Goal: Information Seeking & Learning: Learn about a topic

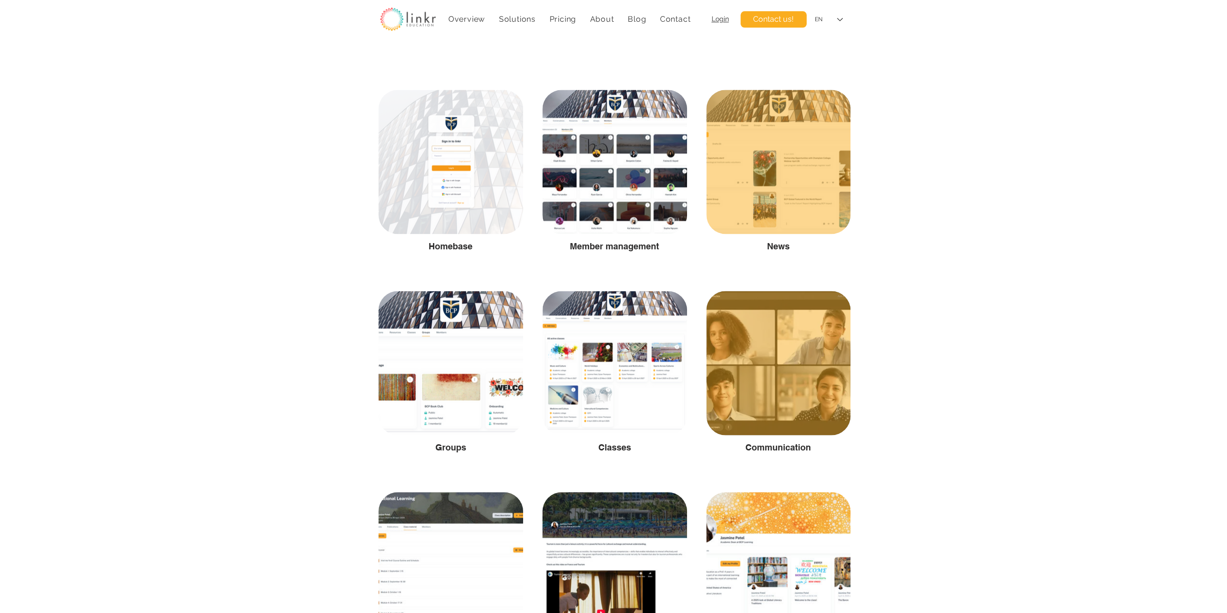
scroll to position [964, 0]
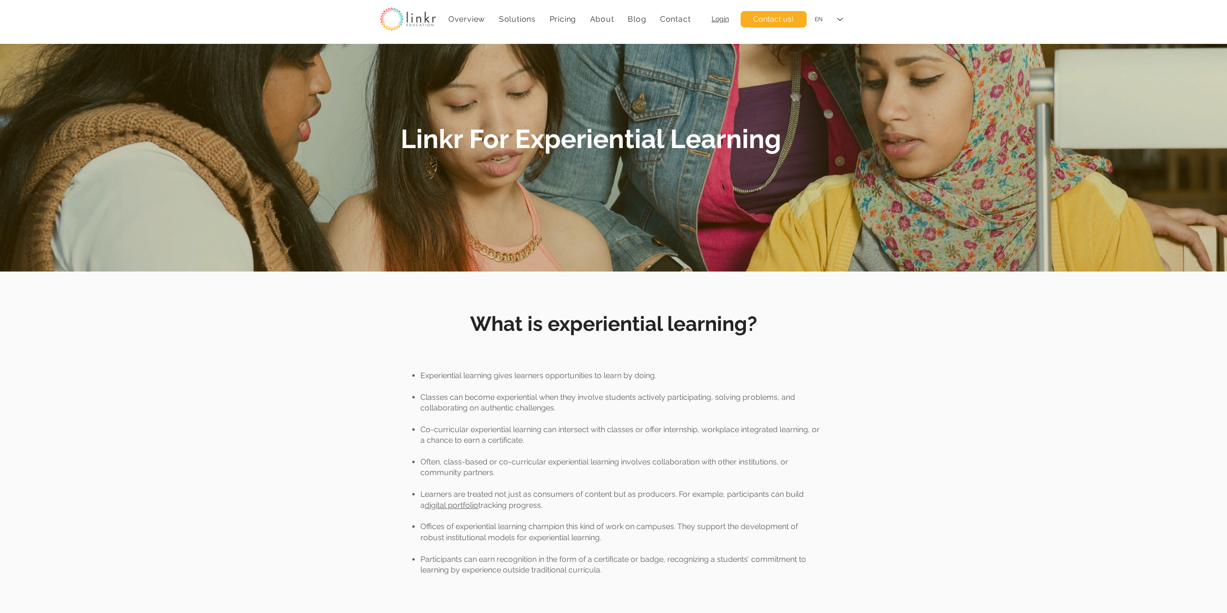
click at [510, 144] on span "Linkr For Experiential Learning" at bounding box center [591, 138] width 380 height 31
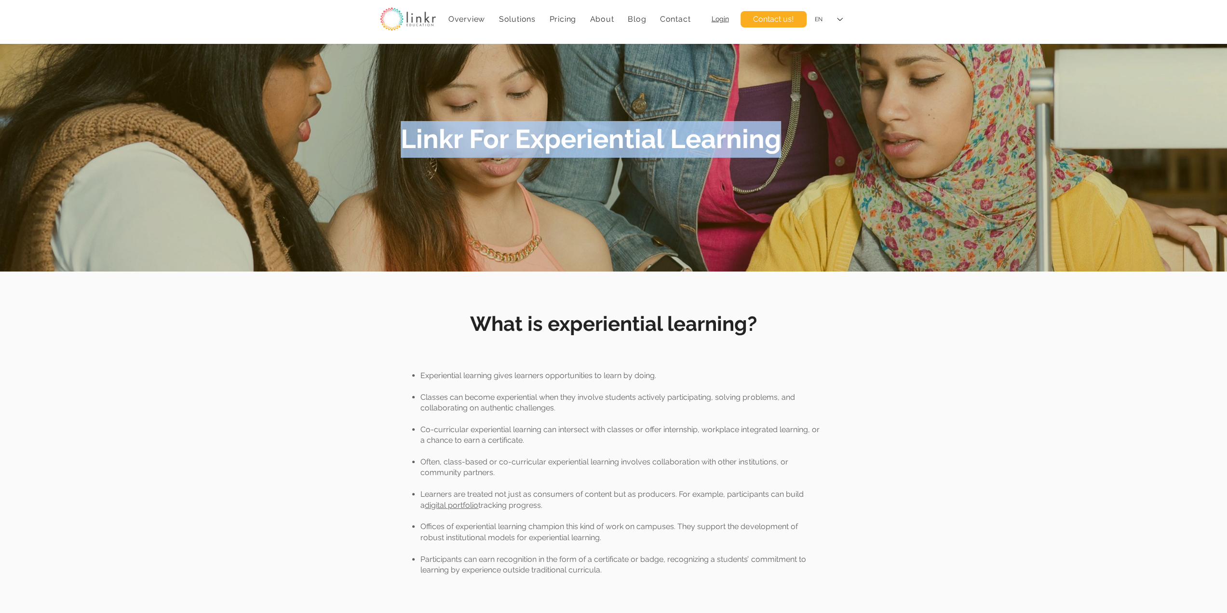
click at [510, 144] on span "Linkr For Experiential Learning" at bounding box center [591, 138] width 380 height 31
copy span "Linkr For Experiential Learning"
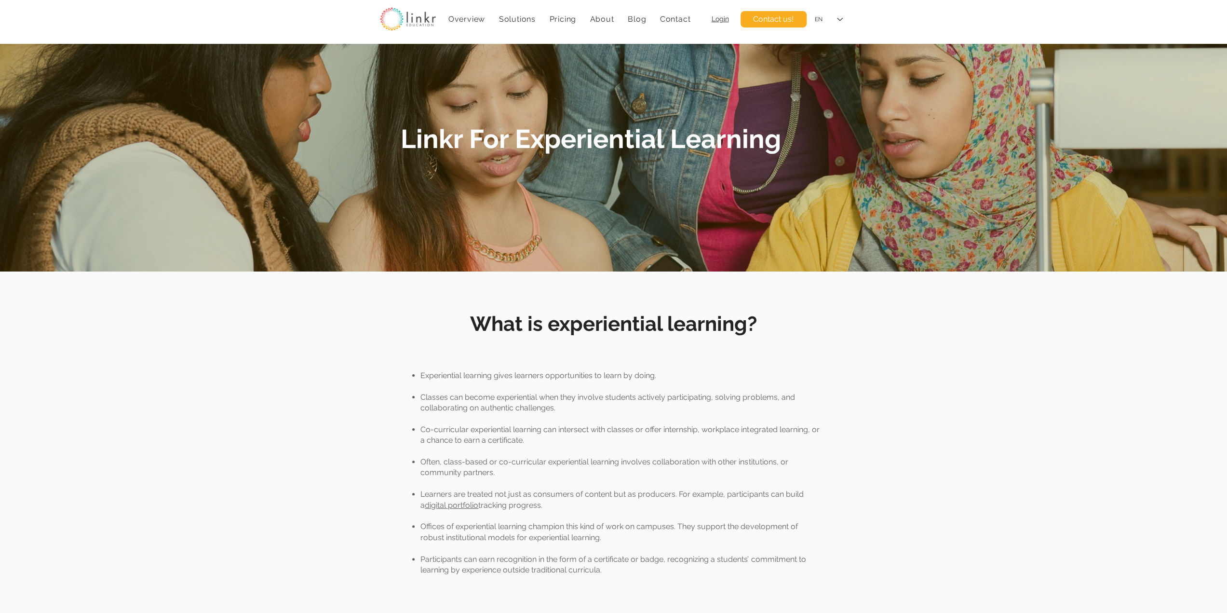
click at [706, 330] on span "What is experiential learning?" at bounding box center [613, 324] width 287 height 24
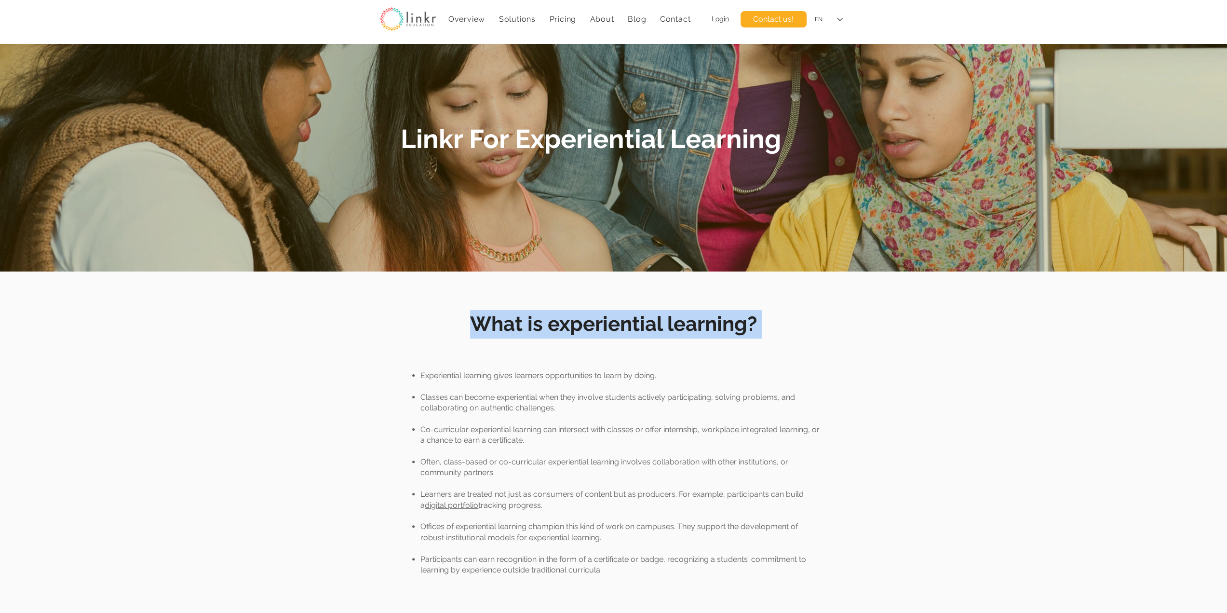
click at [706, 330] on span "What is experiential learning?" at bounding box center [613, 324] width 287 height 24
copy div "What is experiential learning?"
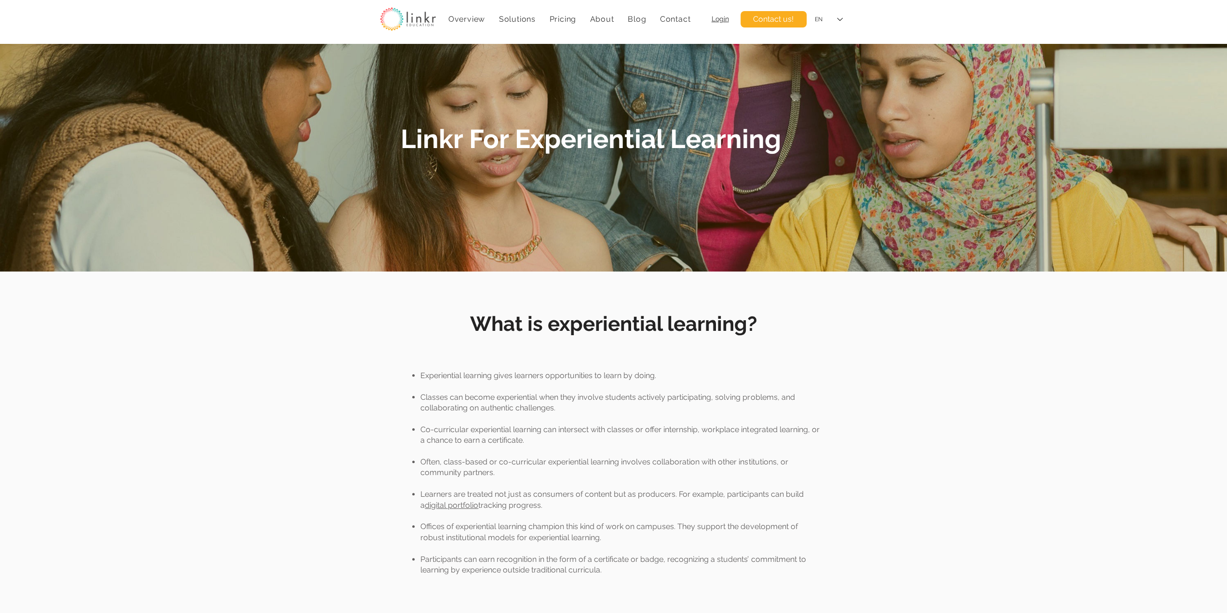
click at [511, 376] on p "Experiential learning gives learners opportunities to learn by doing." at bounding box center [619, 375] width 399 height 11
copy div "Experiential learning gives learners opportunities to learn by doing."
click at [515, 402] on p "Classes can become experiential when they involve students actively participati…" at bounding box center [619, 403] width 399 height 22
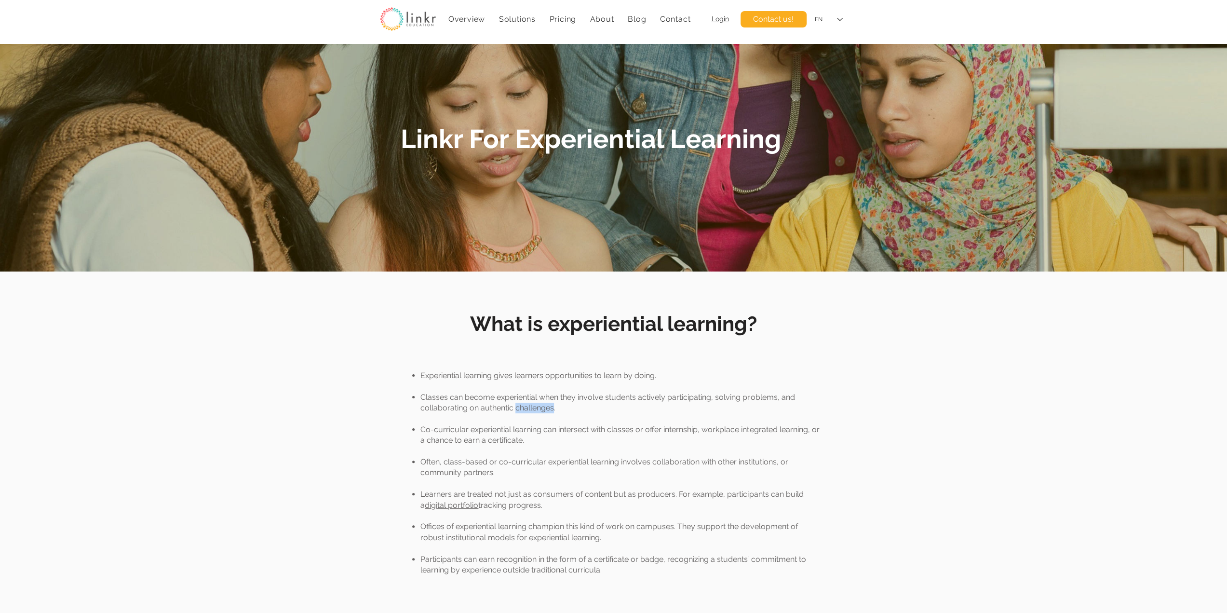
click at [515, 402] on p "Classes can become experiential when they involve students actively participati…" at bounding box center [619, 403] width 399 height 22
copy div "Classes can become experiential when they involve students actively participati…"
click at [430, 430] on p "Co-curricular experiential learning can intersect with classes or offer interns…" at bounding box center [619, 435] width 399 height 22
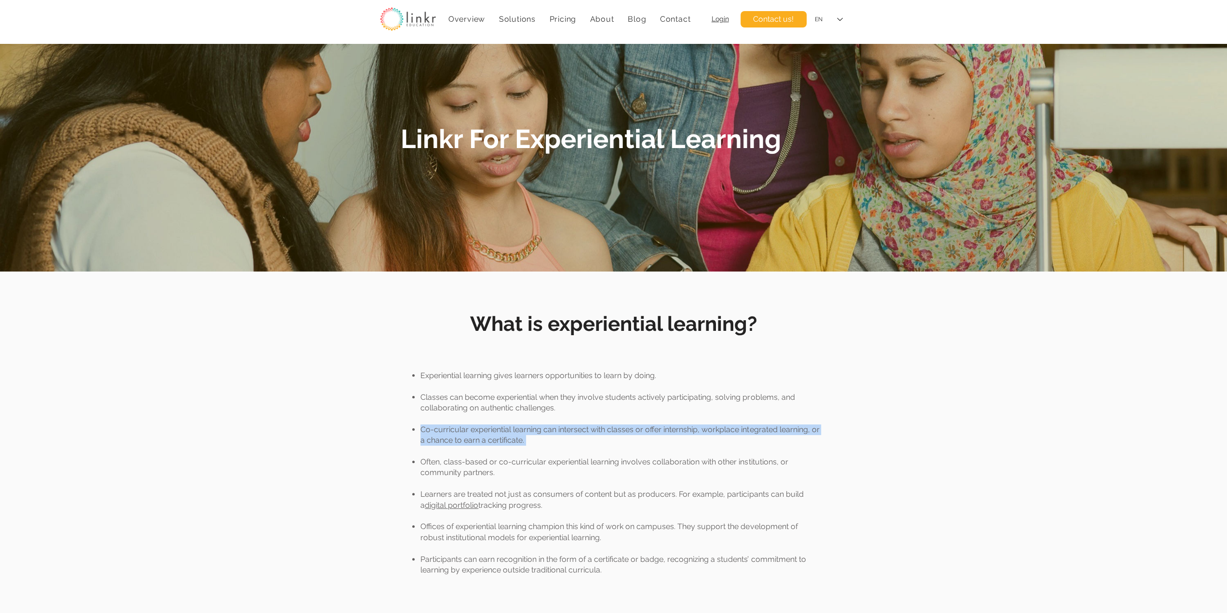
click at [430, 430] on p "Co-curricular experiential learning can intersect with classes or offer interns…" at bounding box center [619, 435] width 399 height 22
copy div "Co-curricular experiential learning can intersect with classes or offer interns…"
click at [441, 464] on p "Often, class-based or co-curricular experiential learning involves collaboratio…" at bounding box center [619, 467] width 399 height 22
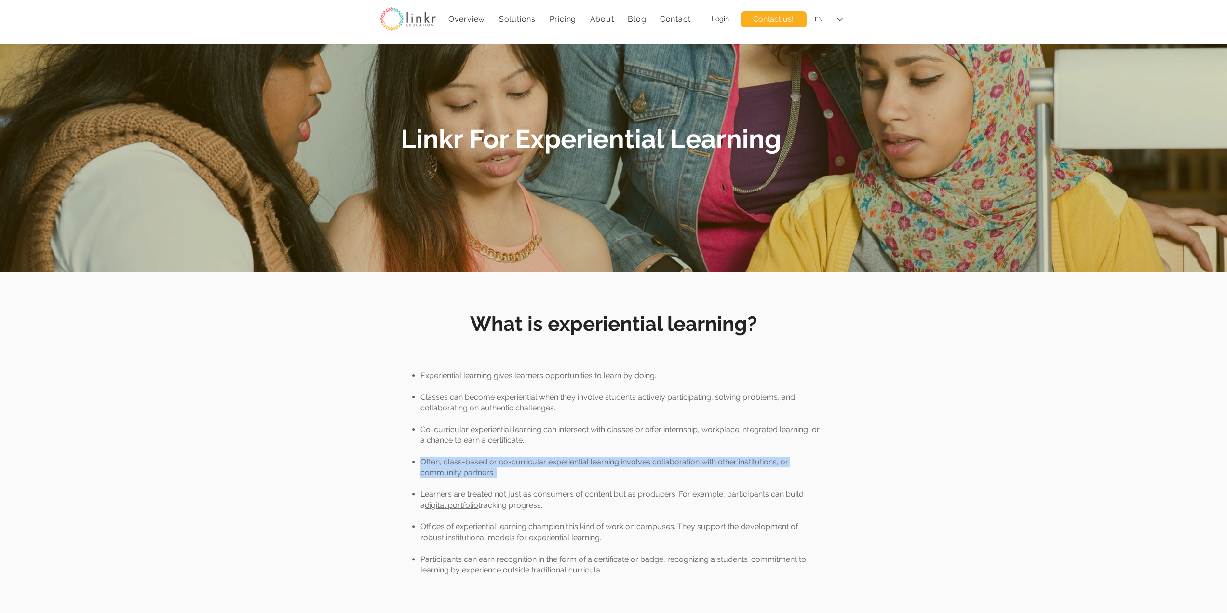
click at [441, 464] on p "Often, class-based or co-curricular experiential learning involves collaboratio…" at bounding box center [619, 467] width 399 height 22
copy div "Often, class-based or co-curricular experiential learning involves collaboratio…"
click at [505, 500] on p "Learners are treated not just as consumers of content but as producers. For exa…" at bounding box center [619, 500] width 399 height 22
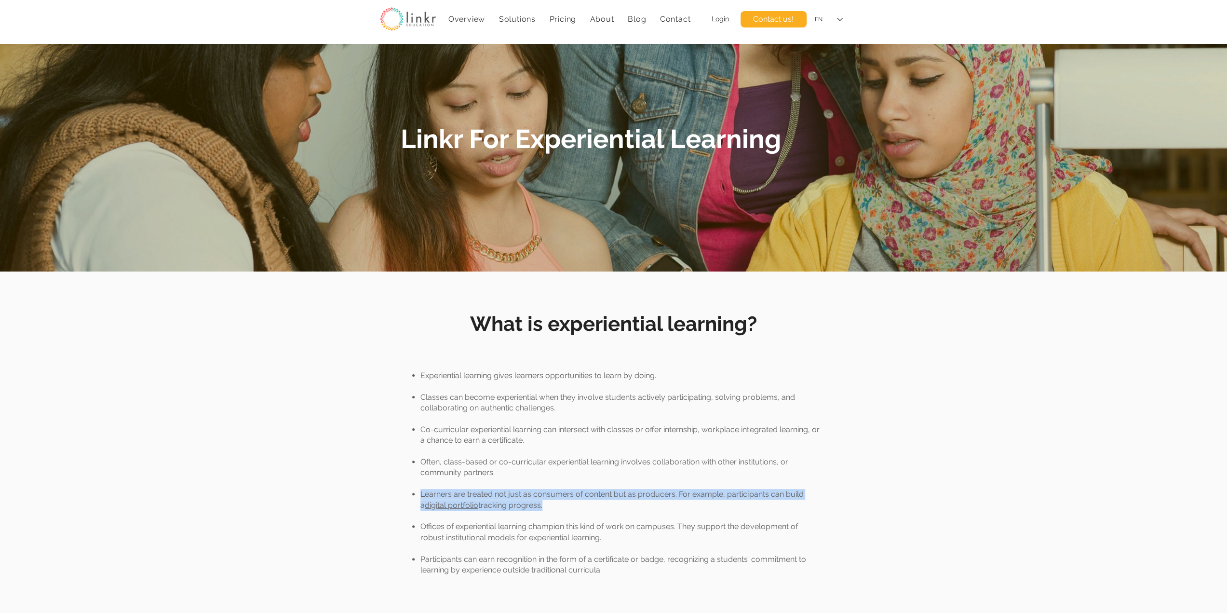
click at [505, 500] on p "Learners are treated not just as consumers of content but as producers. For exa…" at bounding box center [619, 500] width 399 height 22
copy div "Learners are treated not just as consumers of content but as producers. For exa…"
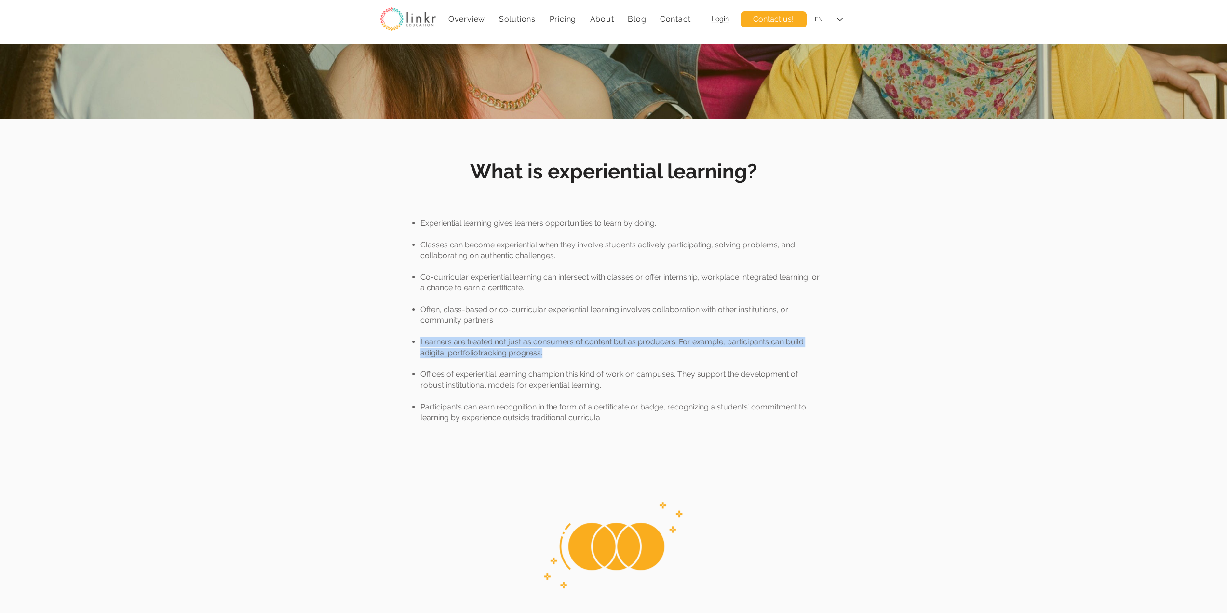
scroll to position [160, 0]
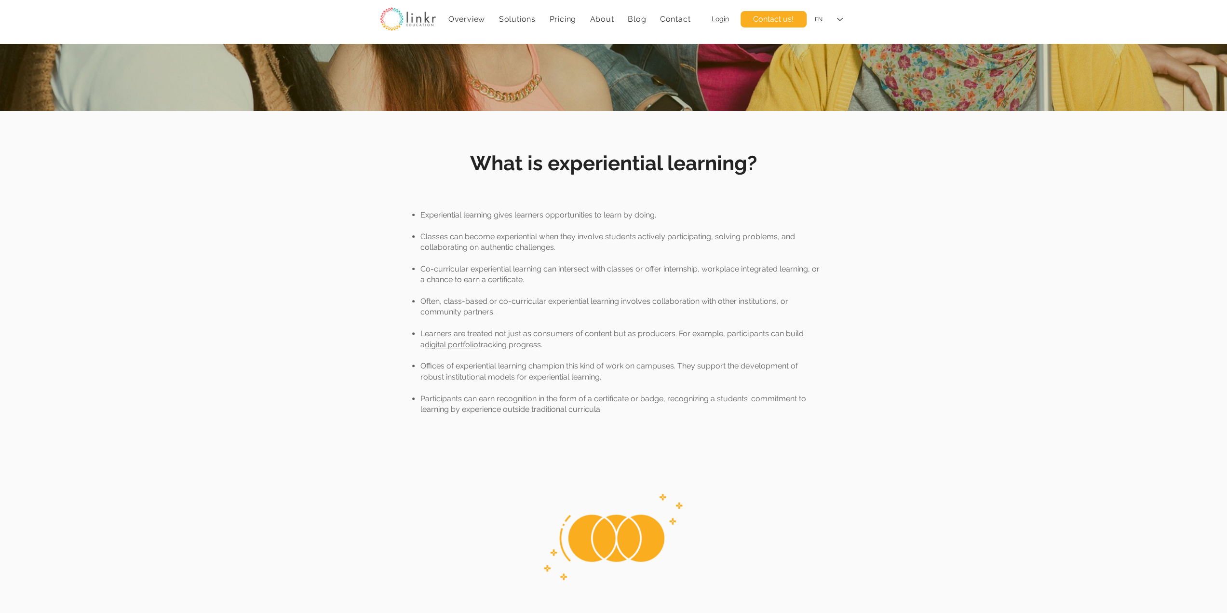
click at [497, 366] on p "Offices of experiential learning champion this kind of work on campuses. They s…" at bounding box center [619, 372] width 399 height 22
copy div "Offices of experiential learning champion this kind of work on campuses. They s…"
click at [506, 409] on p "Participants can earn recognition in the form of a certificate or badge, recogn…" at bounding box center [619, 404] width 399 height 22
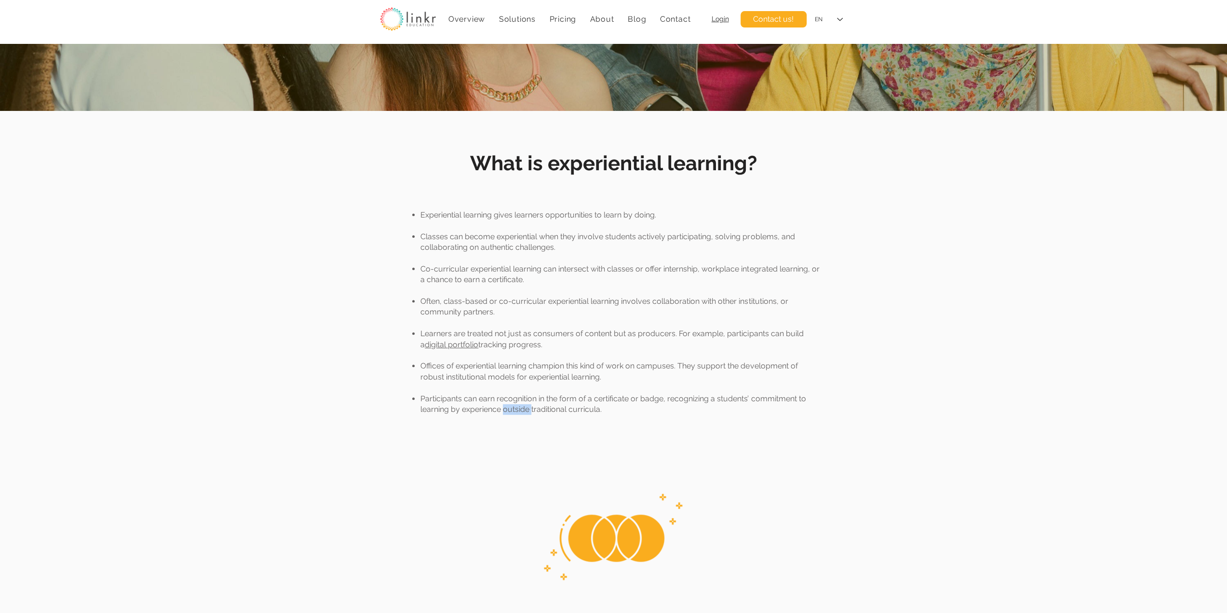
click at [506, 409] on p "Participants can earn recognition in the form of a certificate or badge, recogn…" at bounding box center [619, 404] width 399 height 22
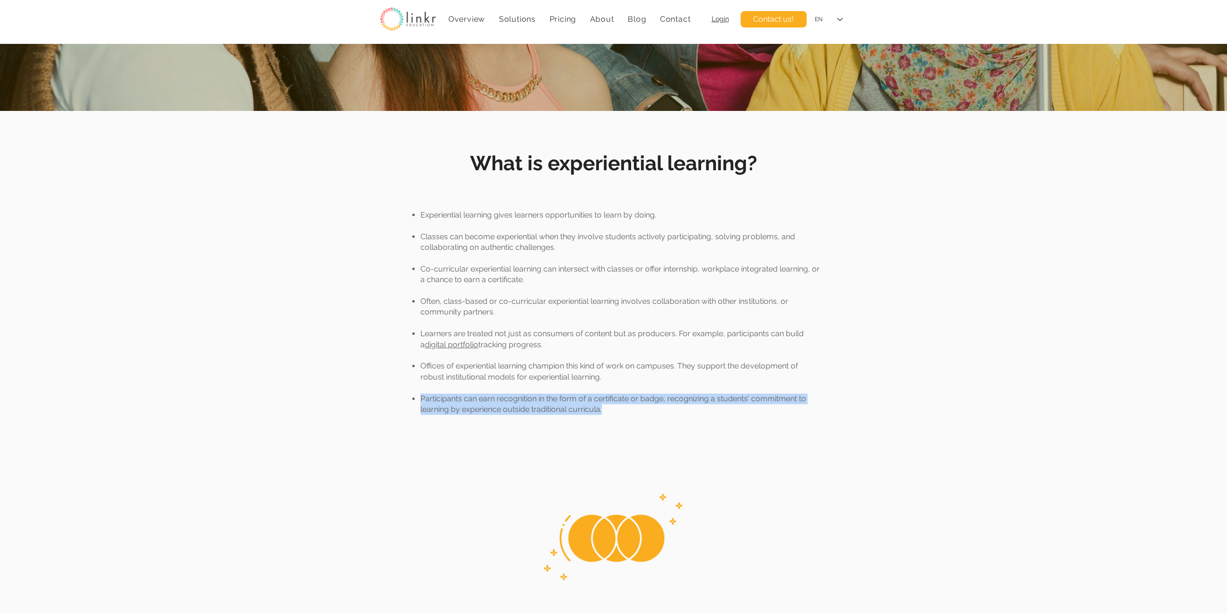
click at [506, 409] on p "Participants can earn recognition in the form of a certificate or badge, recogn…" at bounding box center [619, 404] width 399 height 22
copy ul "Participants can earn recognition in the form of a certificate or badge, recogn…"
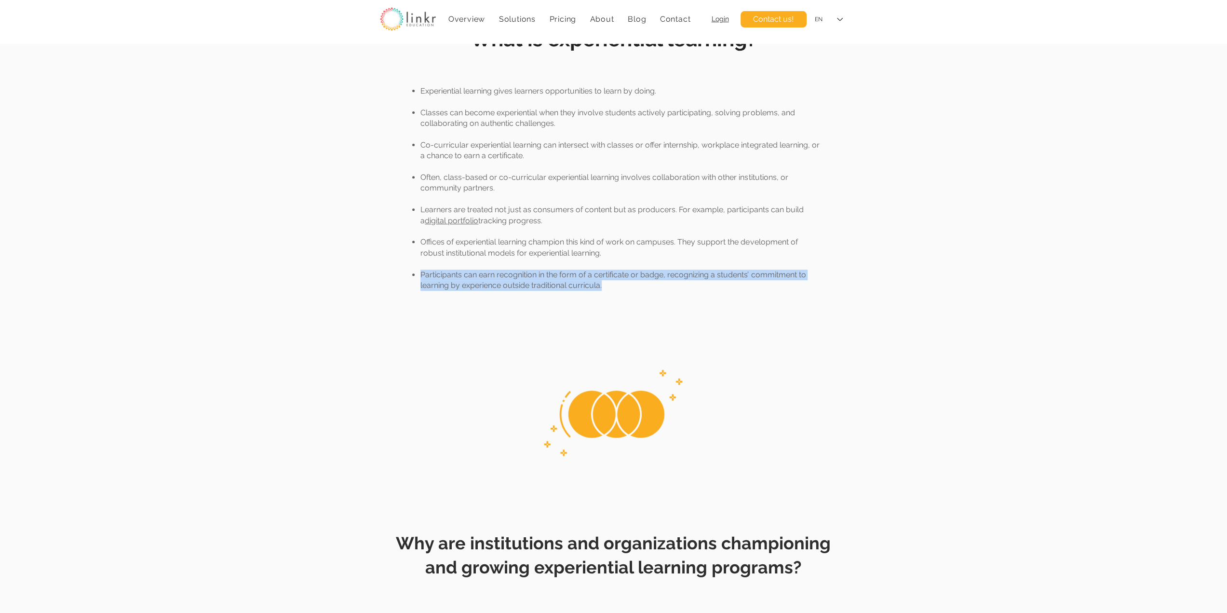
scroll to position [482, 0]
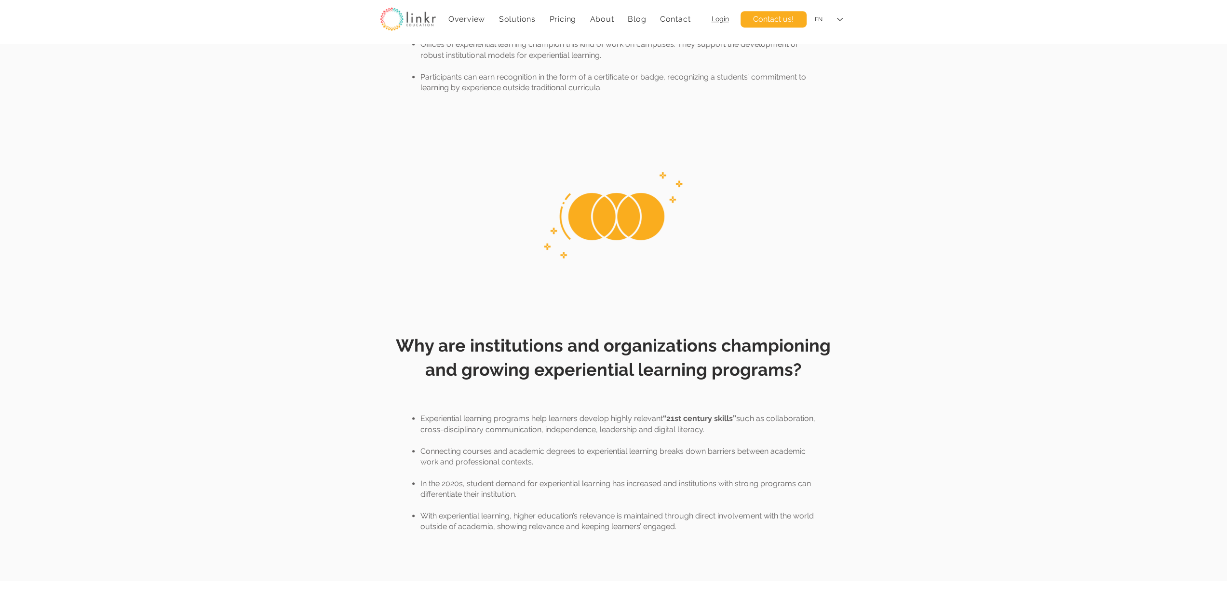
click at [494, 349] on span "Why are institutions and organizations championing and growing experiential lea…" at bounding box center [613, 357] width 435 height 44
click at [495, 349] on span "Why are institutions and organizations championing and growing experiential lea…" at bounding box center [613, 357] width 435 height 44
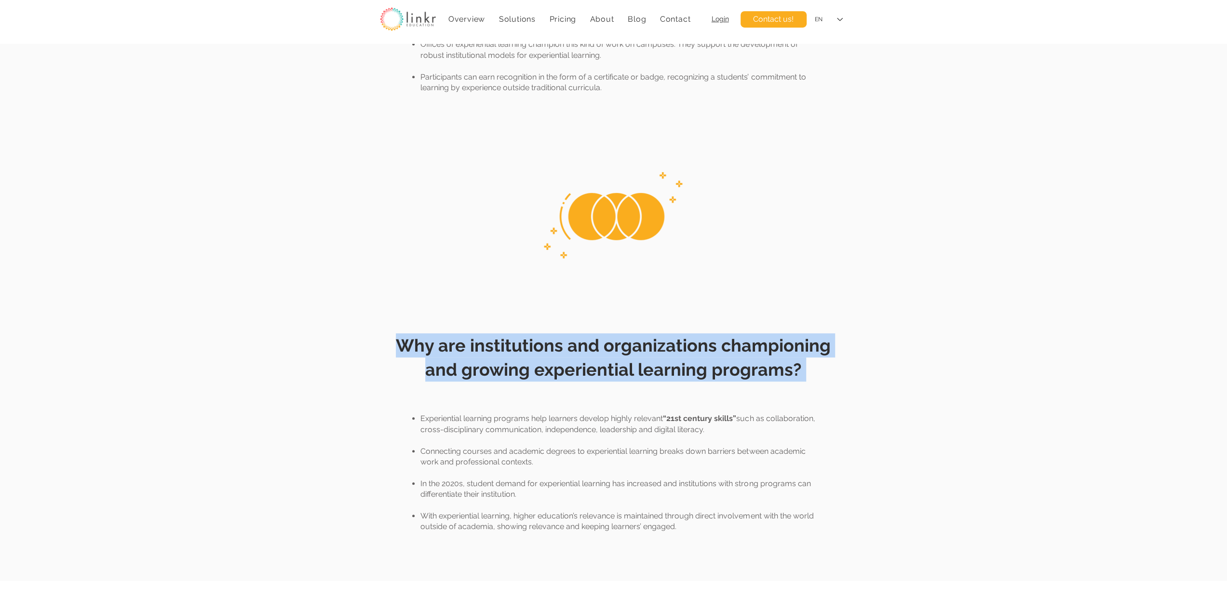
click at [495, 349] on span "Why are institutions and organizations championing and growing experiential lea…" at bounding box center [613, 357] width 435 height 44
copy div "Why are institutions and organizations championing and growing experiential lea…"
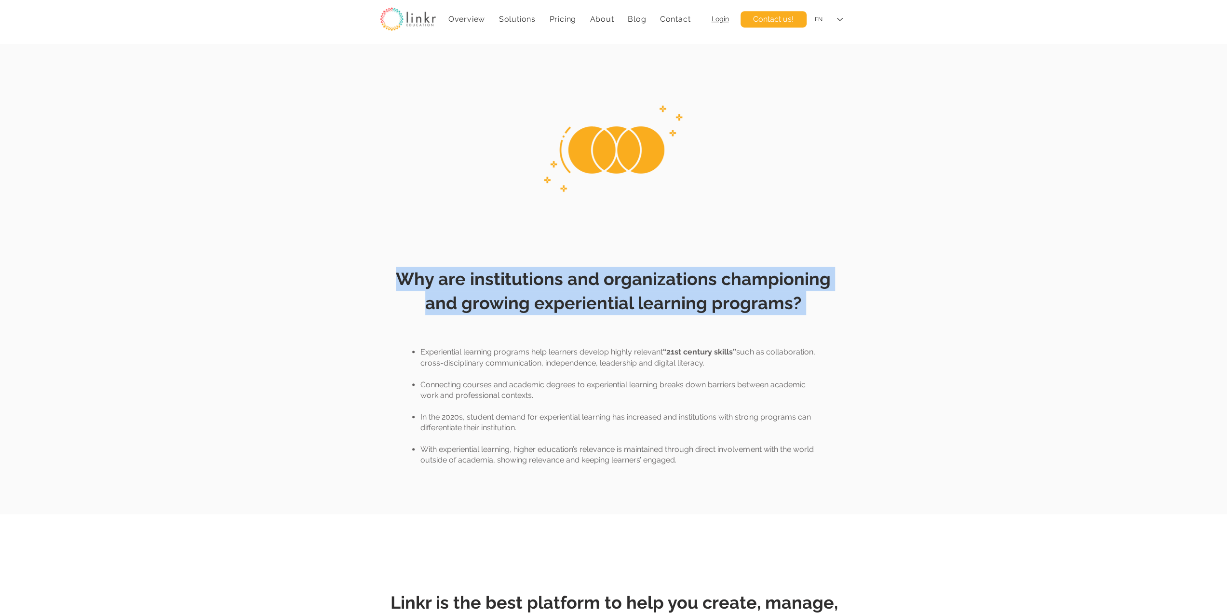
scroll to position [562, 0]
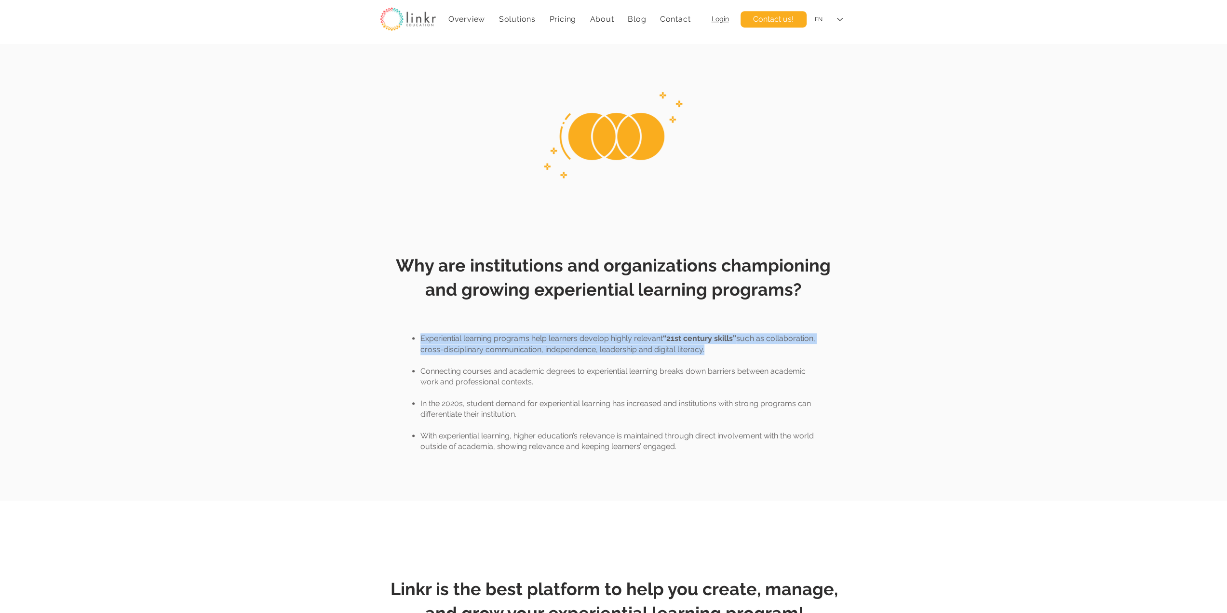
drag, startPoint x: 697, startPoint y: 347, endPoint x: 420, endPoint y: 342, distance: 276.7
click at [420, 342] on p "Experiential learning programs help learners develop highly relevant “21st cent…" at bounding box center [619, 344] width 399 height 22
click at [521, 369] on p "Connecting courses and academic degrees to experiential learning breaks down ba…" at bounding box center [619, 377] width 399 height 22
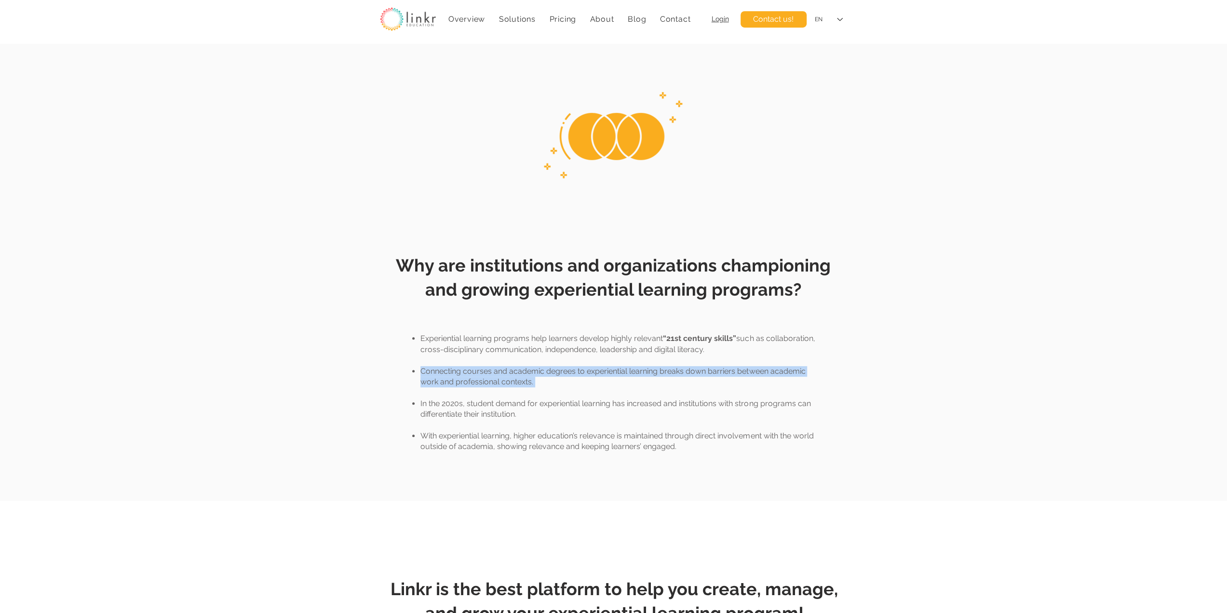
click at [521, 369] on p "Connecting courses and academic degrees to experiential learning breaks down ba…" at bounding box center [619, 377] width 399 height 22
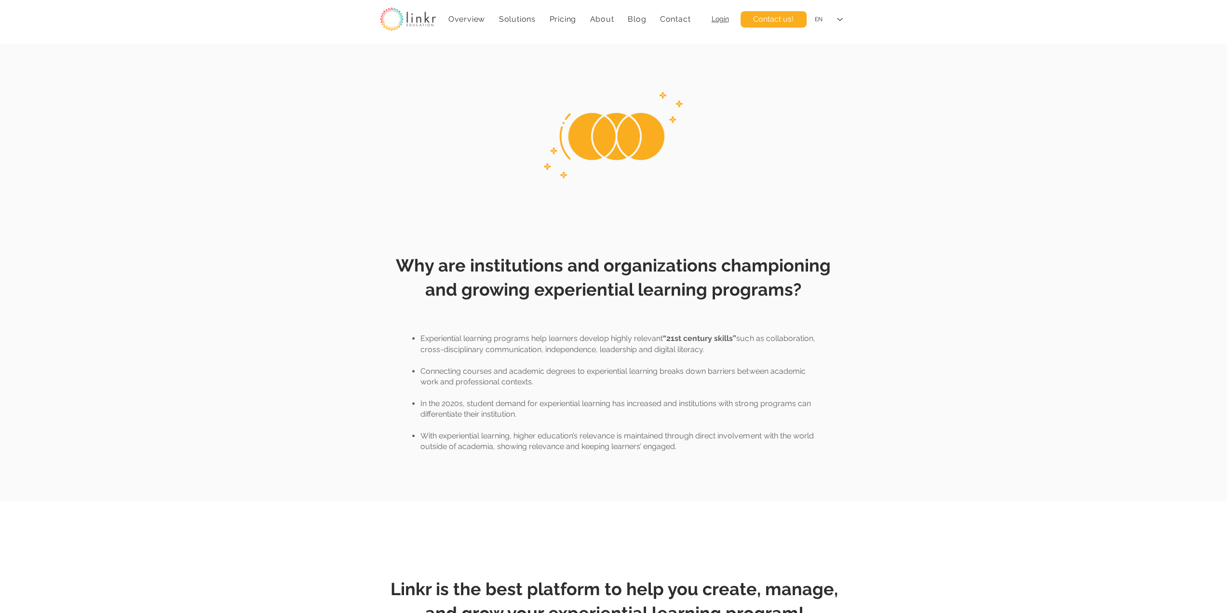
click at [486, 410] on p "In the 2020s, student demand for experiential learning has increased and instit…" at bounding box center [619, 409] width 399 height 22
click at [475, 435] on p "With experiential learning, higher education’s relevance is maintained through …" at bounding box center [619, 441] width 399 height 22
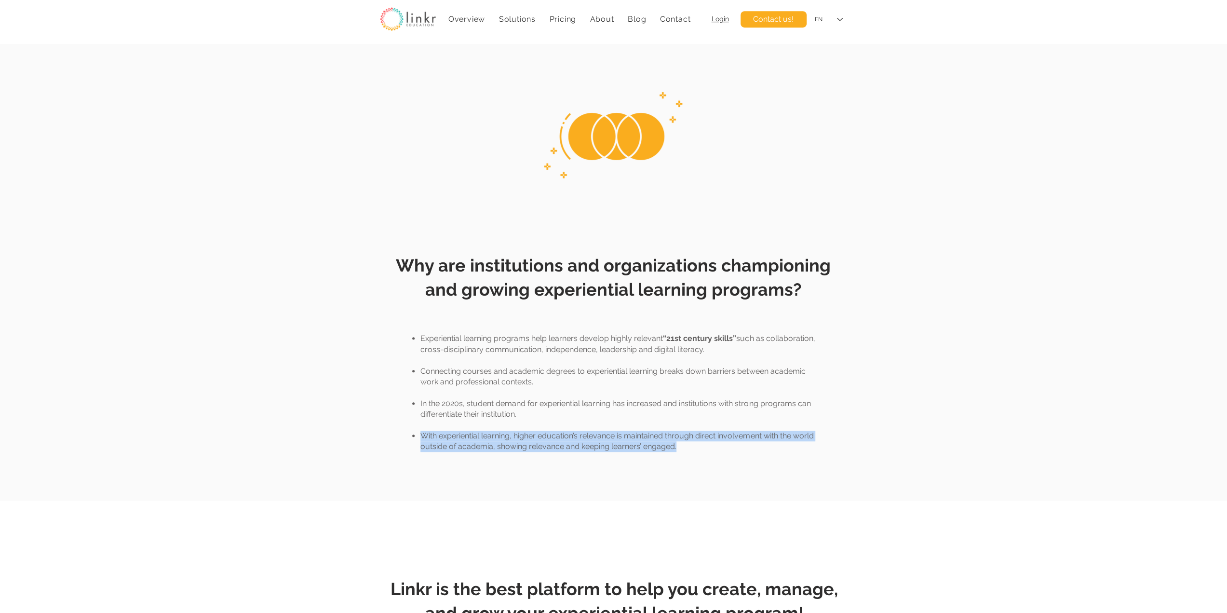
click at [475, 435] on p "With experiential learning, higher education’s relevance is maintained through …" at bounding box center [619, 441] width 399 height 22
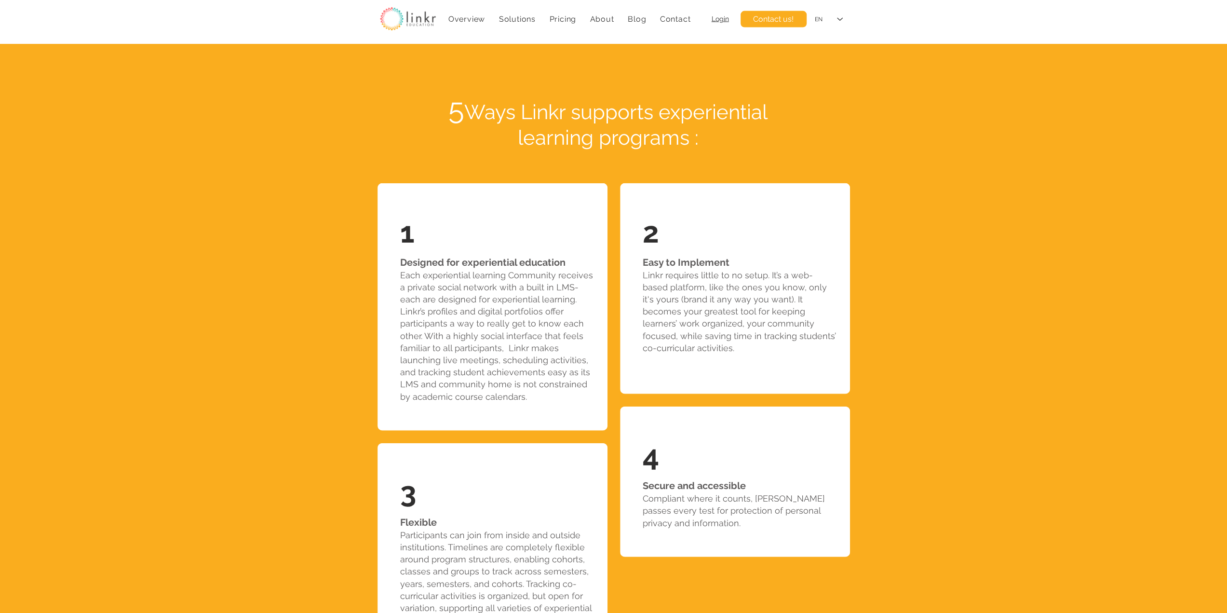
scroll to position [2008, 0]
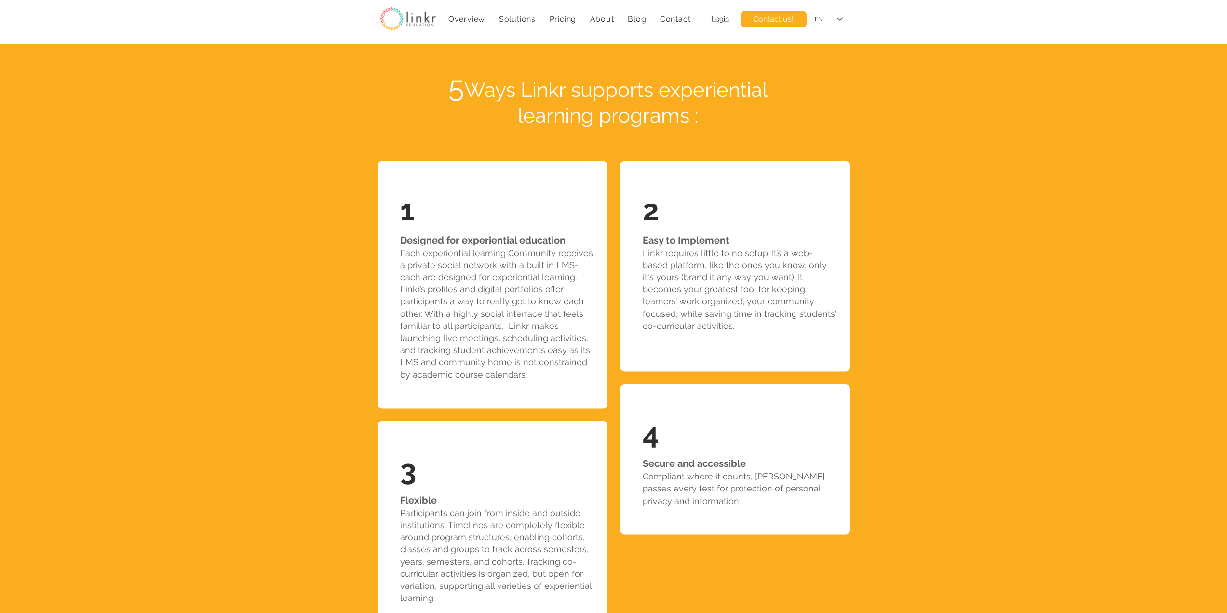
click at [489, 239] on span "Designed for experiential education" at bounding box center [482, 240] width 165 height 12
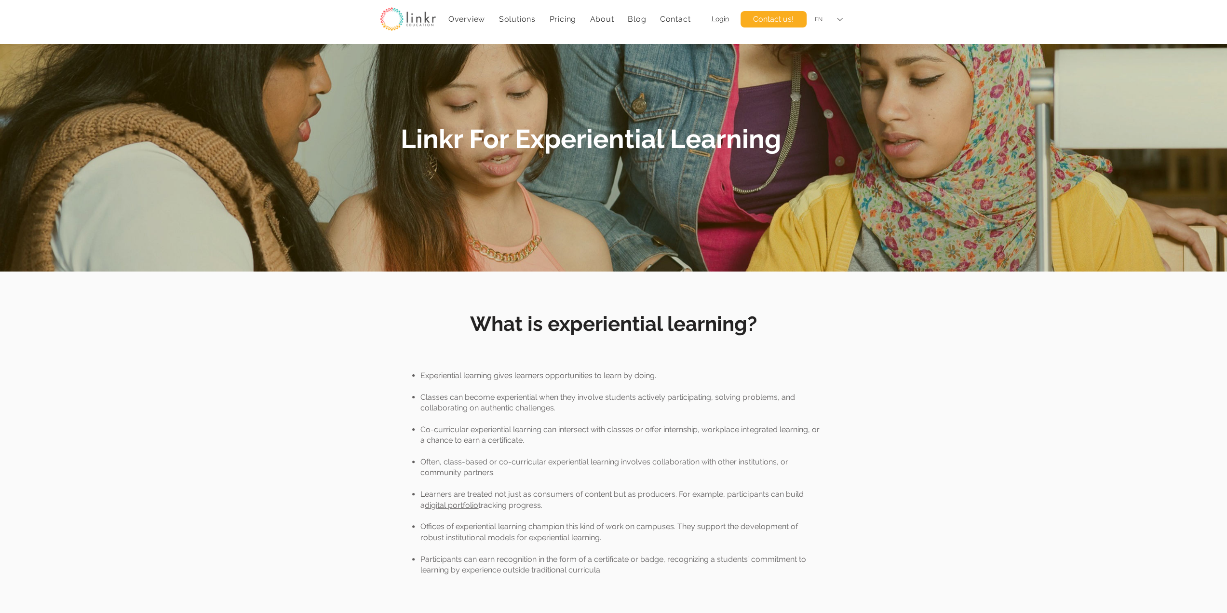
click at [839, 20] on icon "Language Selector: English" at bounding box center [840, 19] width 6 height 3
click at [831, 42] on div "FR" at bounding box center [828, 41] width 41 height 22
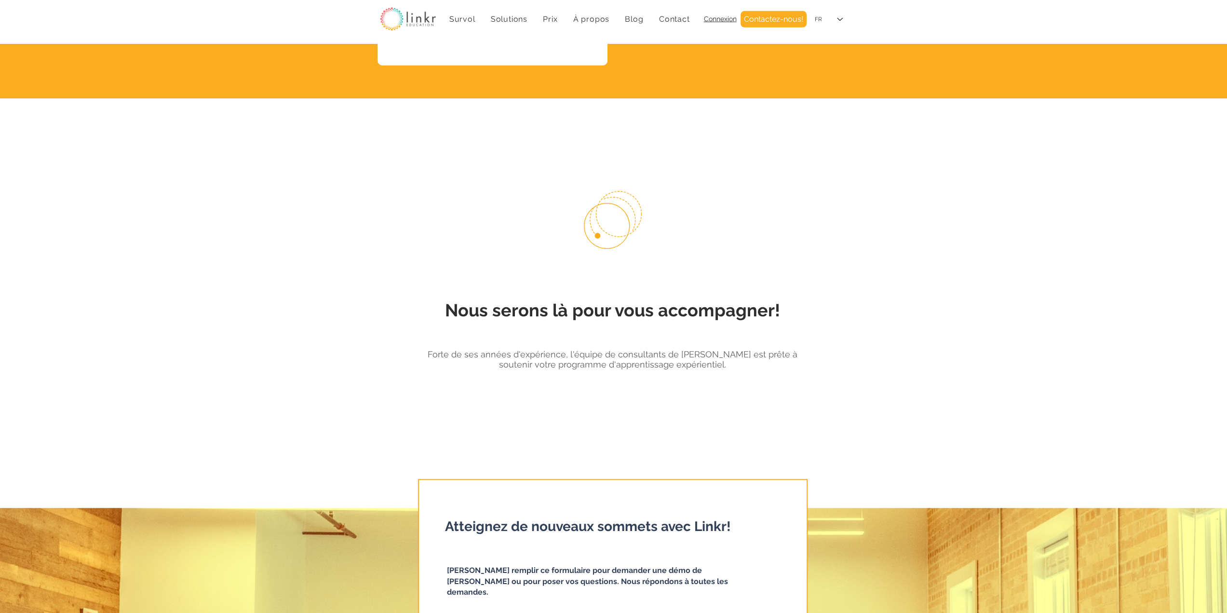
scroll to position [2829, 0]
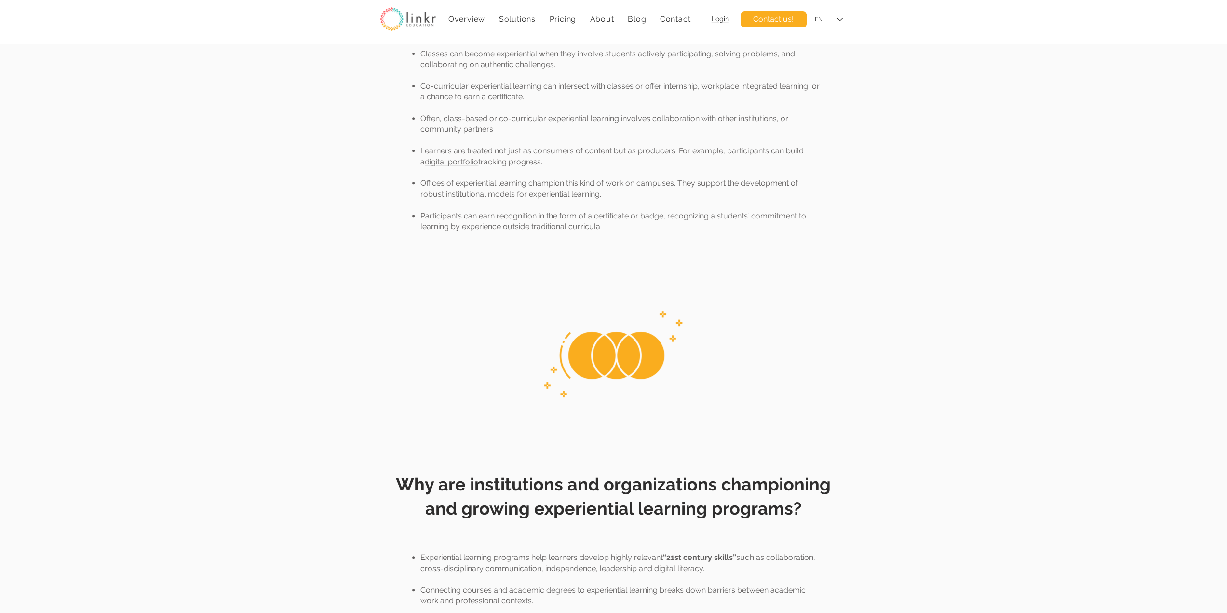
scroll to position [401, 0]
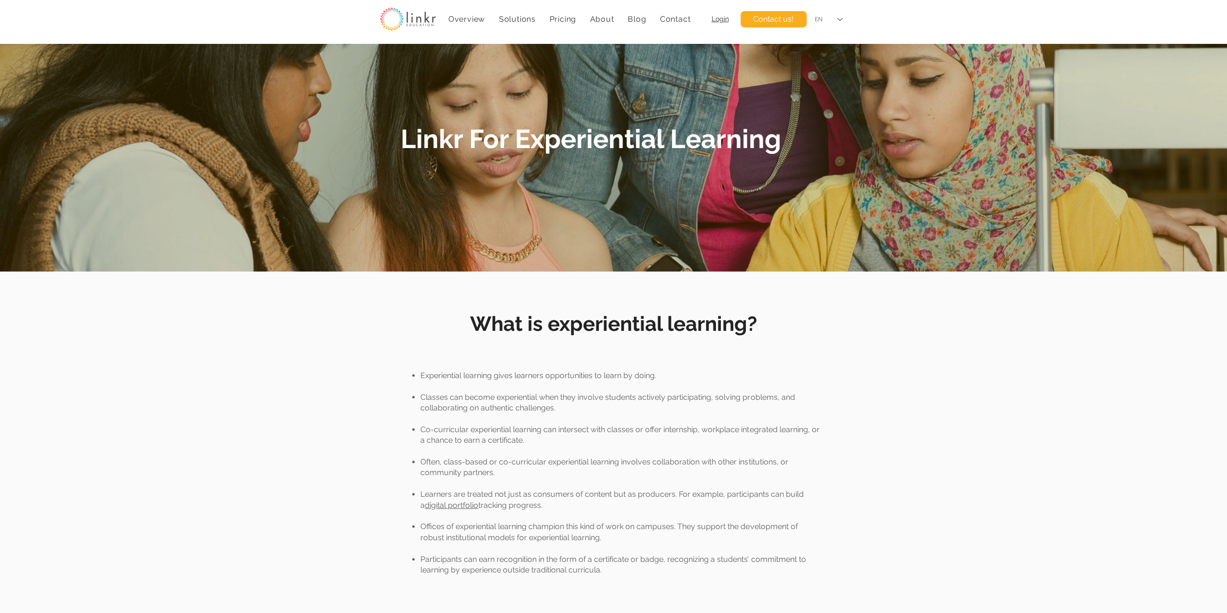
click at [829, 24] on div "EN" at bounding box center [828, 20] width 41 height 22
click at [826, 47] on div "FR" at bounding box center [828, 41] width 41 height 22
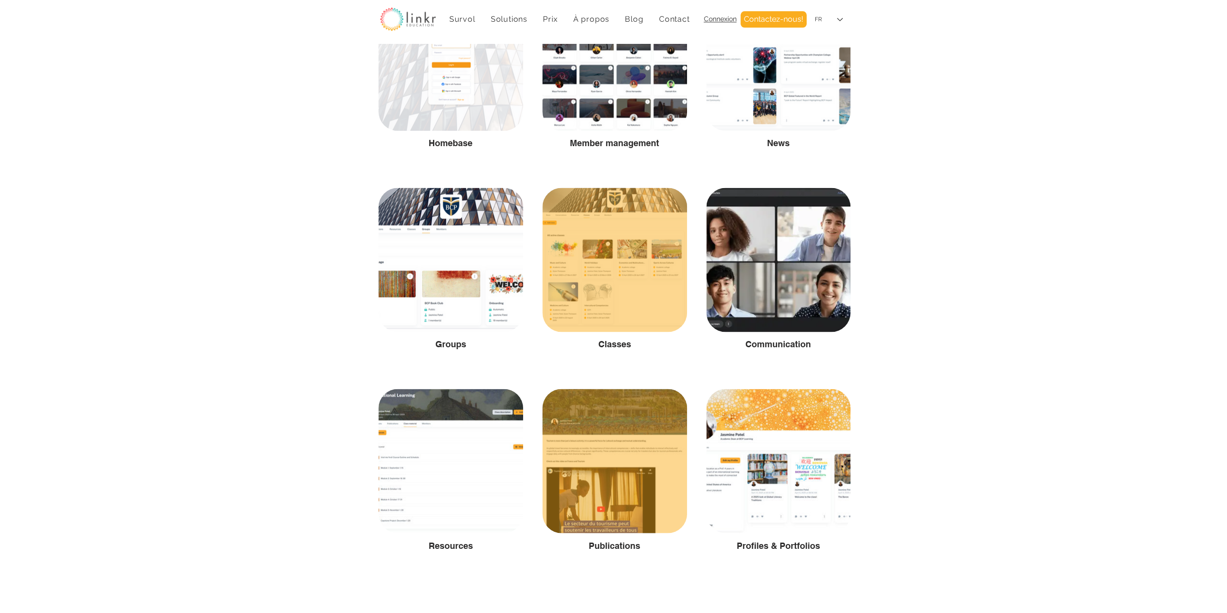
scroll to position [1285, 0]
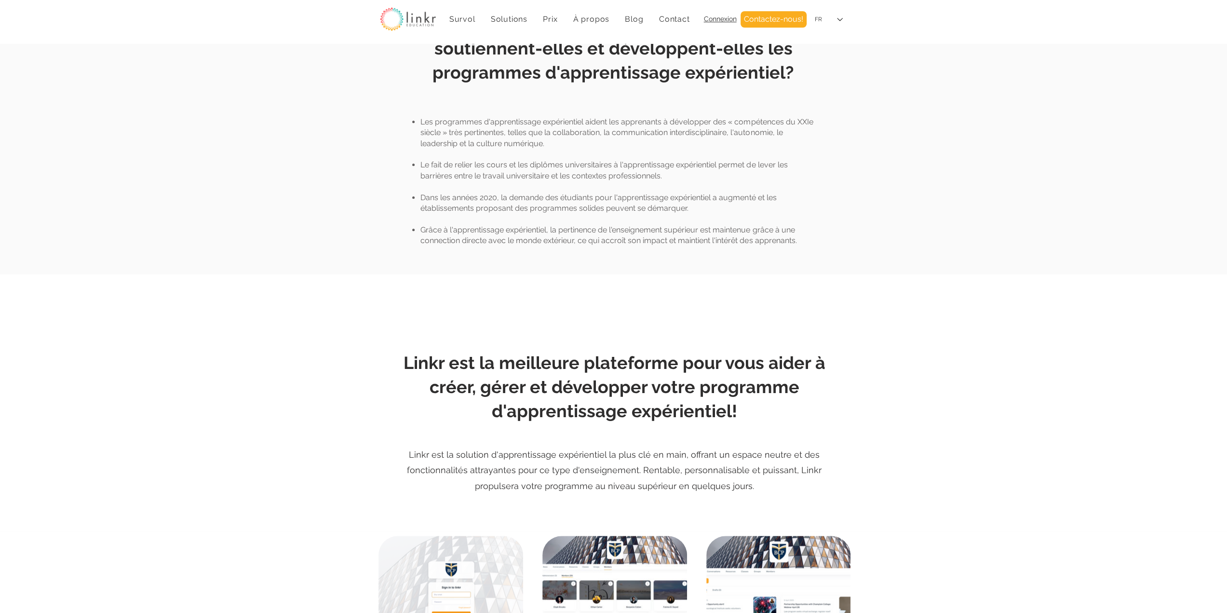
scroll to position [1044, 0]
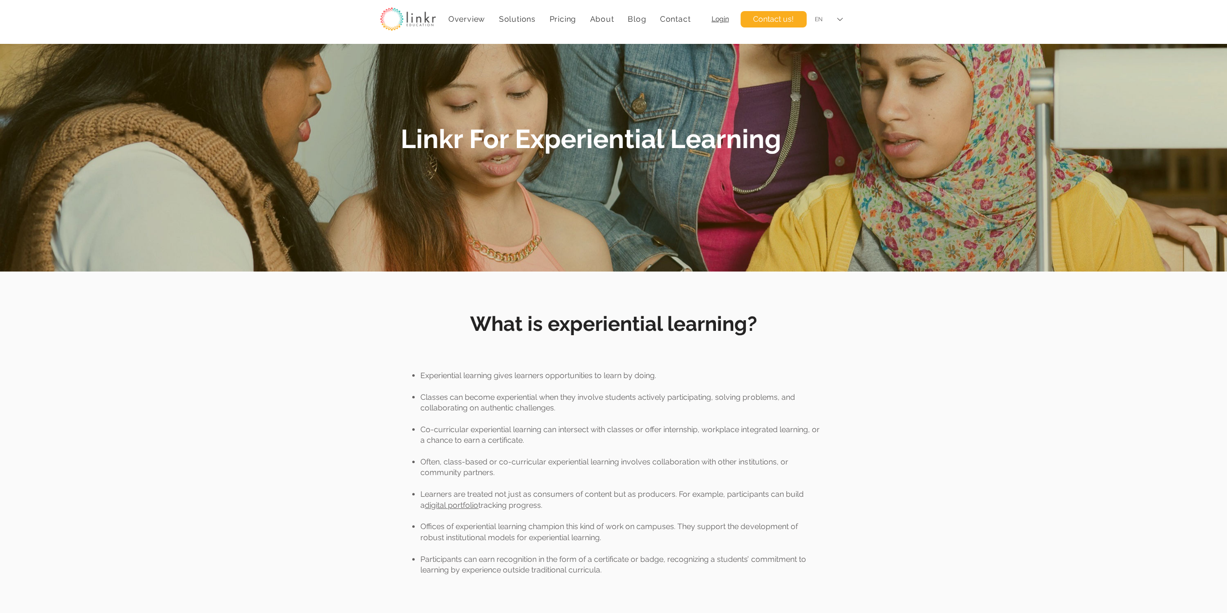
click at [833, 20] on div "EN" at bounding box center [828, 20] width 41 height 22
click at [830, 47] on div "FR" at bounding box center [828, 41] width 41 height 22
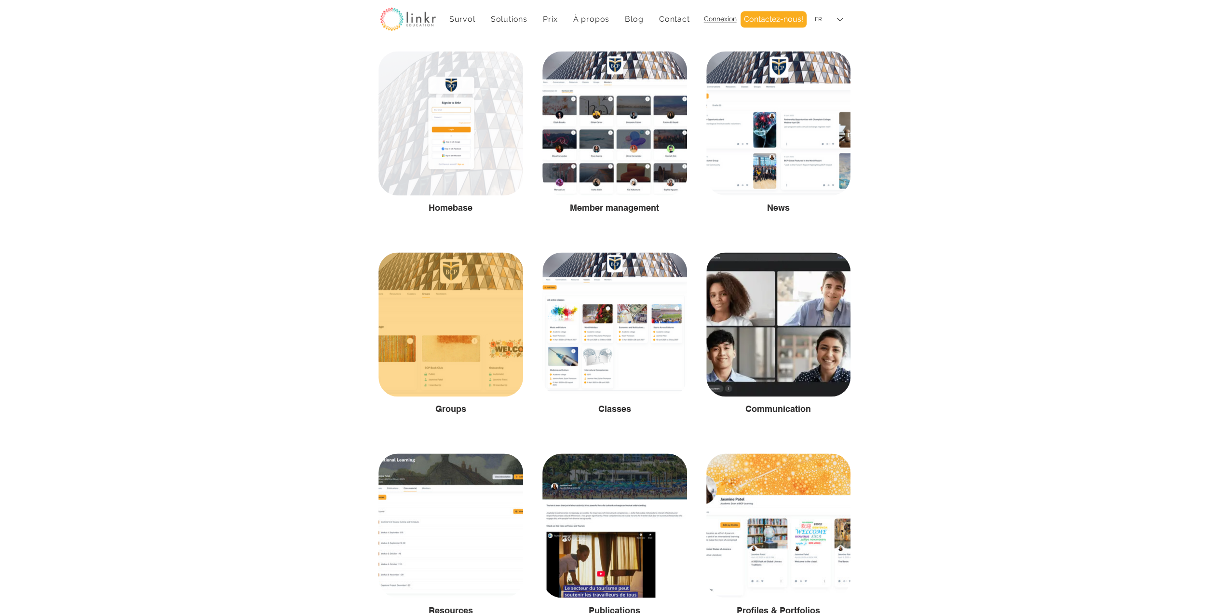
scroll to position [1285, 0]
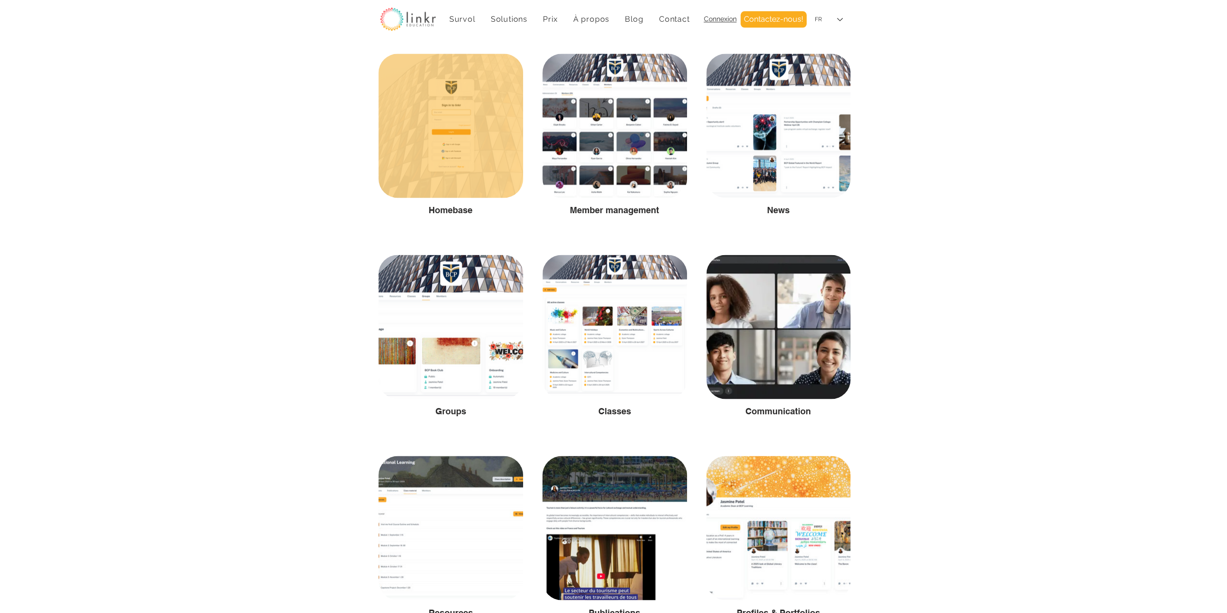
click at [452, 156] on div at bounding box center [450, 125] width 145 height 144
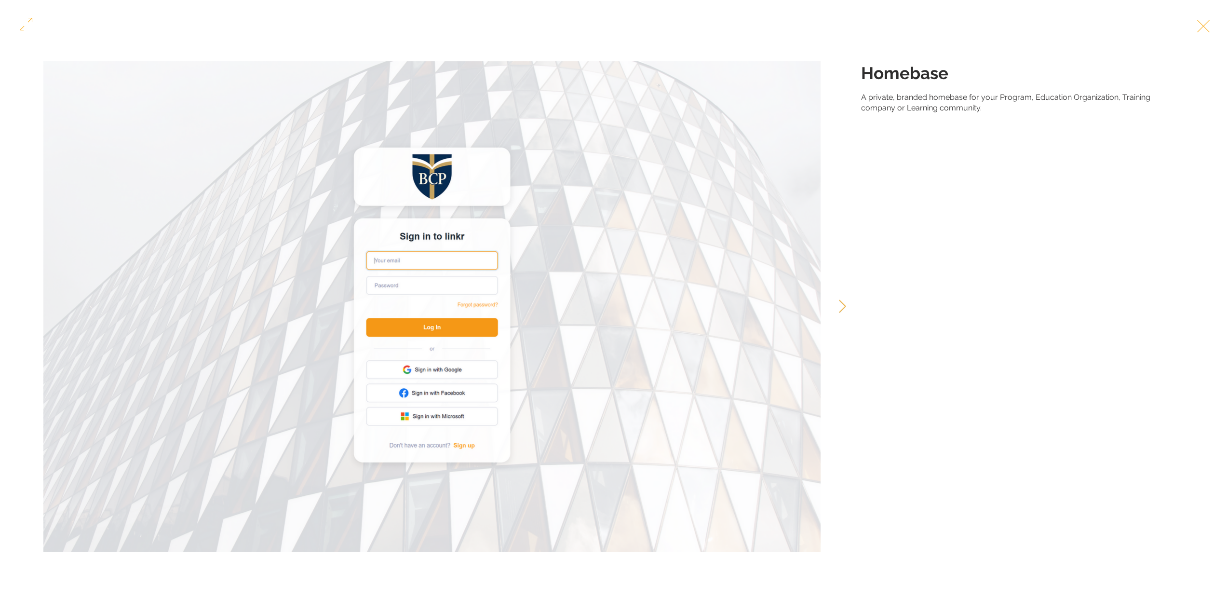
click at [1212, 25] on button "Exit expand mode" at bounding box center [1203, 24] width 18 height 21
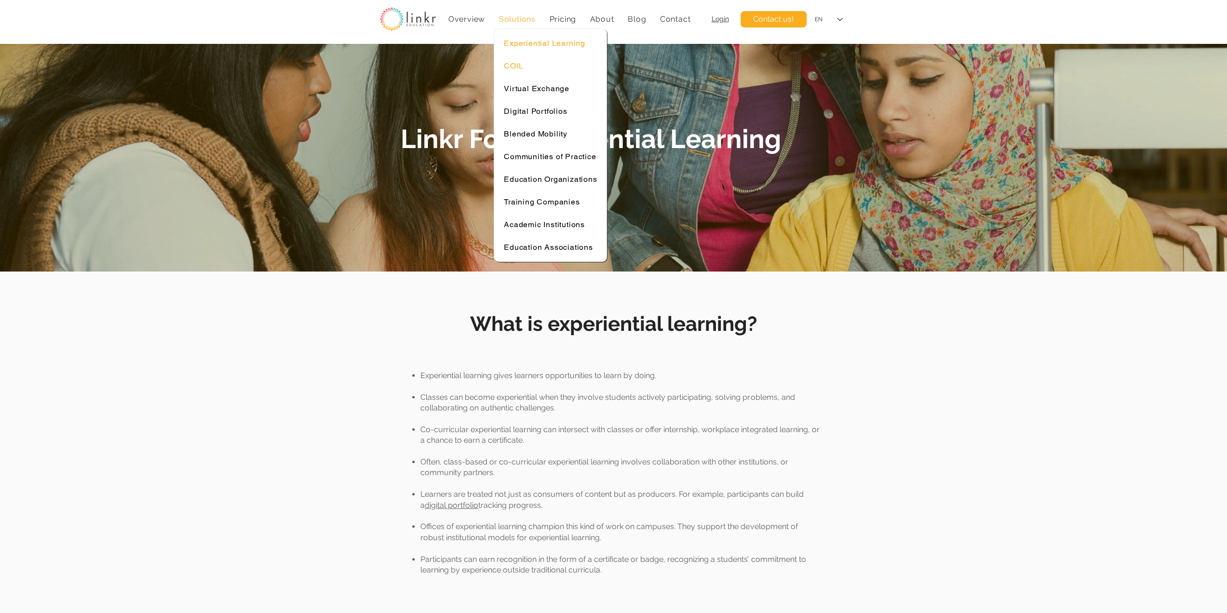
click at [517, 62] on span "COIL" at bounding box center [513, 65] width 19 height 9
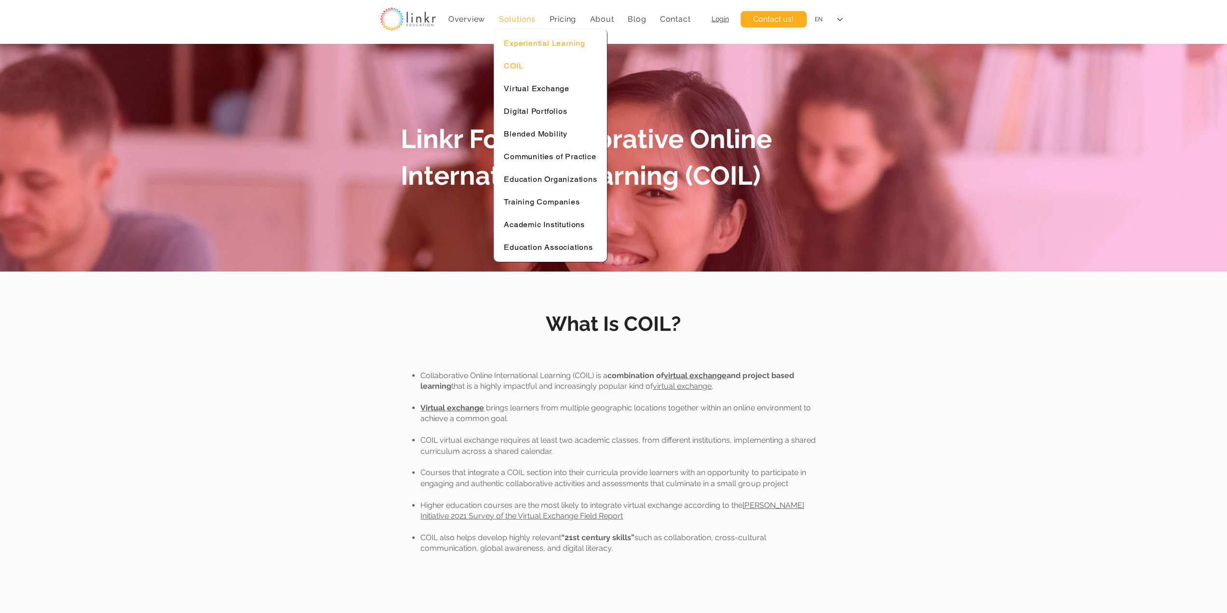
click at [512, 41] on span "Experiential Learning" at bounding box center [544, 43] width 81 height 9
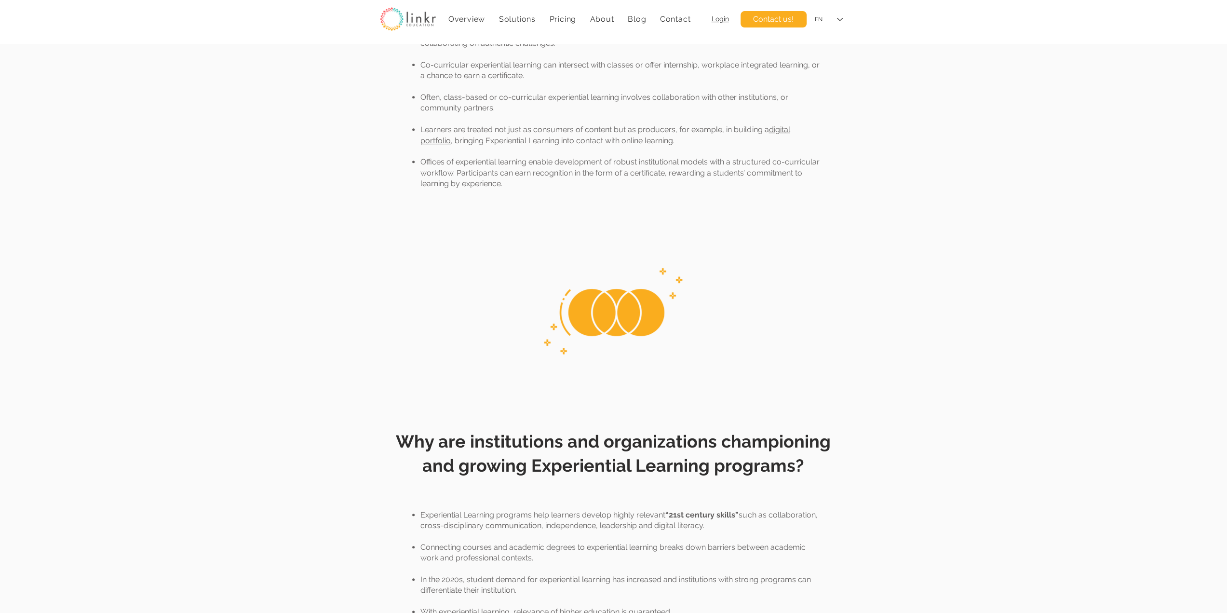
scroll to position [80, 0]
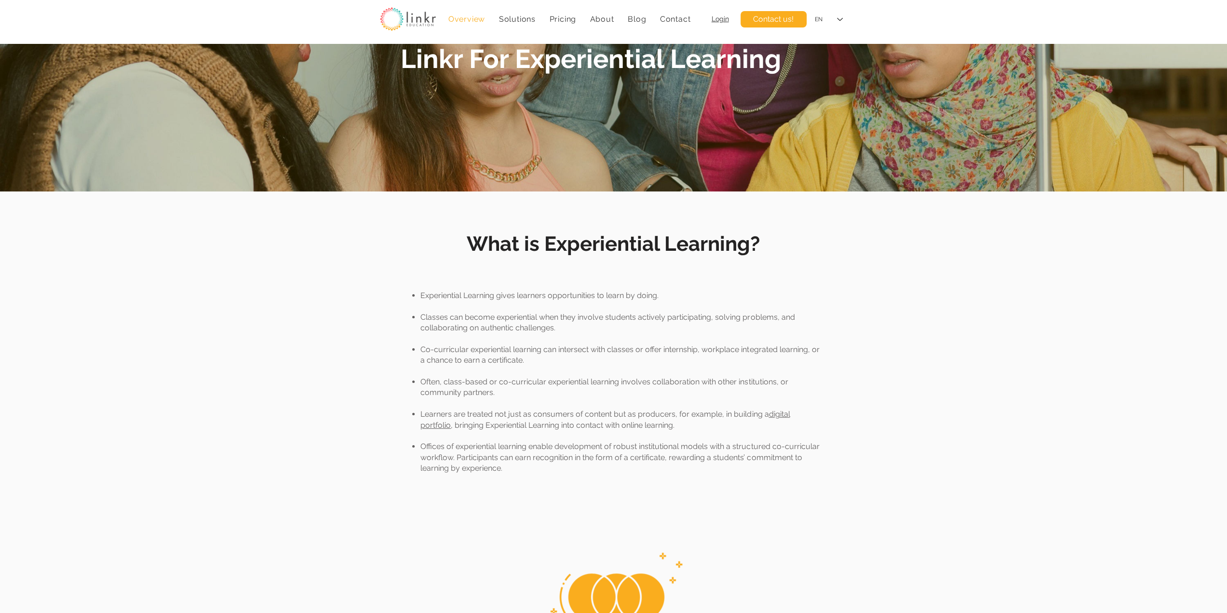
click at [476, 23] on span "Overview" at bounding box center [466, 18] width 37 height 9
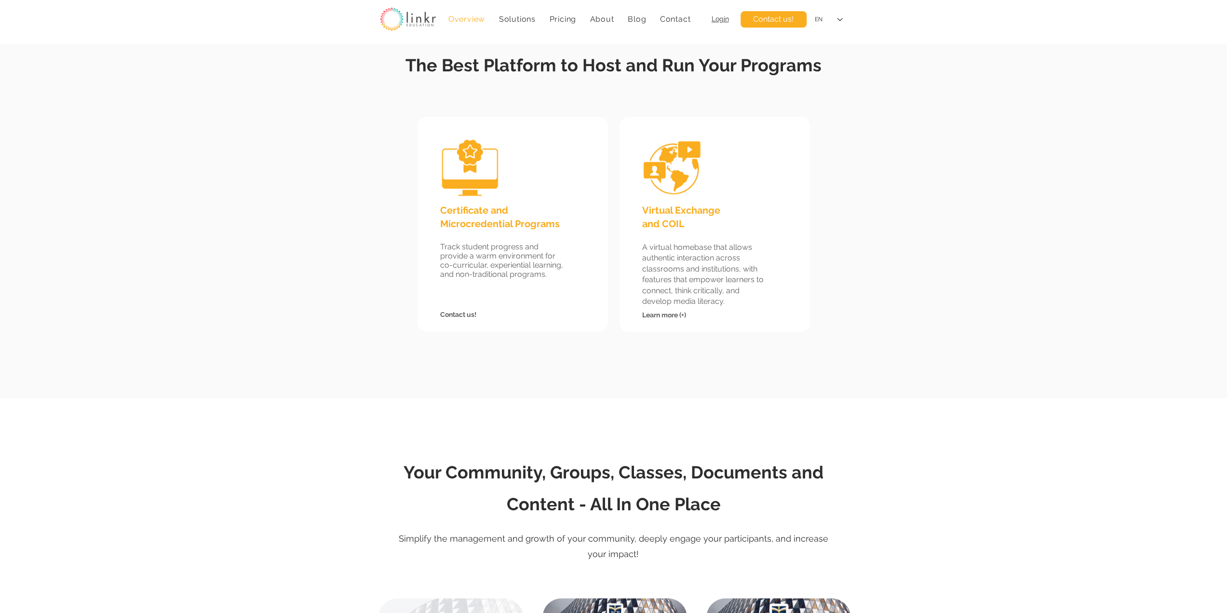
scroll to position [883, 0]
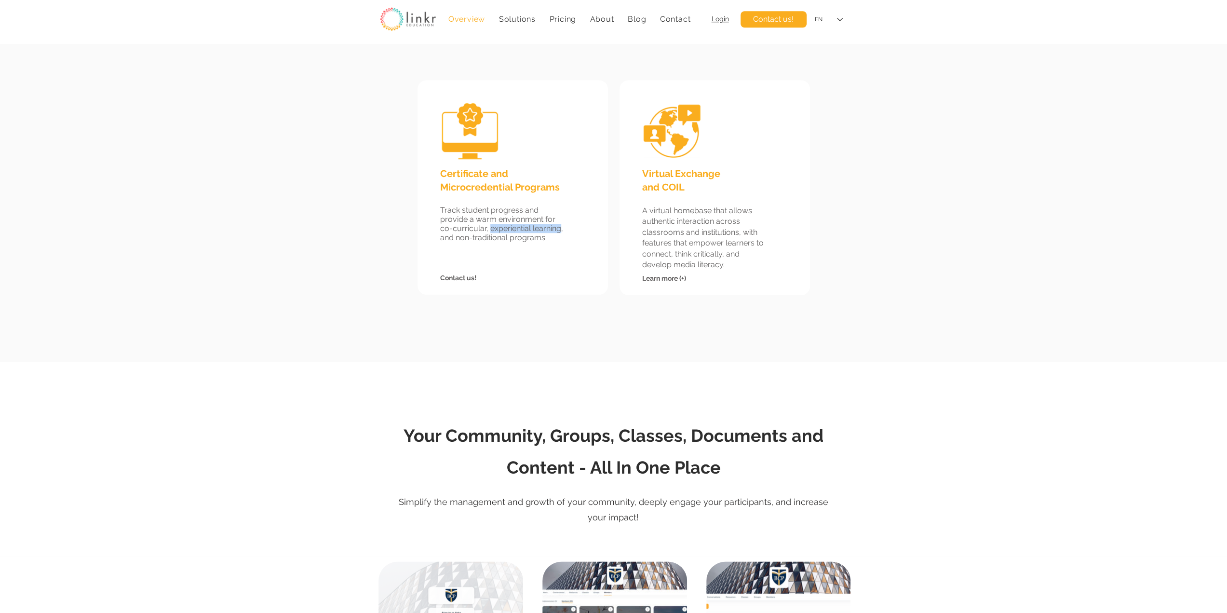
drag, startPoint x: 561, startPoint y: 230, endPoint x: 489, endPoint y: 228, distance: 71.9
click at [489, 228] on span "Track student progress and provide a warm environment for co-curricular, experi…" at bounding box center [501, 223] width 123 height 37
click at [534, 328] on div at bounding box center [613, 154] width 1227 height 416
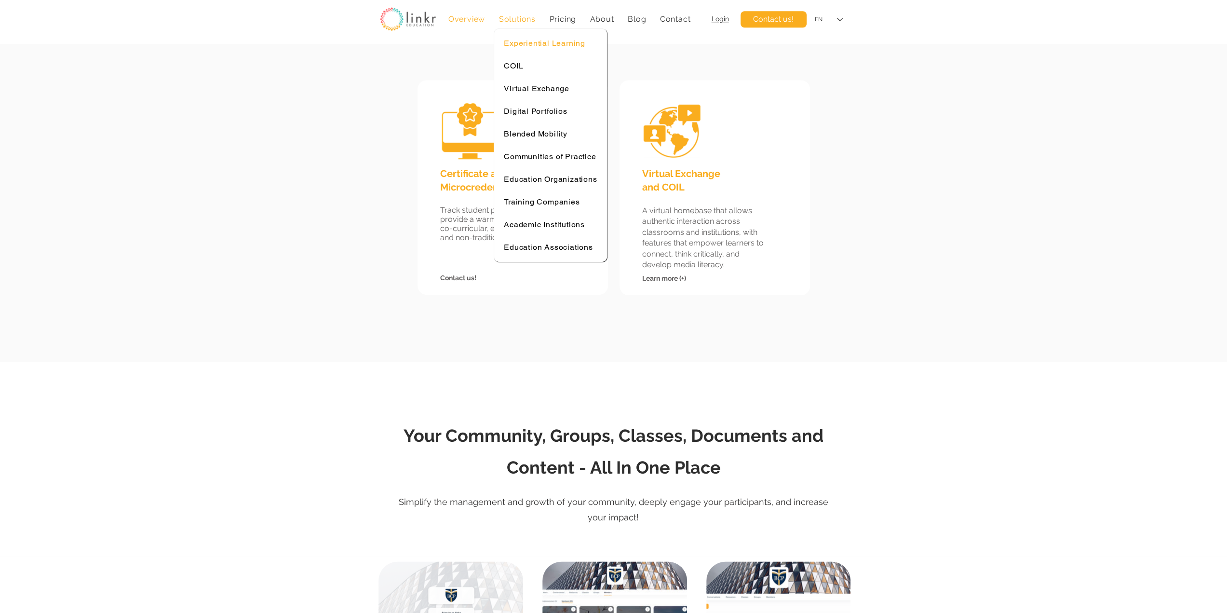
click at [519, 40] on span "Experiential Learning" at bounding box center [544, 43] width 81 height 9
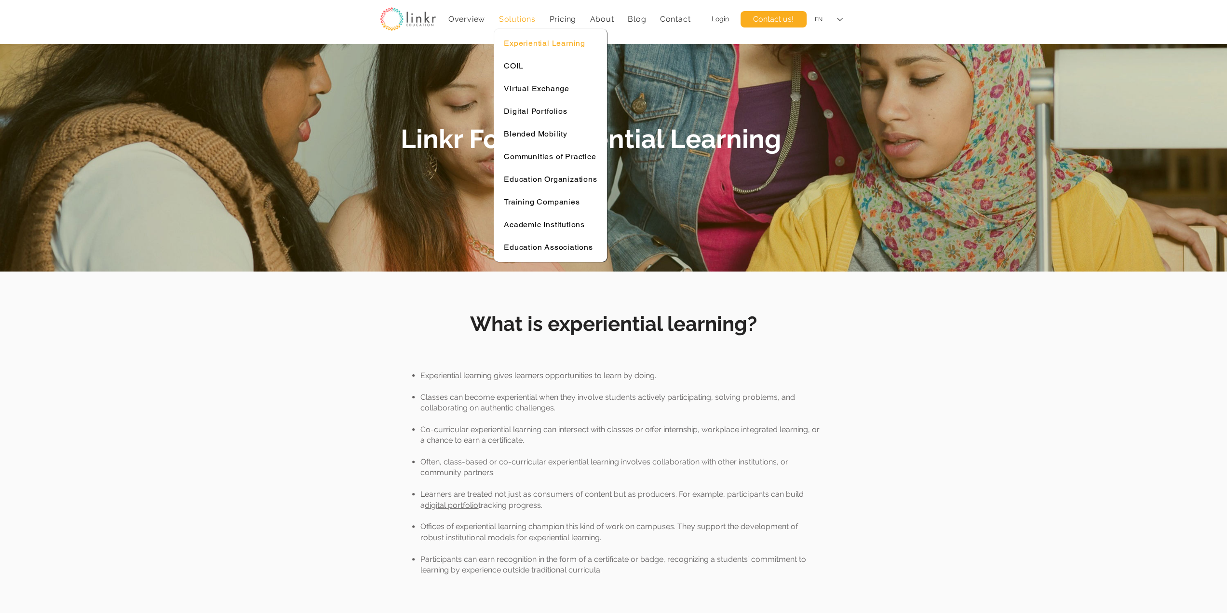
click at [494, 20] on div "Solutions" at bounding box center [517, 19] width 47 height 19
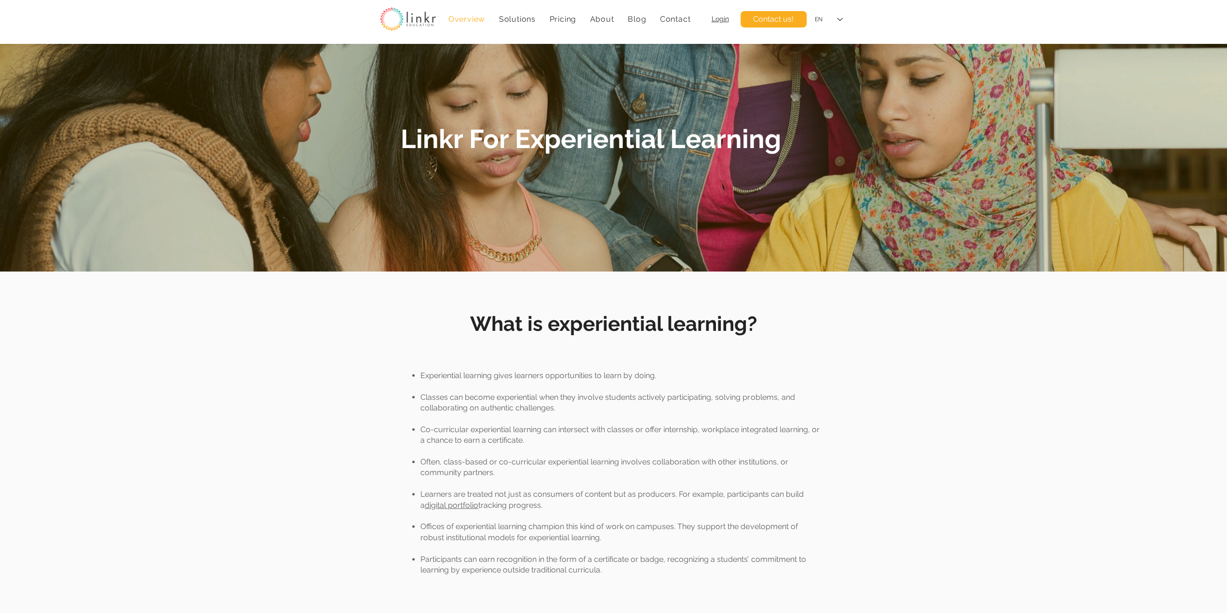
click at [478, 19] on span "Overview" at bounding box center [466, 18] width 37 height 9
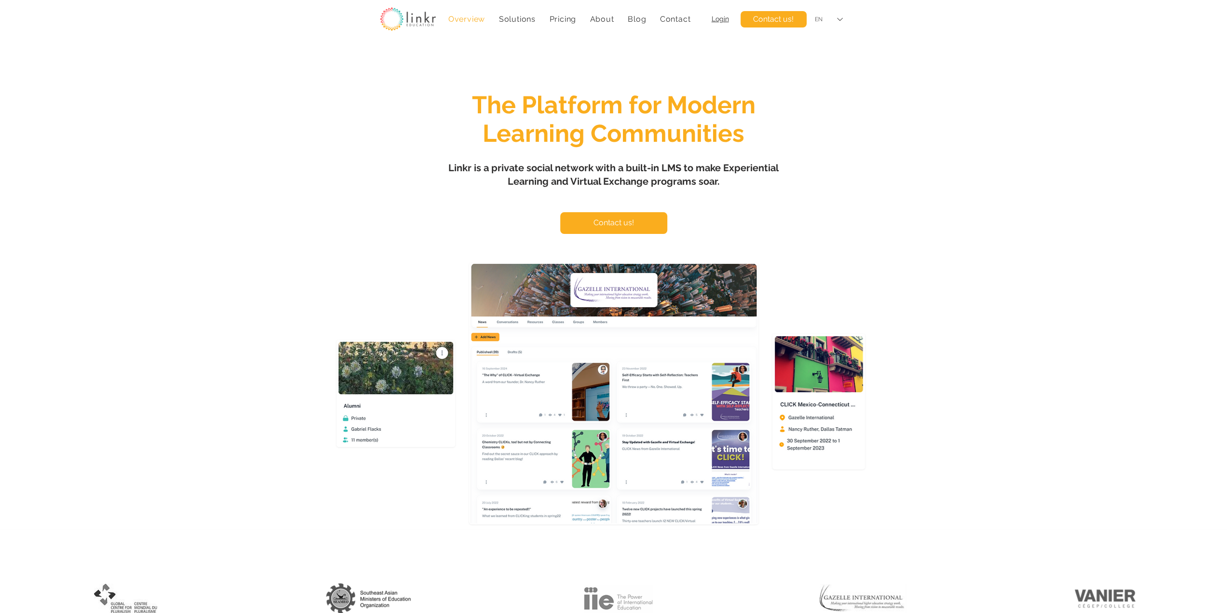
click at [837, 23] on div "EN" at bounding box center [828, 20] width 41 height 22
click at [825, 44] on div "FR" at bounding box center [828, 41] width 41 height 22
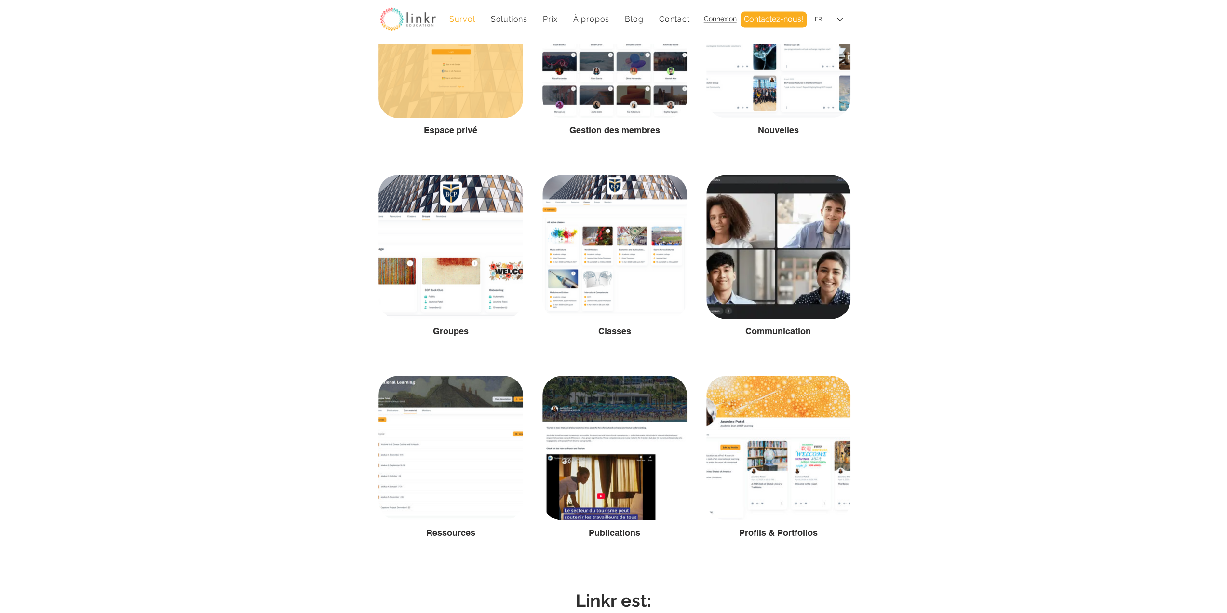
scroll to position [1446, 0]
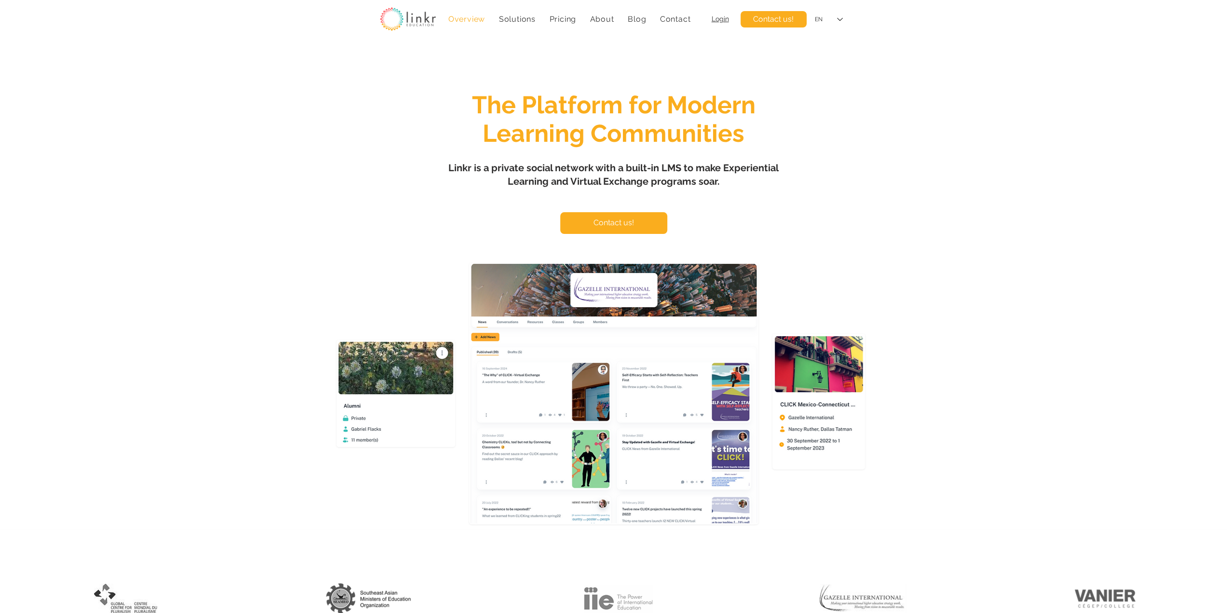
click at [757, 130] on h1 "The Platform for Modern Learning Communities" at bounding box center [614, 119] width 374 height 57
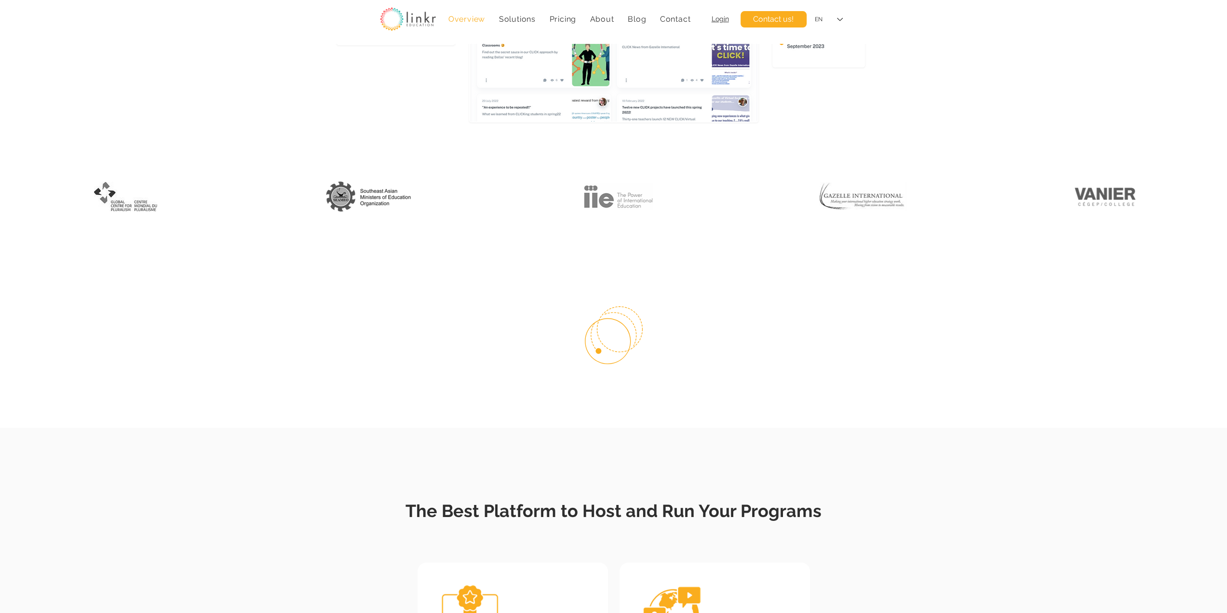
scroll to position [723, 0]
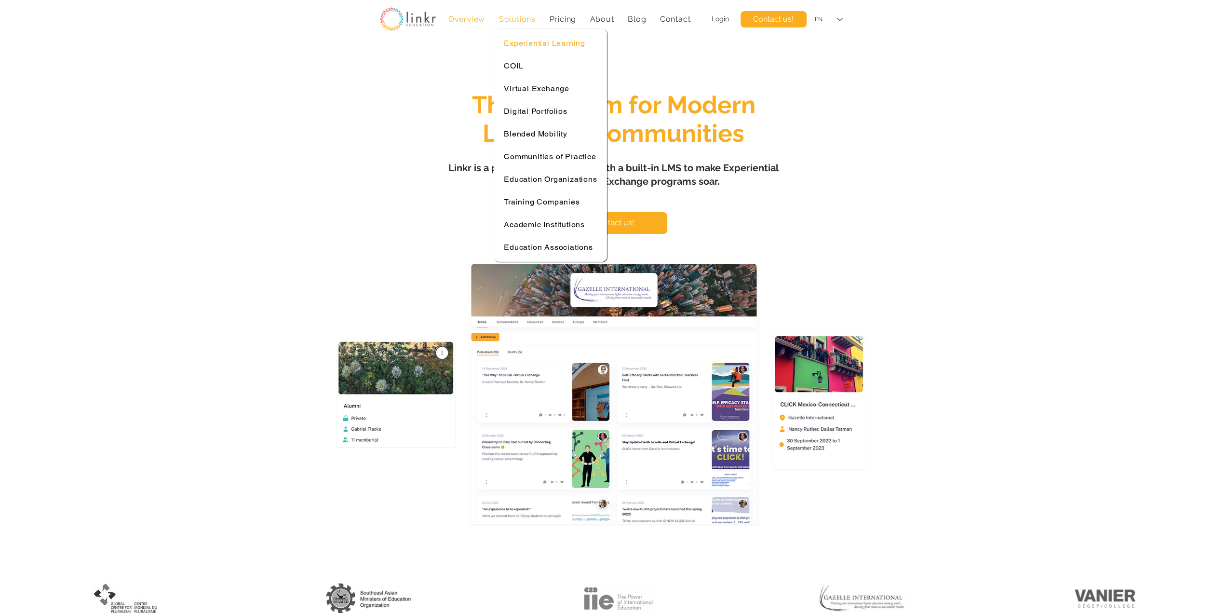
click at [532, 42] on span "Experiential Learning" at bounding box center [544, 43] width 81 height 9
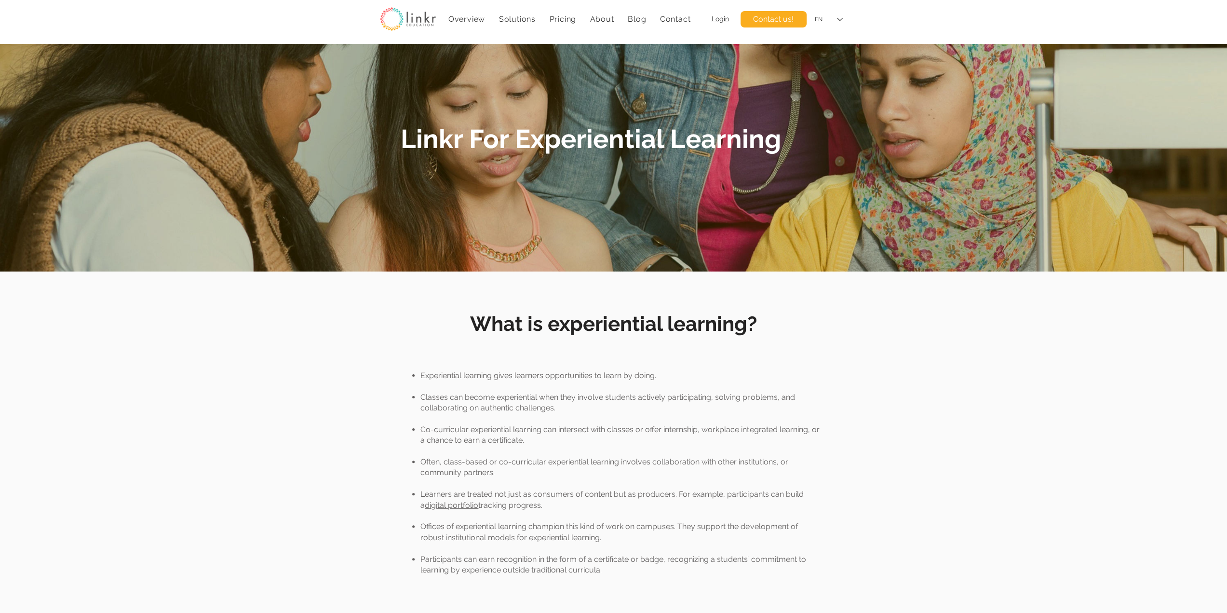
click at [868, 375] on div at bounding box center [613, 446] width 1227 height 351
click at [838, 14] on div "EN" at bounding box center [828, 20] width 41 height 22
click at [827, 46] on div "FR" at bounding box center [828, 41] width 41 height 22
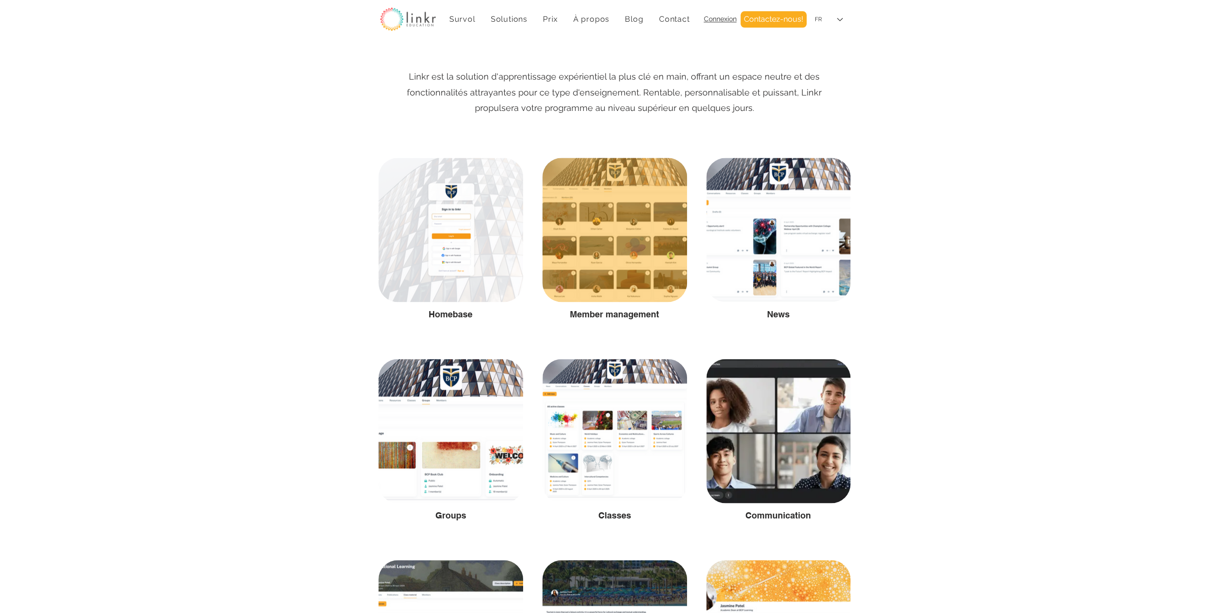
scroll to position [1285, 0]
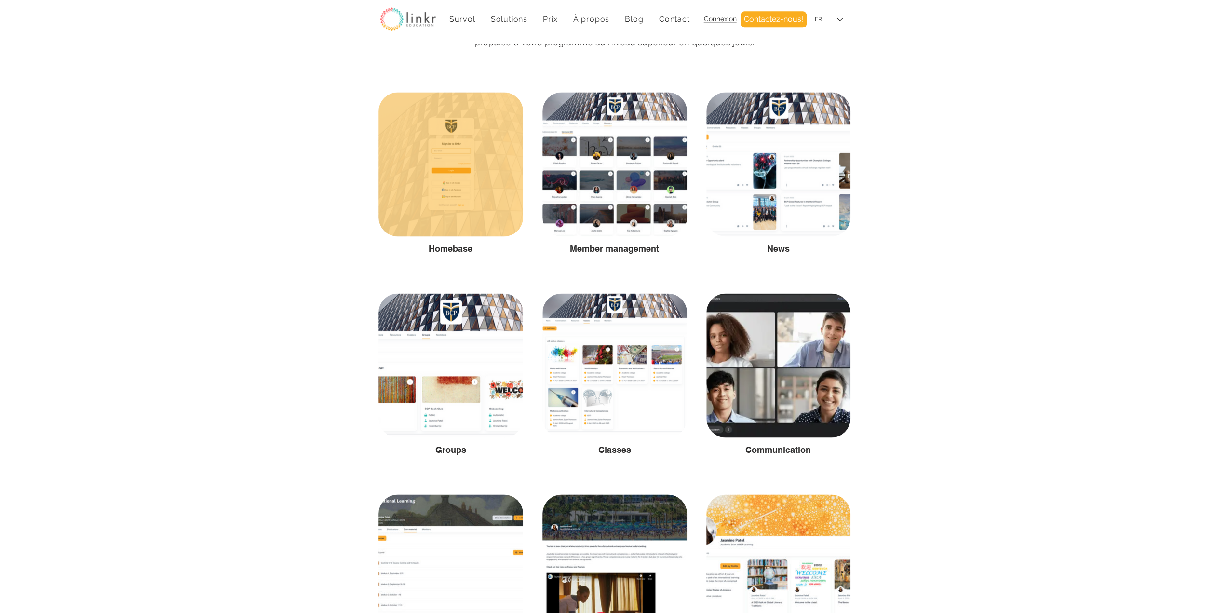
click at [474, 206] on div at bounding box center [450, 164] width 145 height 144
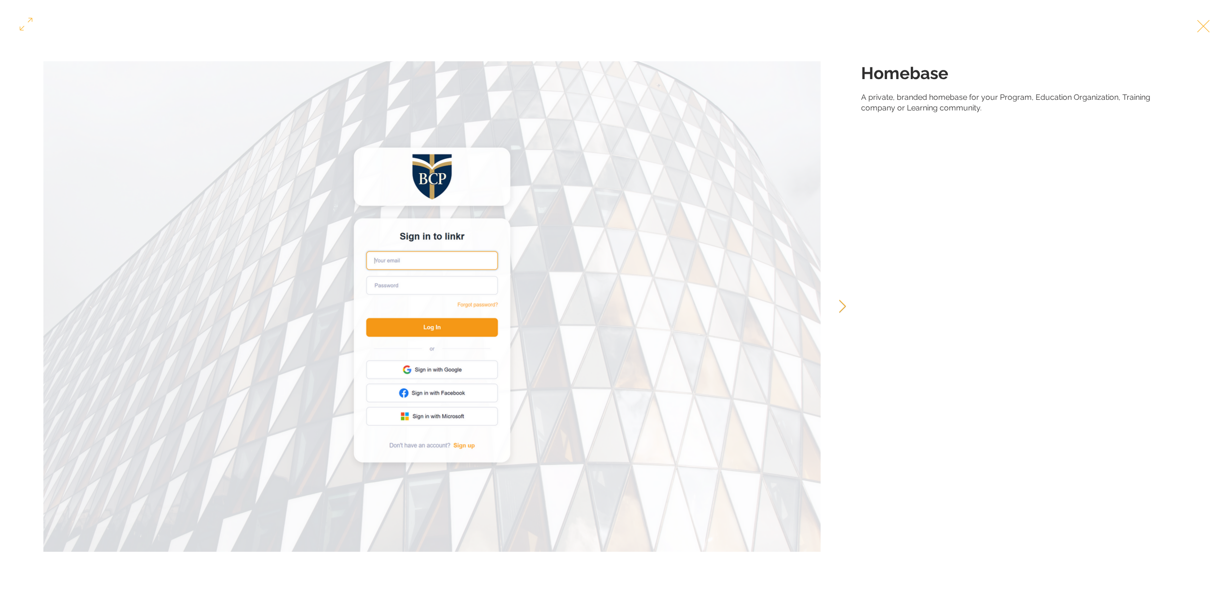
click at [839, 304] on icon "Next Item" at bounding box center [842, 305] width 7 height 13
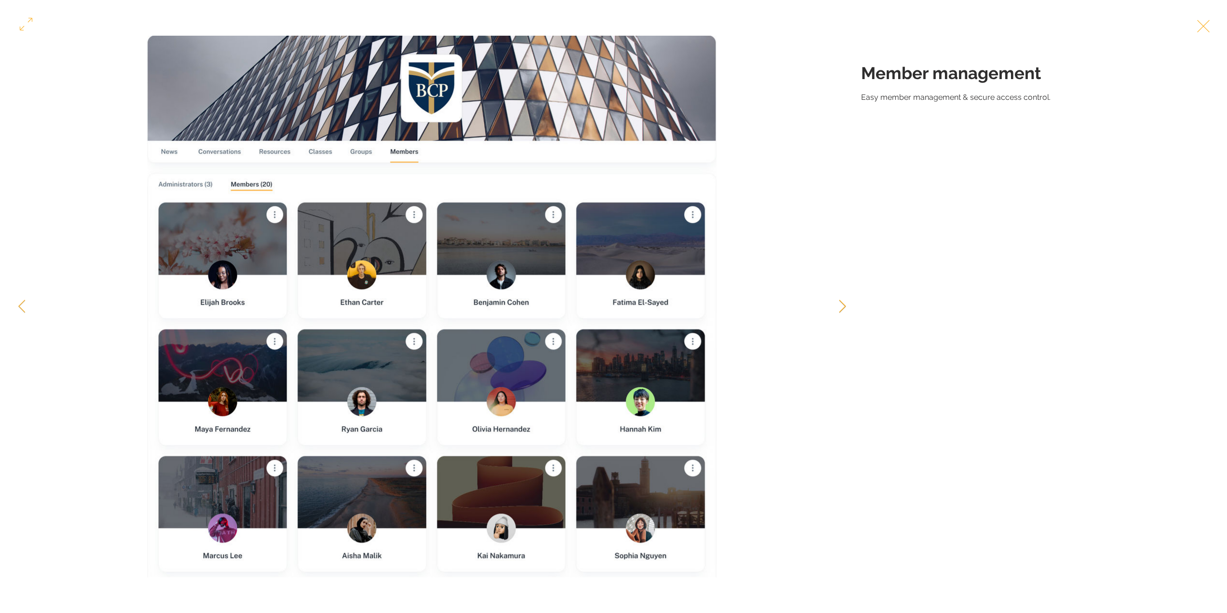
click at [839, 304] on icon "Next Item" at bounding box center [842, 305] width 7 height 13
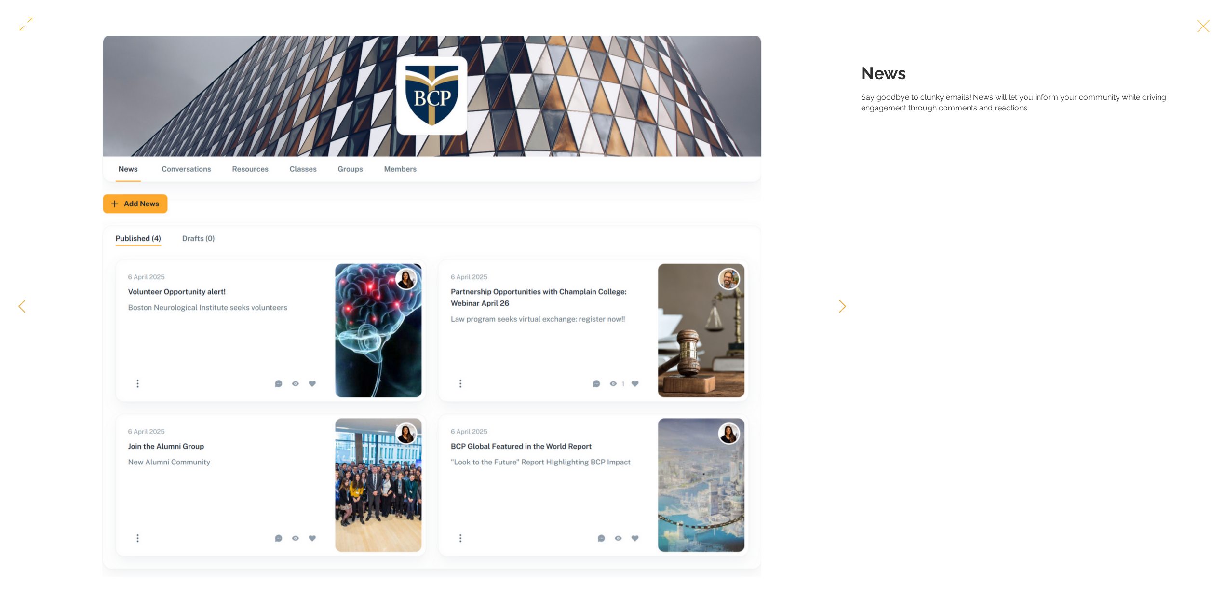
click at [839, 304] on icon "Next Item" at bounding box center [842, 305] width 7 height 13
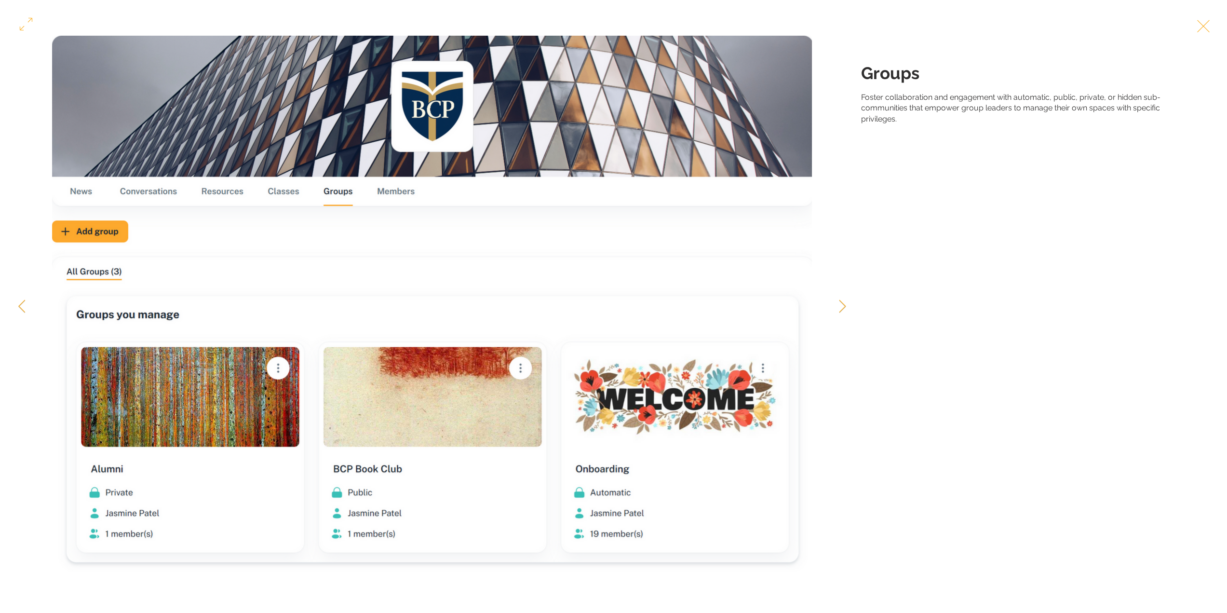
click at [1212, 27] on button "Exit expand mode" at bounding box center [1203, 24] width 18 height 21
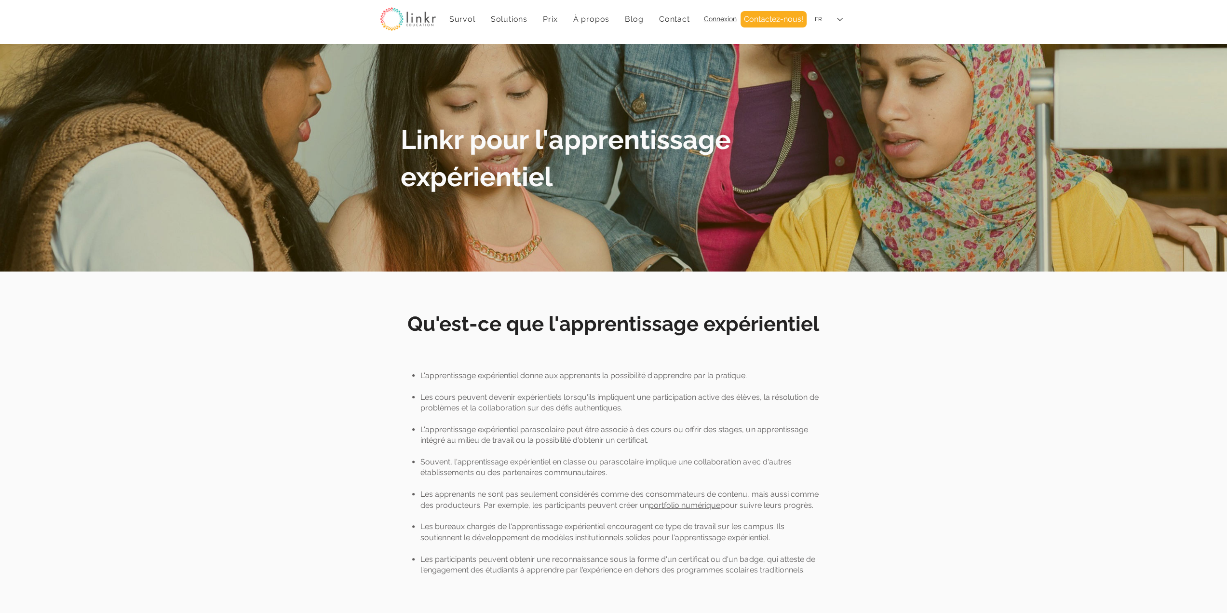
scroll to position [1285, 0]
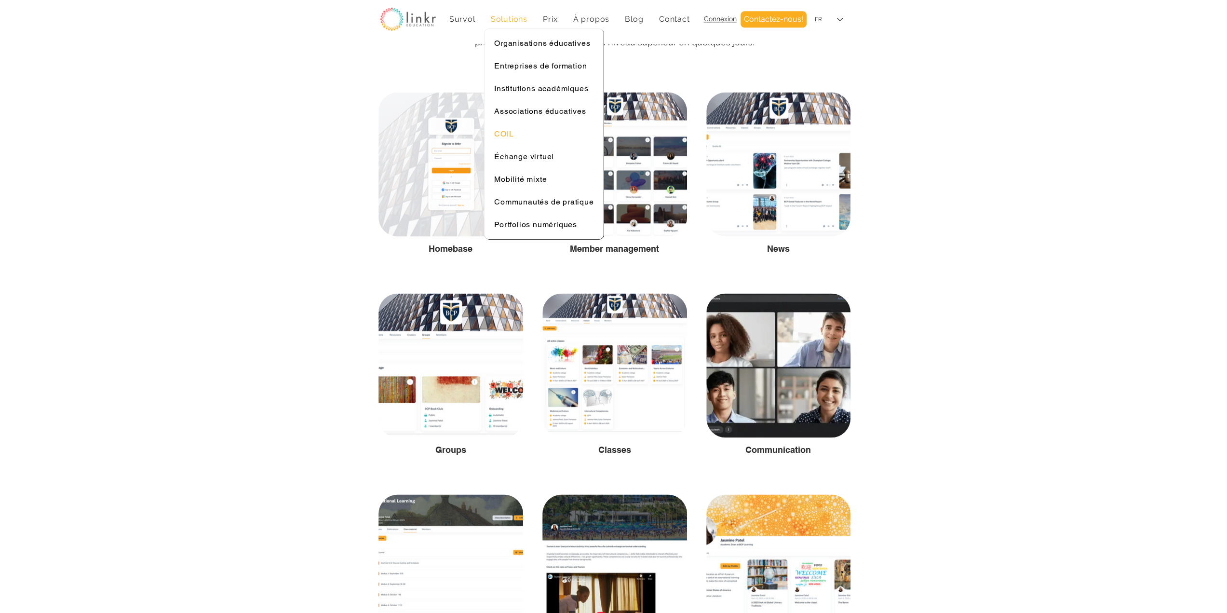
click at [499, 132] on span "COIL" at bounding box center [503, 133] width 19 height 9
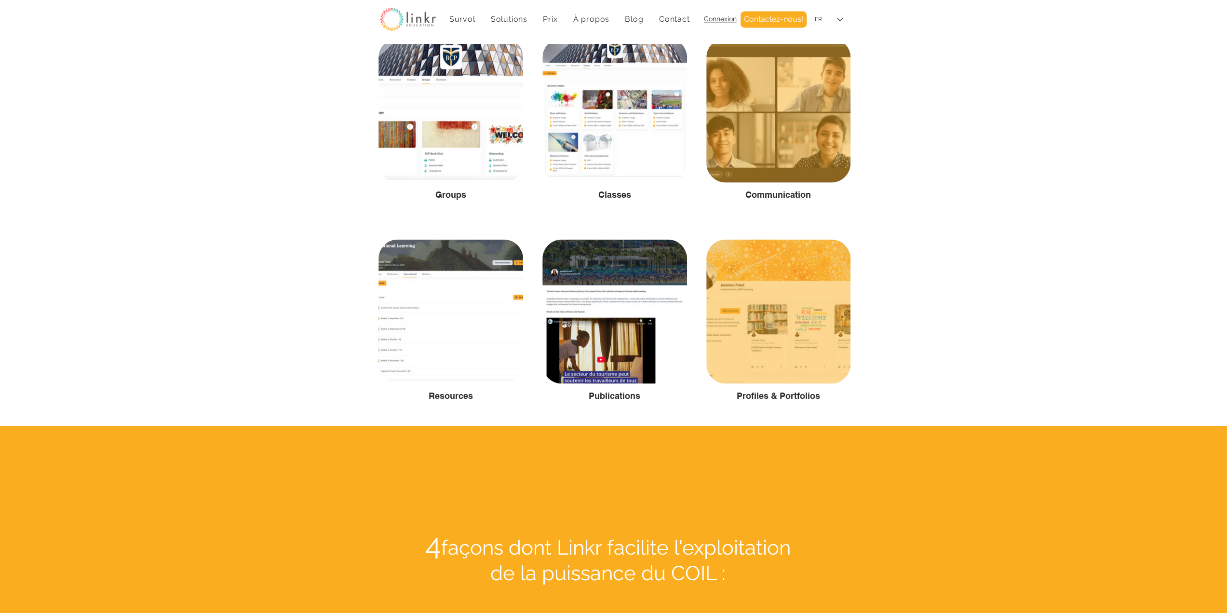
scroll to position [1446, 0]
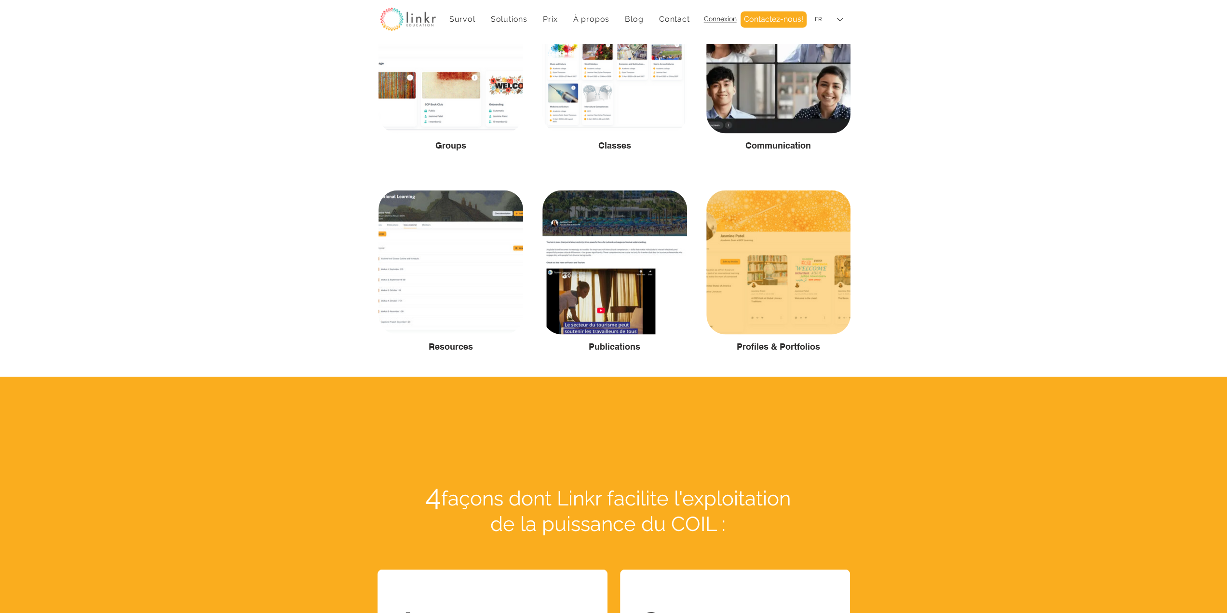
click at [796, 283] on div at bounding box center [778, 262] width 144 height 144
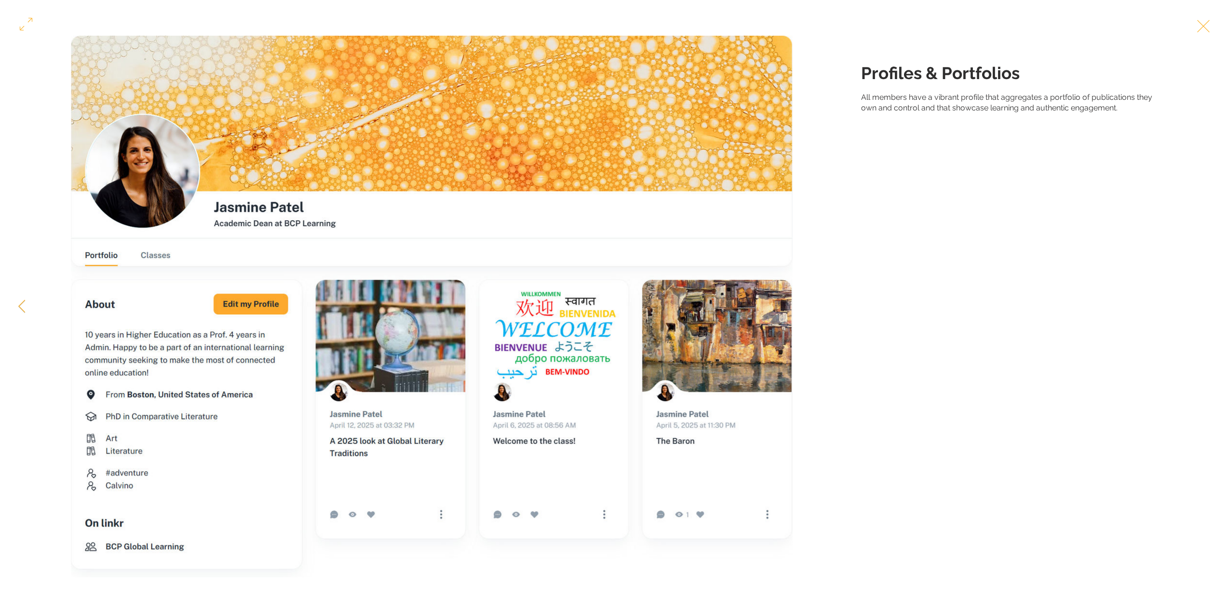
click at [1209, 29] on button "Exit expand mode" at bounding box center [1203, 24] width 18 height 21
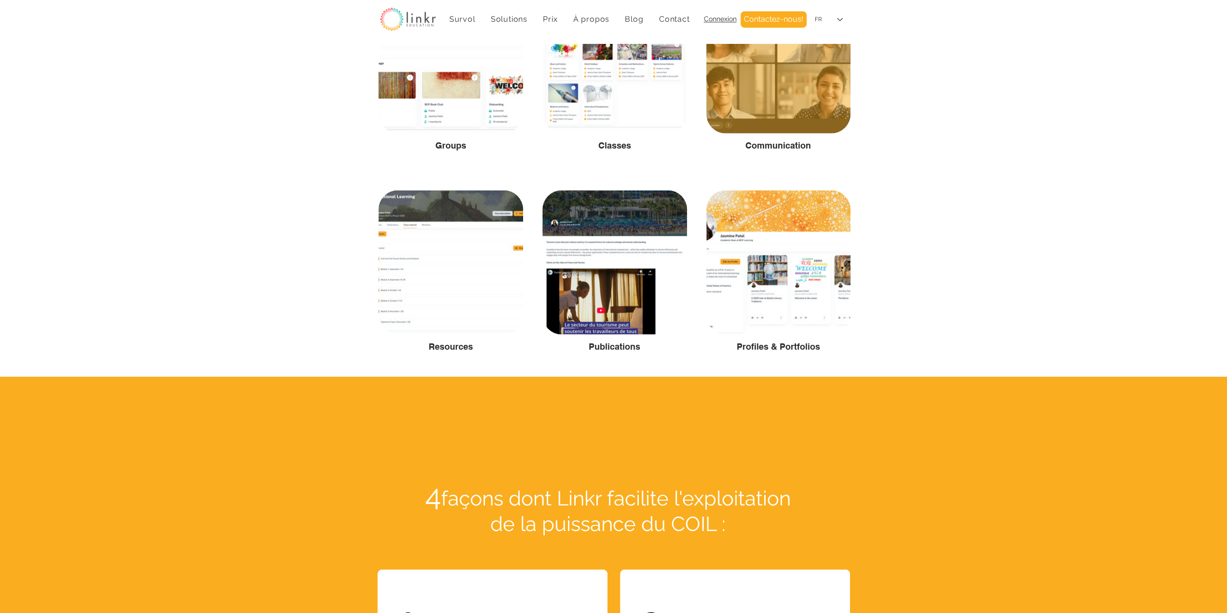
click at [785, 115] on div at bounding box center [778, 61] width 144 height 144
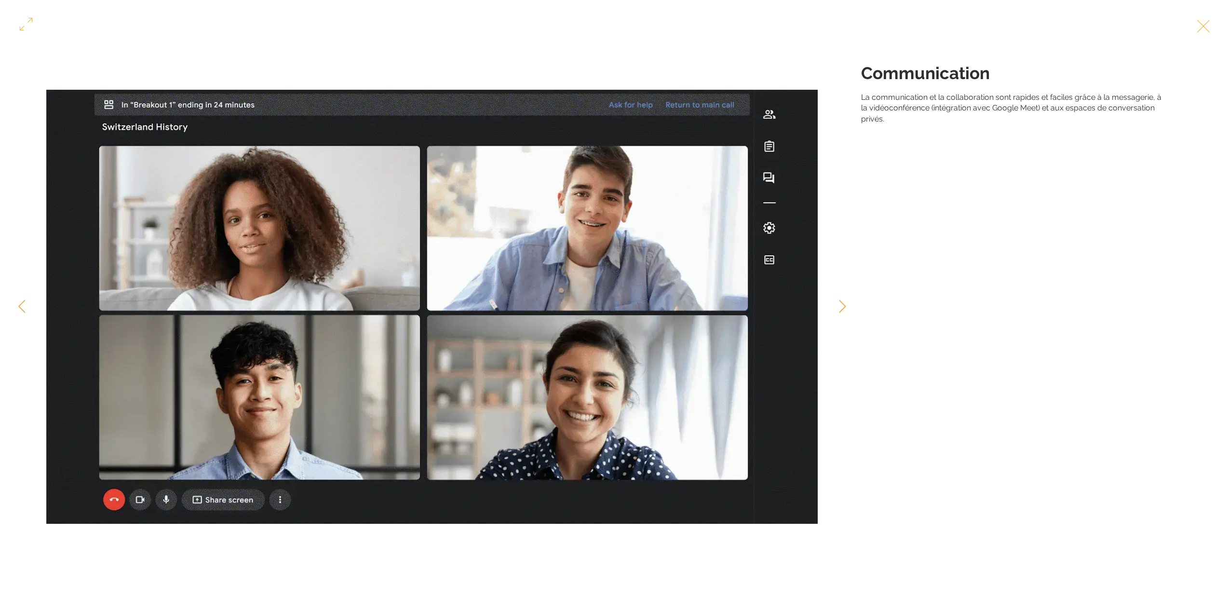
click at [1212, 27] on button "Exit expand mode" at bounding box center [1203, 24] width 18 height 21
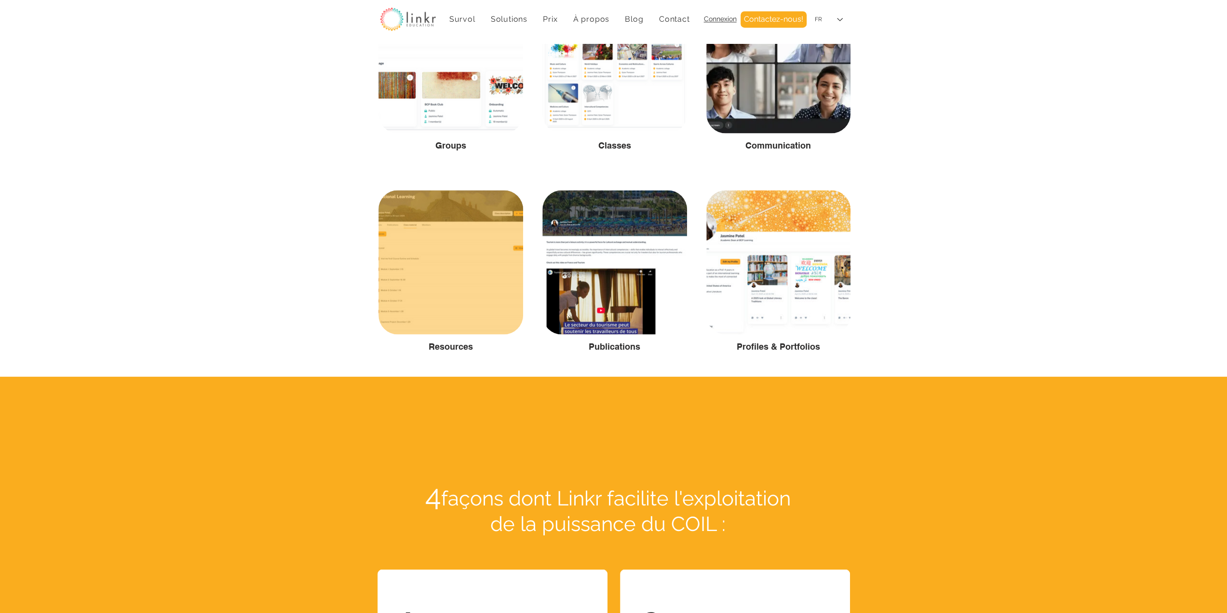
click at [460, 278] on div at bounding box center [450, 262] width 145 height 144
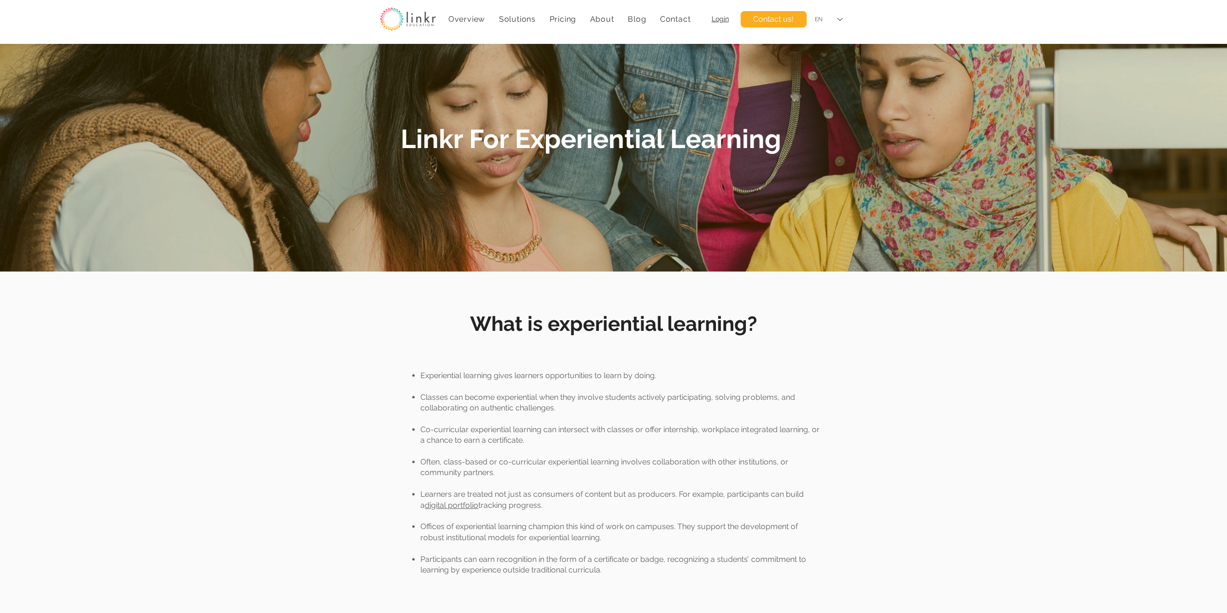
click at [836, 22] on div "EN" at bounding box center [828, 20] width 41 height 22
click at [828, 45] on div "FR" at bounding box center [828, 41] width 41 height 22
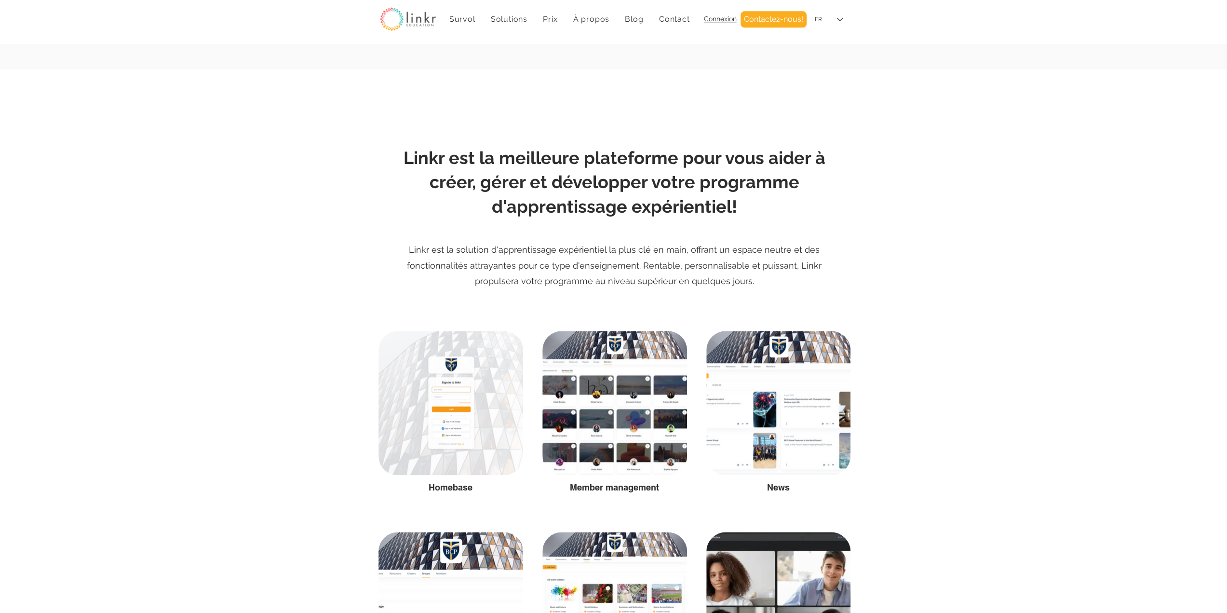
scroll to position [1044, 0]
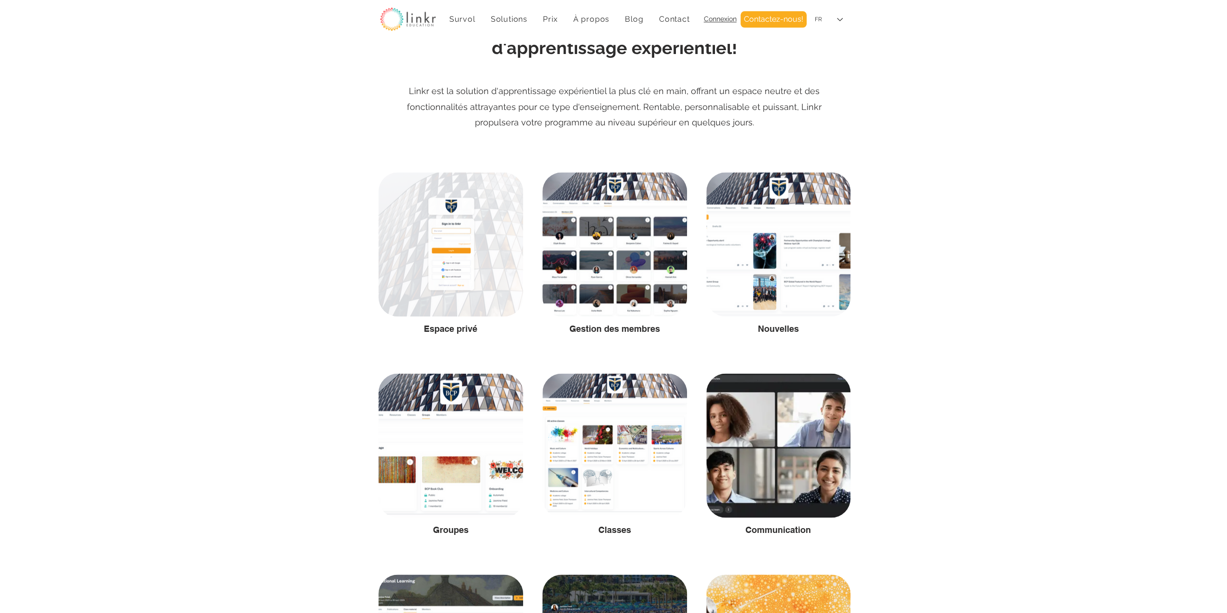
scroll to position [1446, 0]
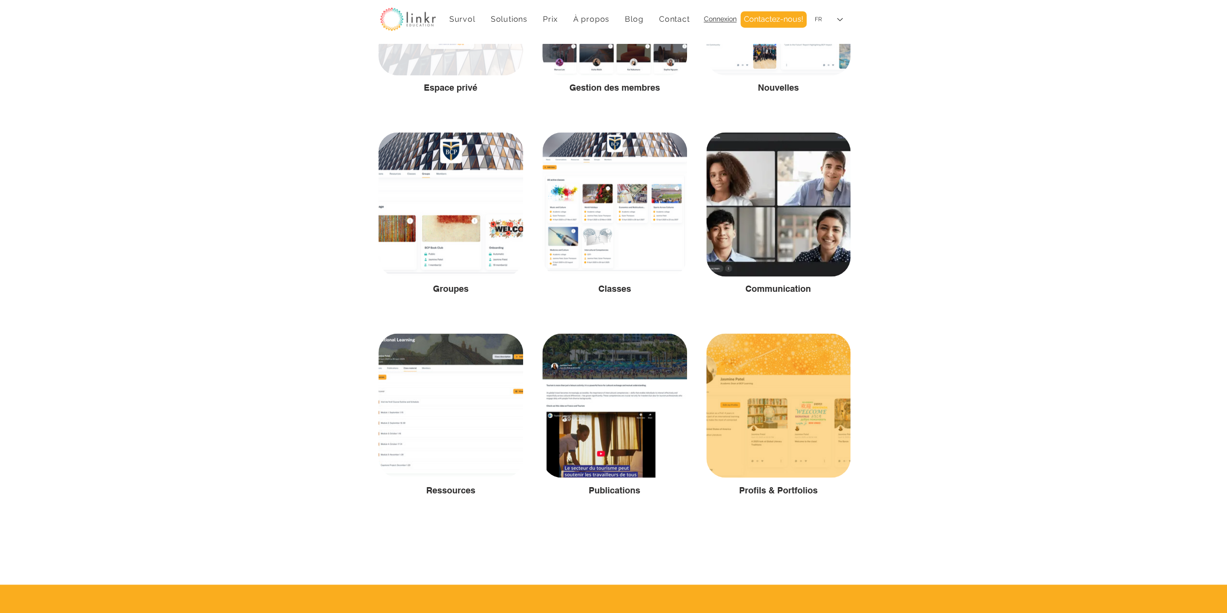
click at [787, 451] on div at bounding box center [778, 405] width 144 height 144
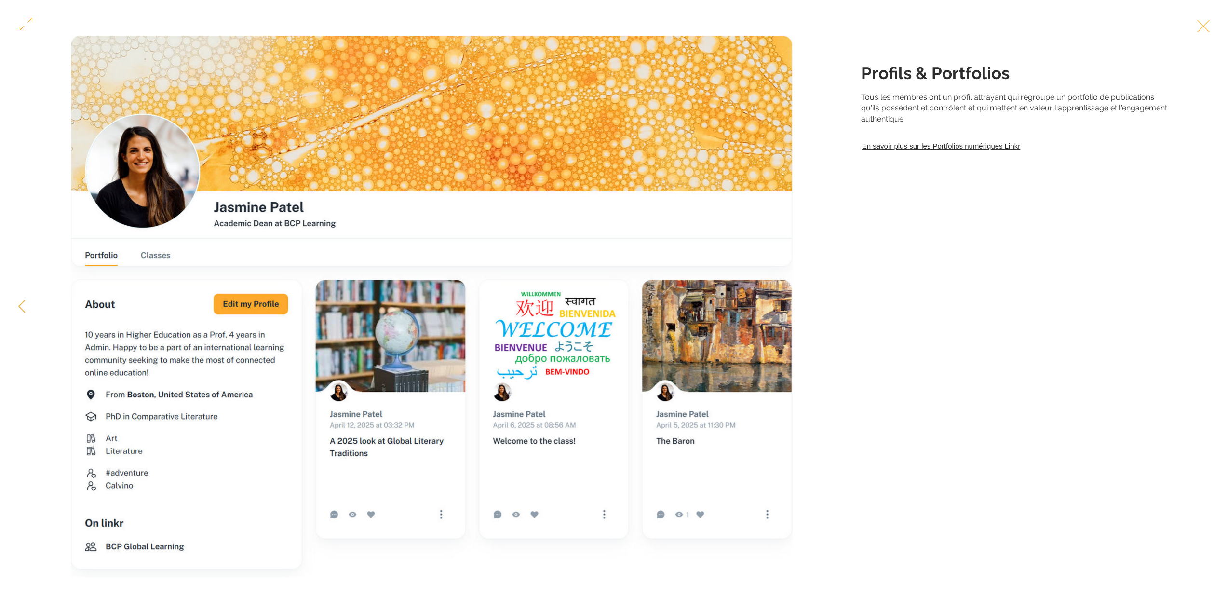
click at [886, 305] on div "Gallery item, detailed view" at bounding box center [613, 306] width 1227 height 541
click at [1212, 25] on button "Exit expand mode" at bounding box center [1203, 24] width 18 height 21
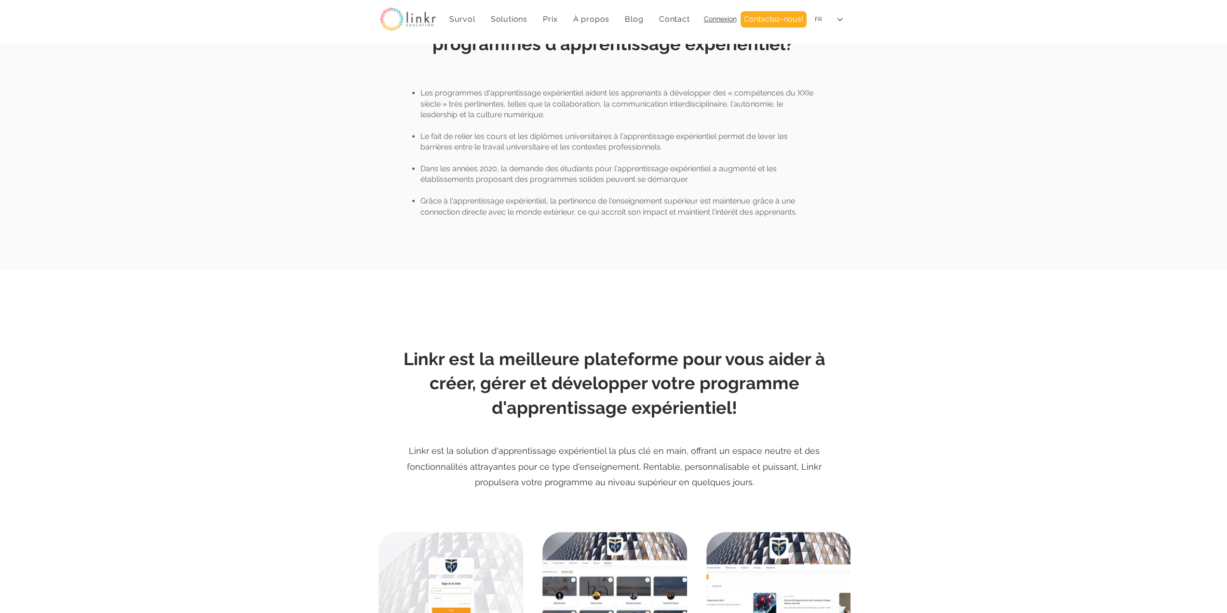
scroll to position [642, 0]
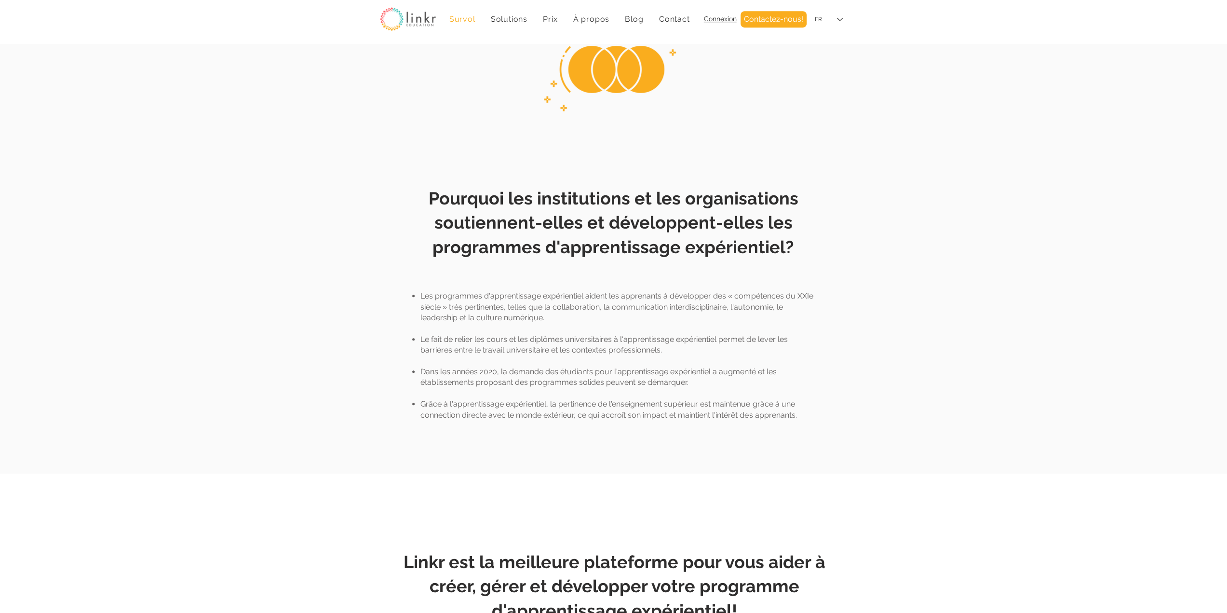
click at [460, 17] on span "Survol" at bounding box center [462, 18] width 26 height 9
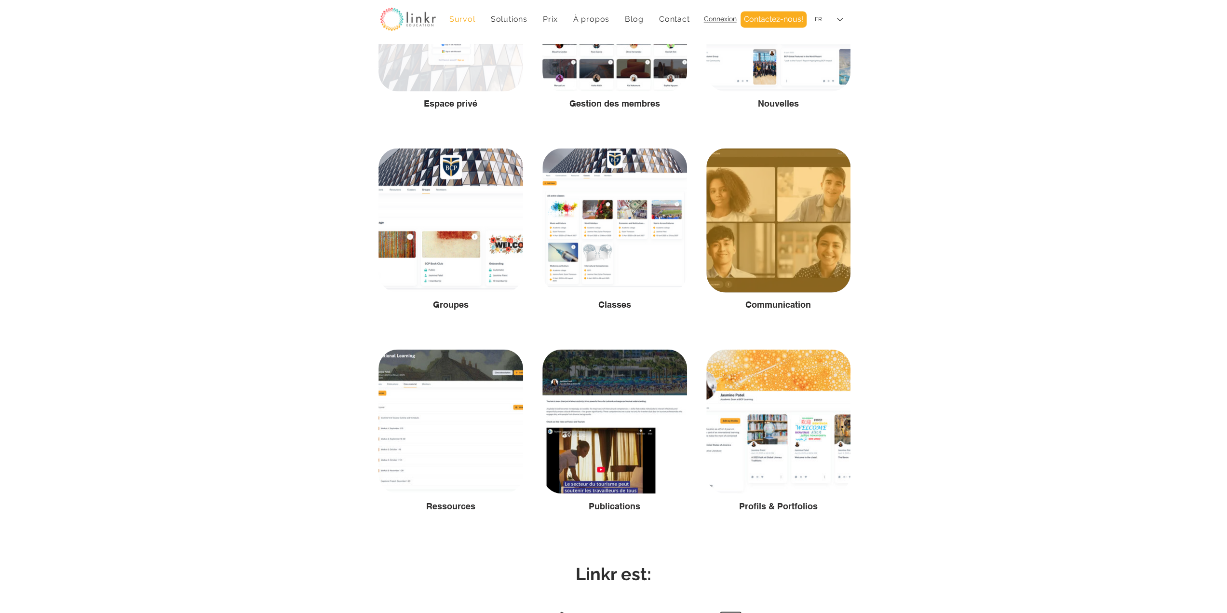
scroll to position [1526, 0]
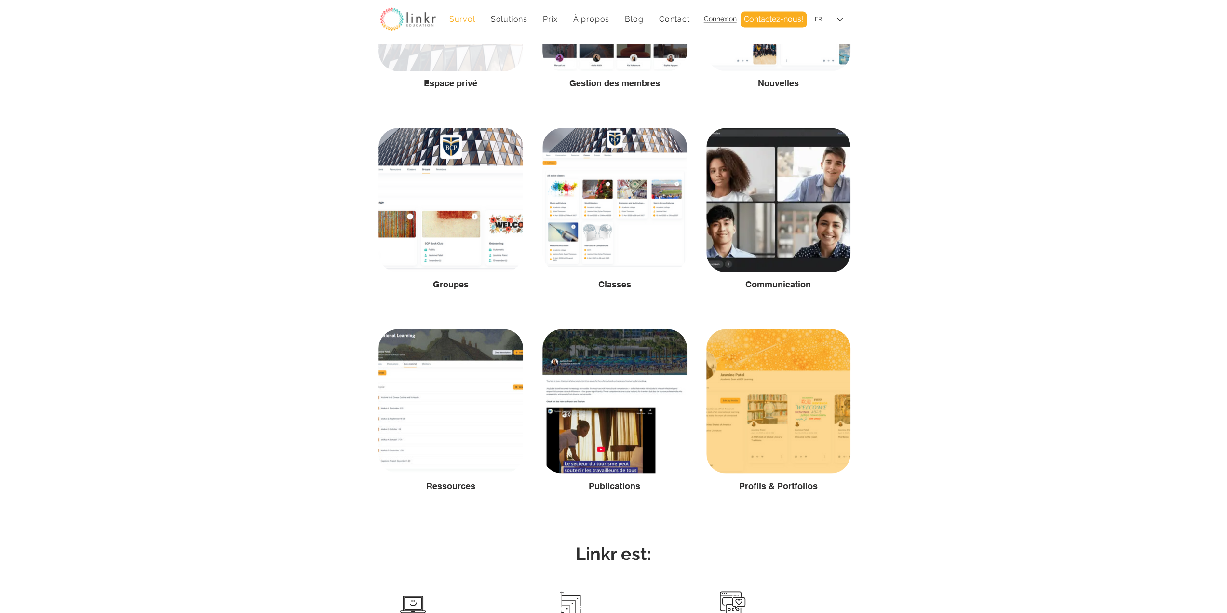
click at [781, 398] on div at bounding box center [778, 401] width 144 height 144
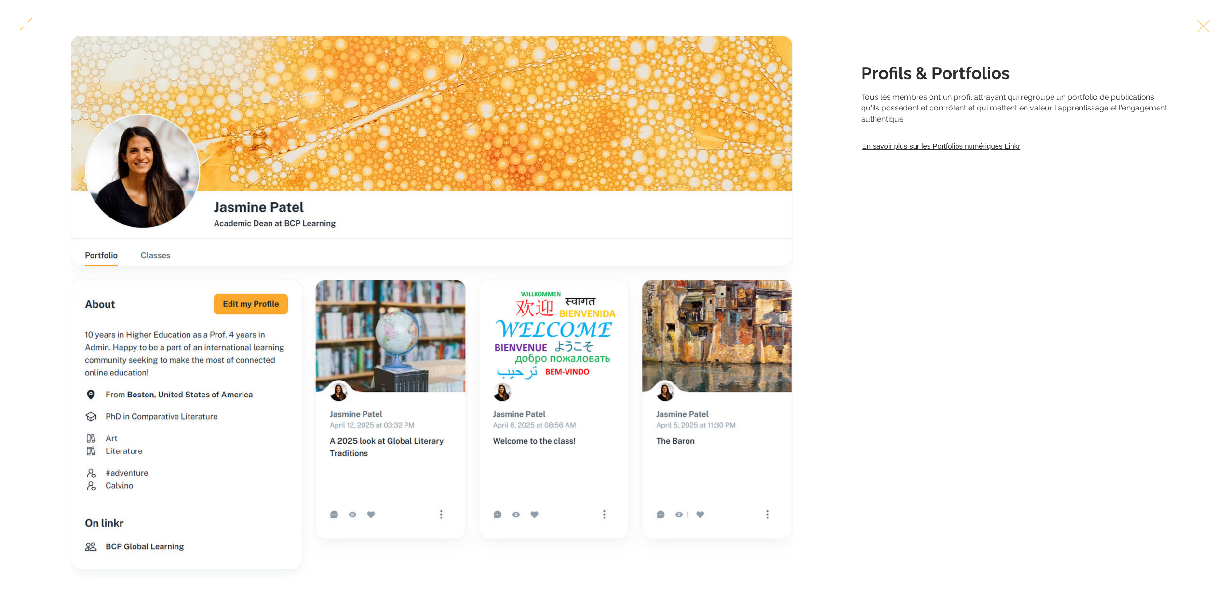
click at [1212, 28] on button "Exit expand mode" at bounding box center [1203, 24] width 18 height 21
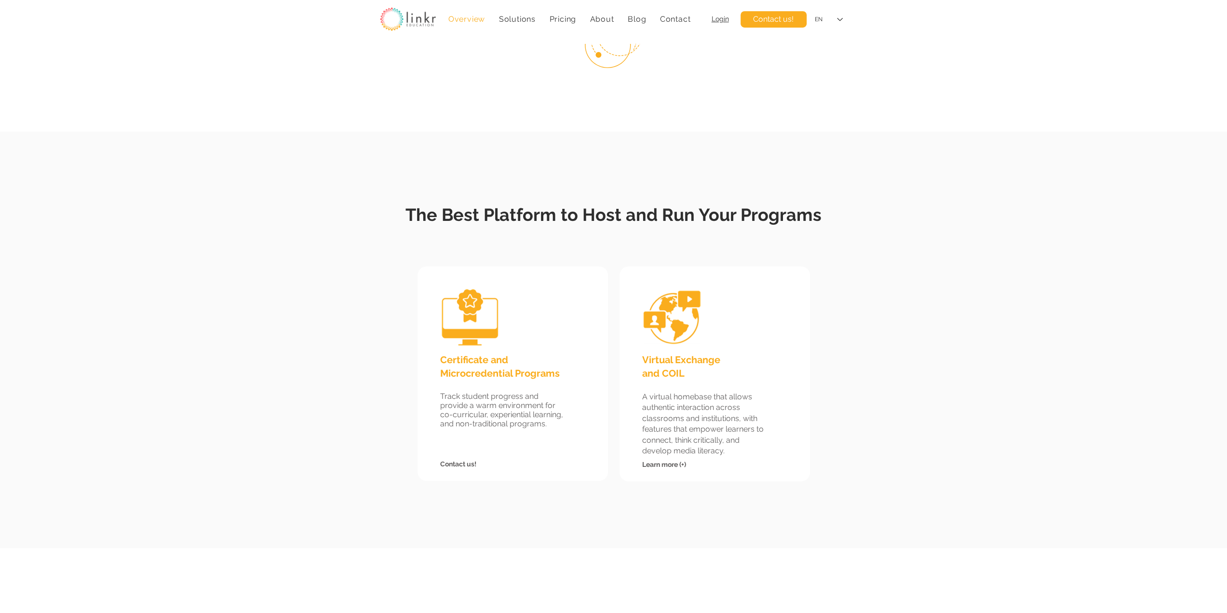
scroll to position [883, 0]
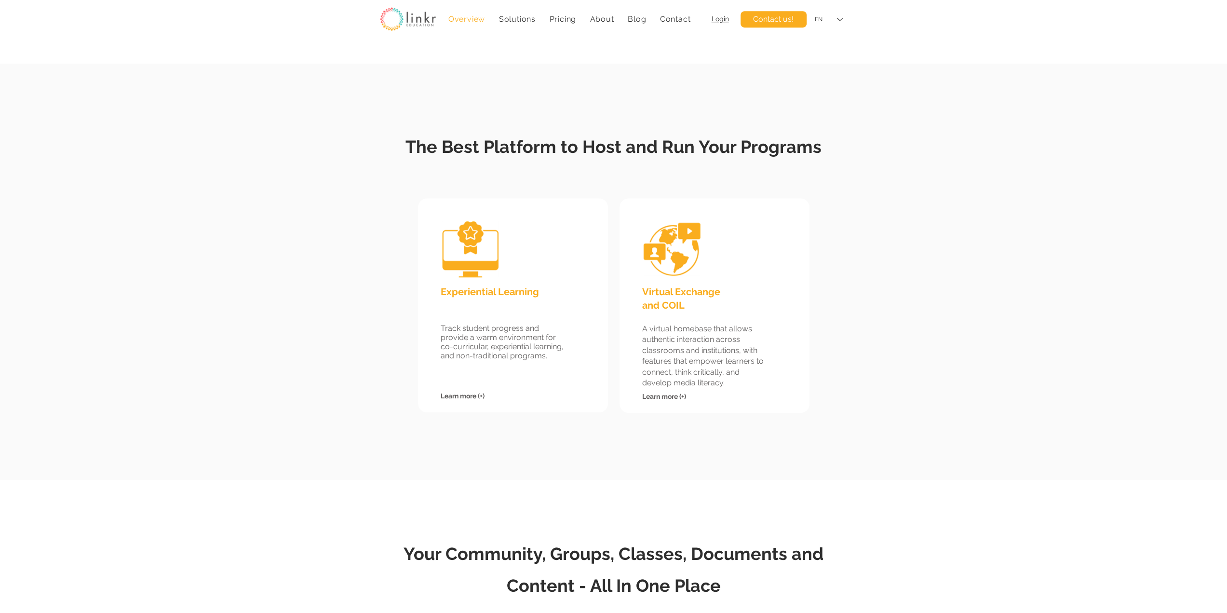
scroll to position [883, 0]
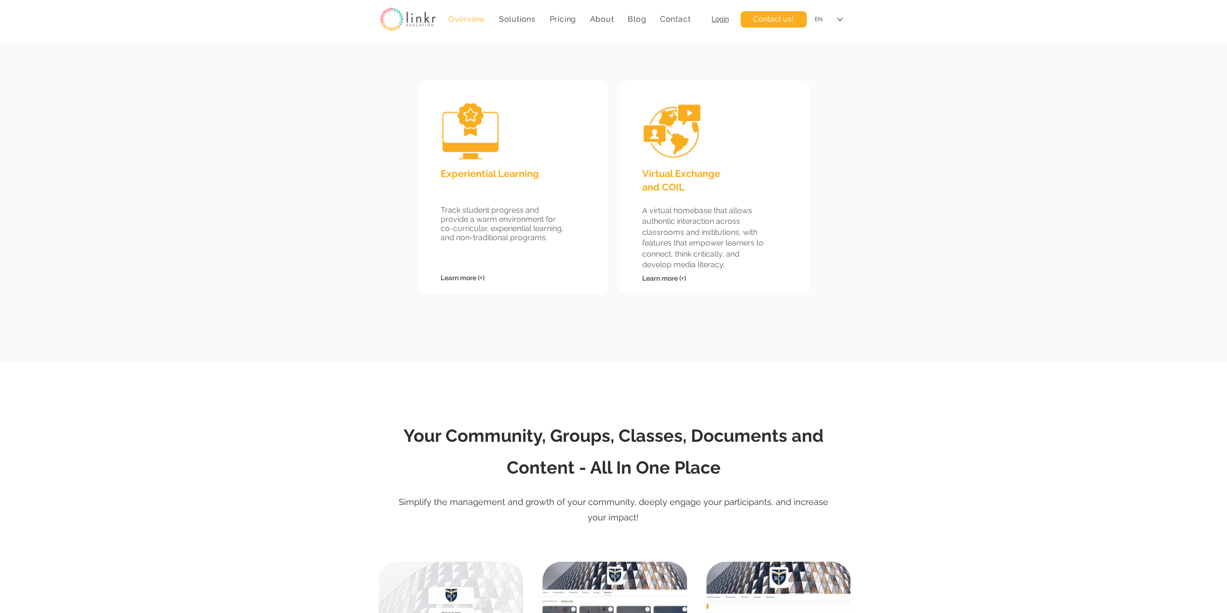
click at [469, 278] on span "Learn more (+)" at bounding box center [463, 278] width 44 height 8
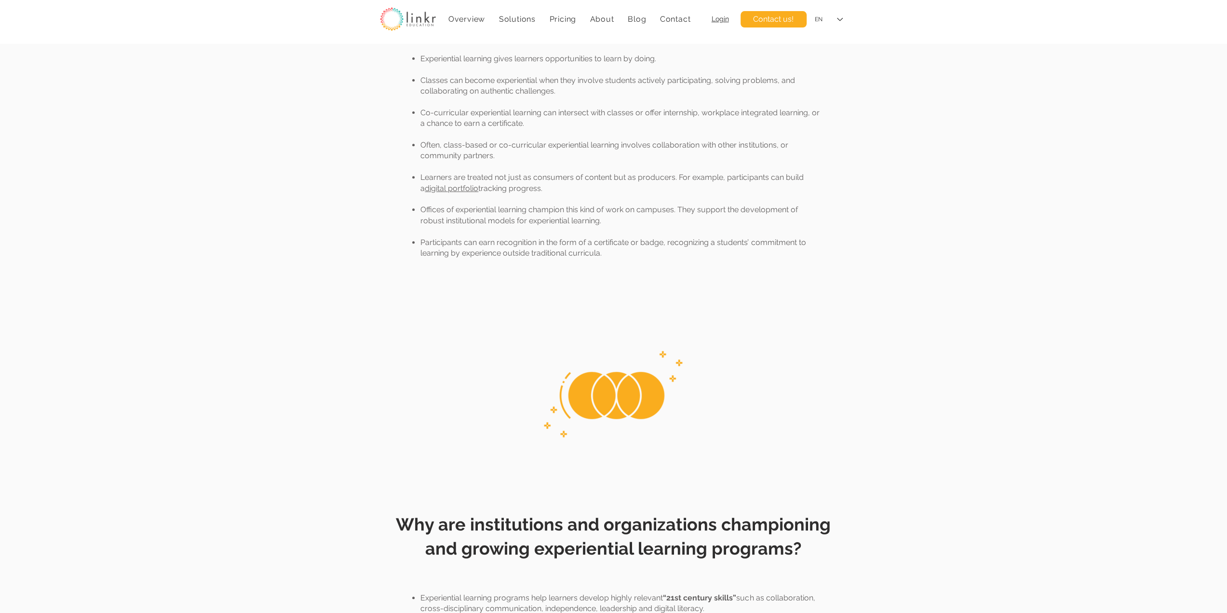
scroll to position [160, 0]
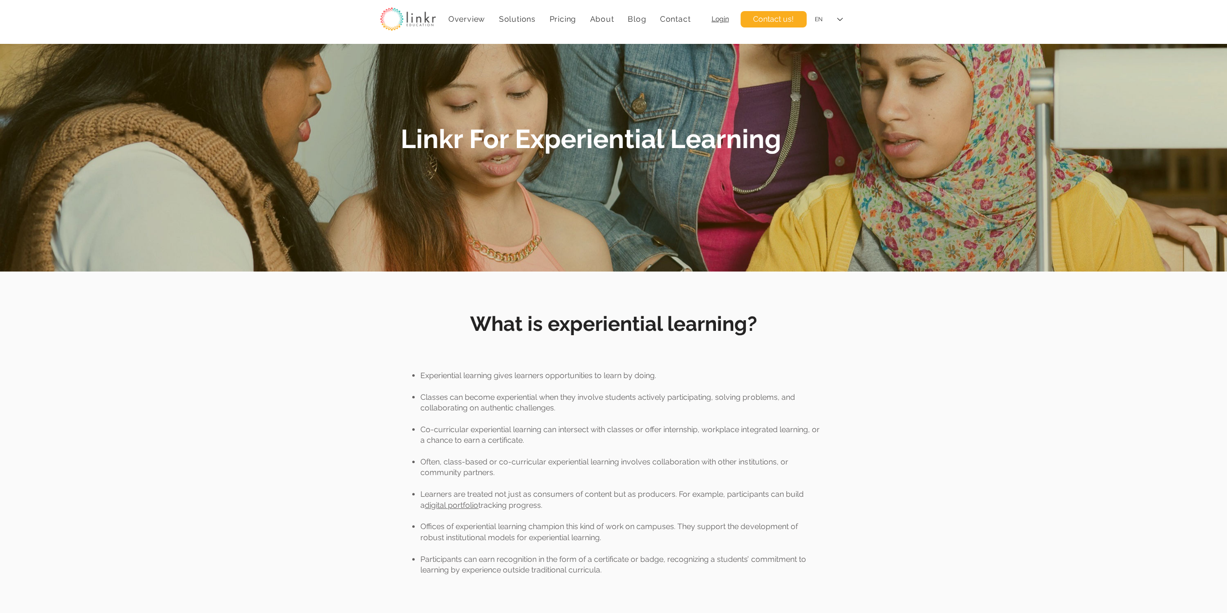
click at [594, 355] on div at bounding box center [613, 446] width 1227 height 351
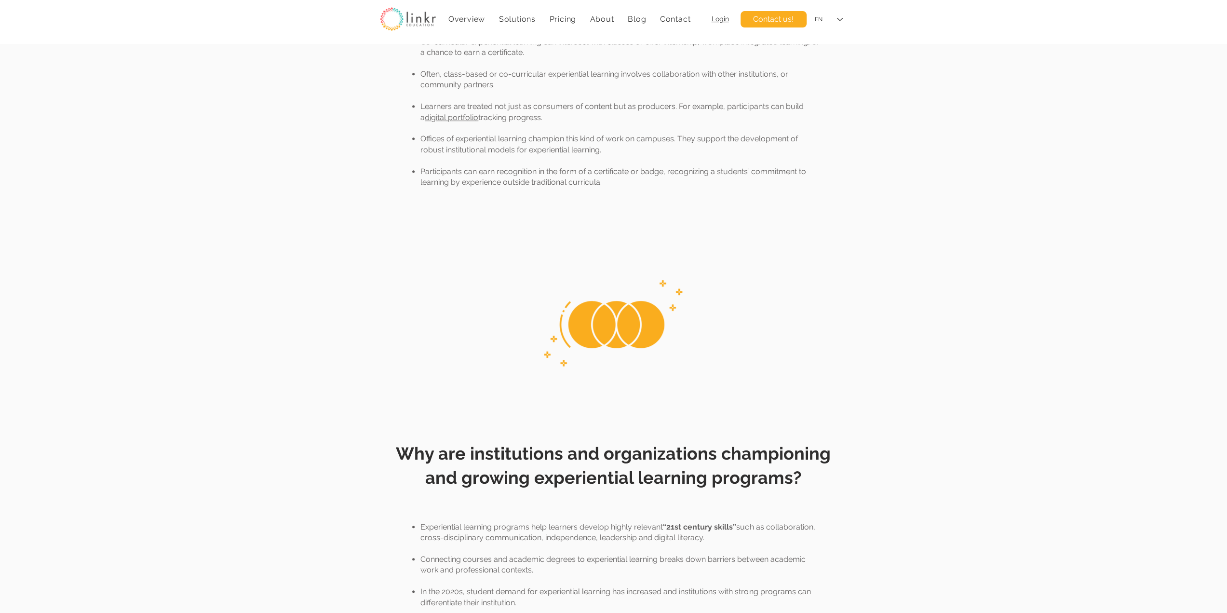
scroll to position [321, 0]
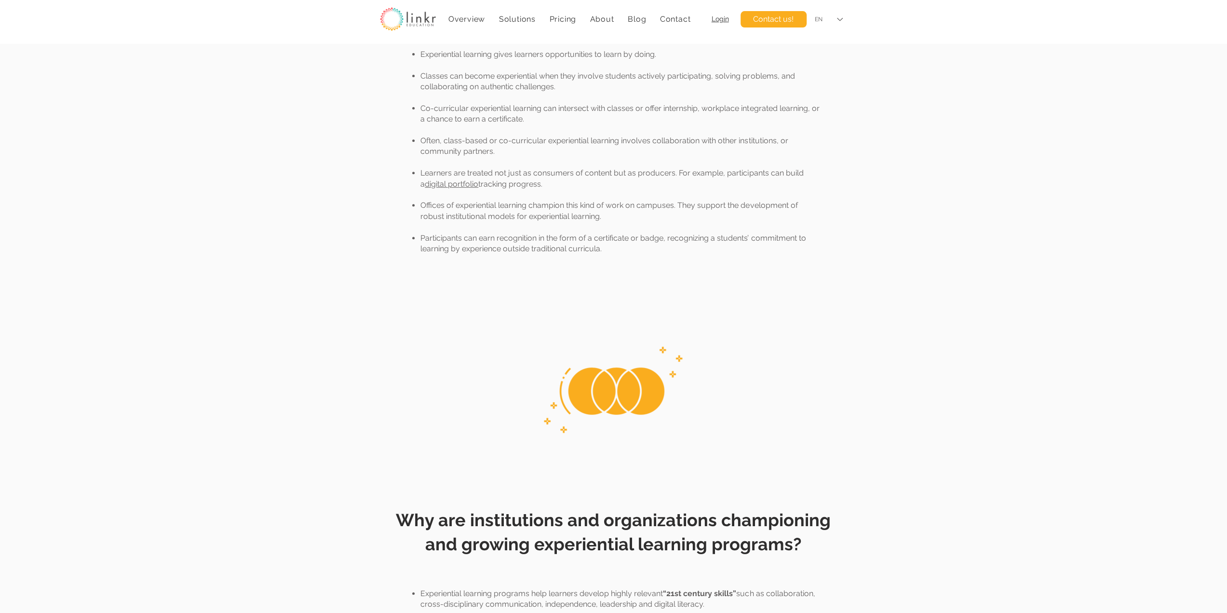
click at [832, 20] on div "EN" at bounding box center [828, 20] width 41 height 22
click at [822, 43] on div "FR" at bounding box center [828, 41] width 41 height 22
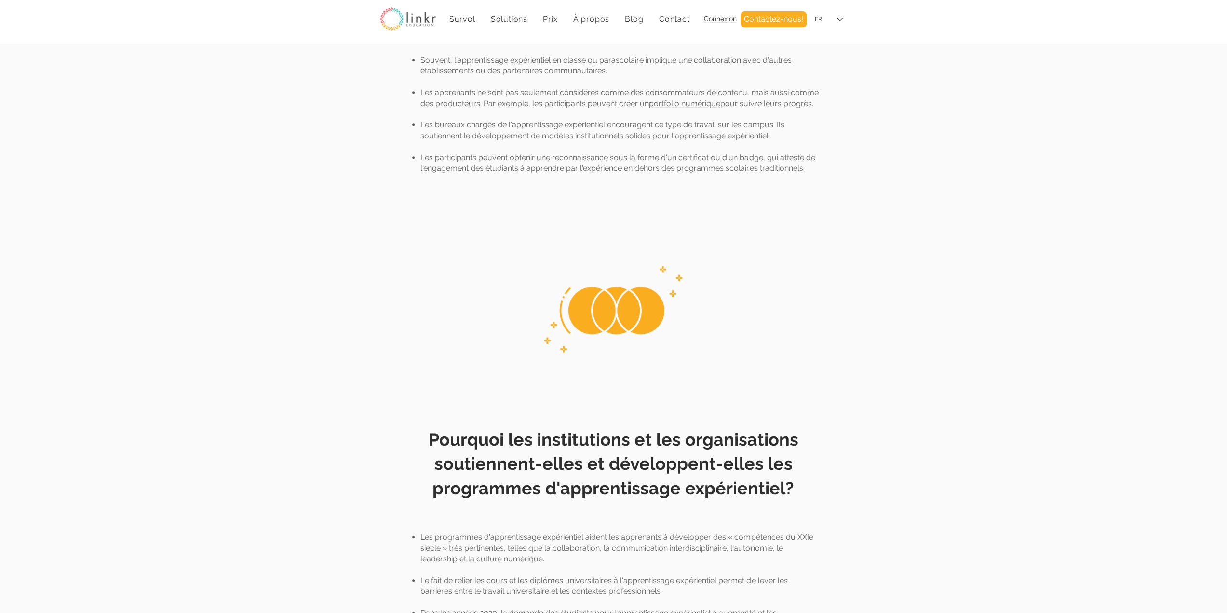
scroll to position [80, 0]
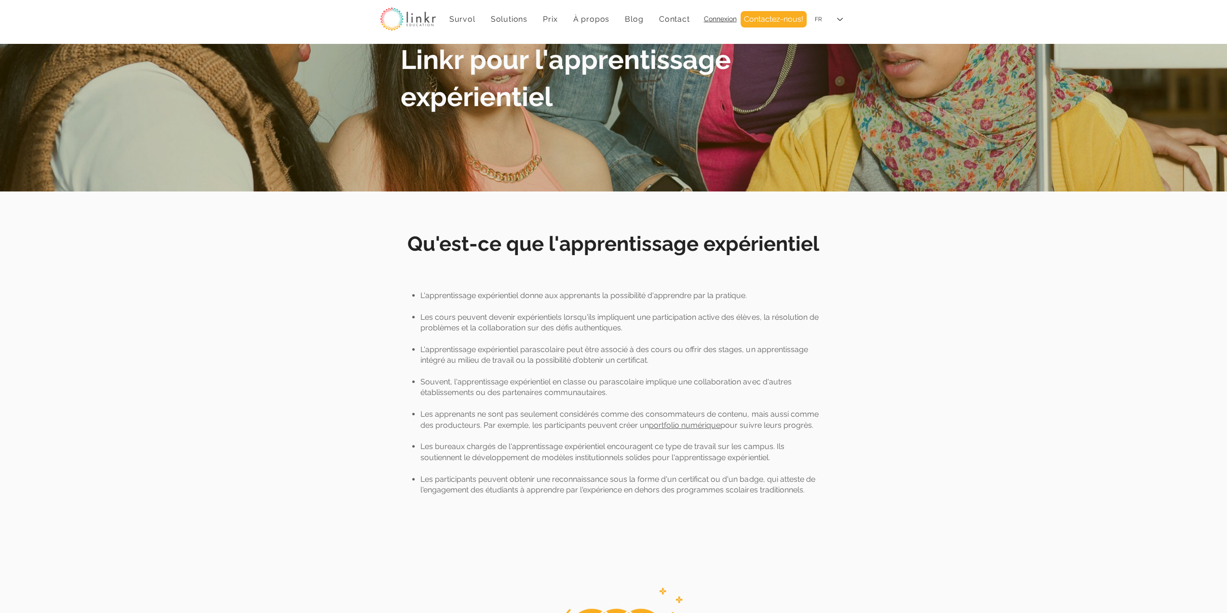
click at [413, 13] on img at bounding box center [408, 19] width 56 height 24
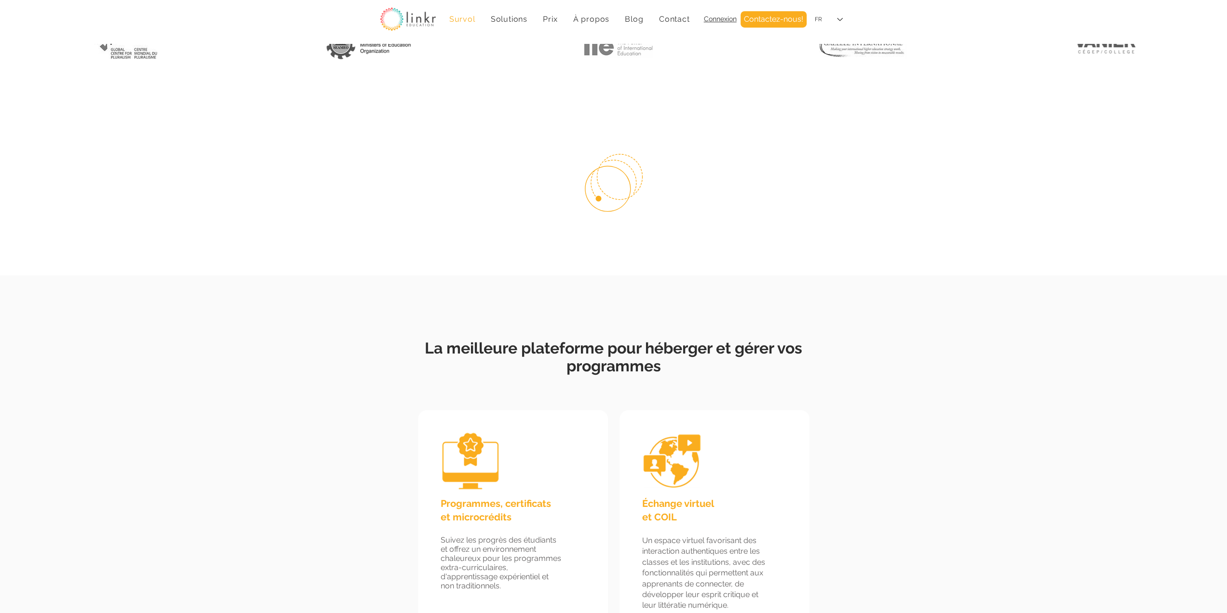
scroll to position [883, 0]
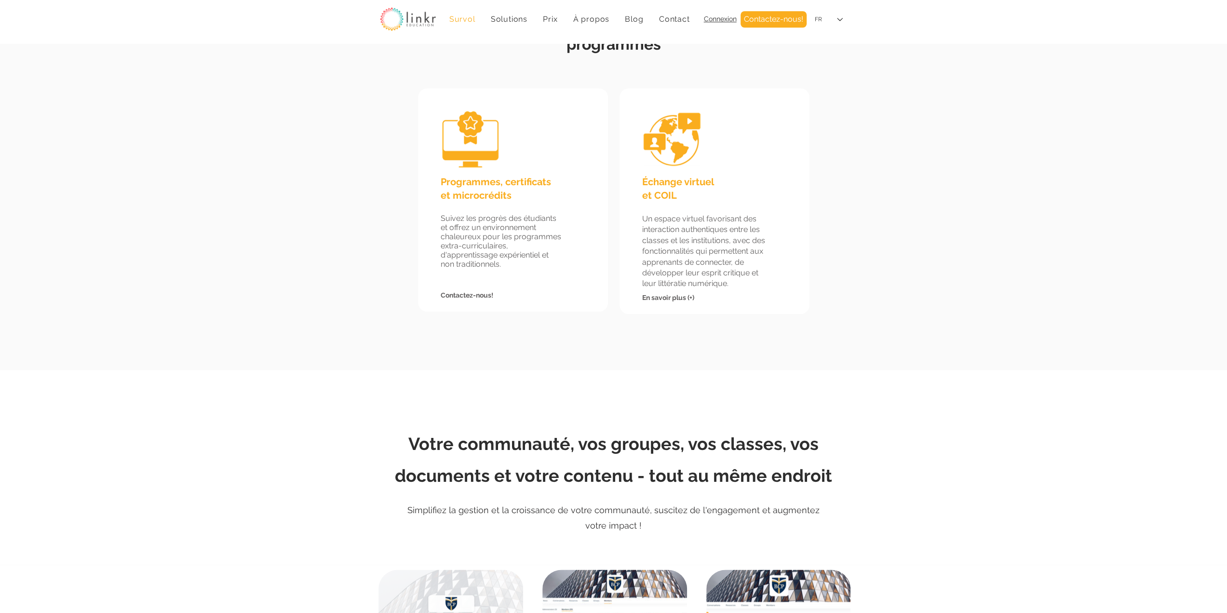
click at [477, 297] on span "Contactez-nous!" at bounding box center [467, 295] width 53 height 8
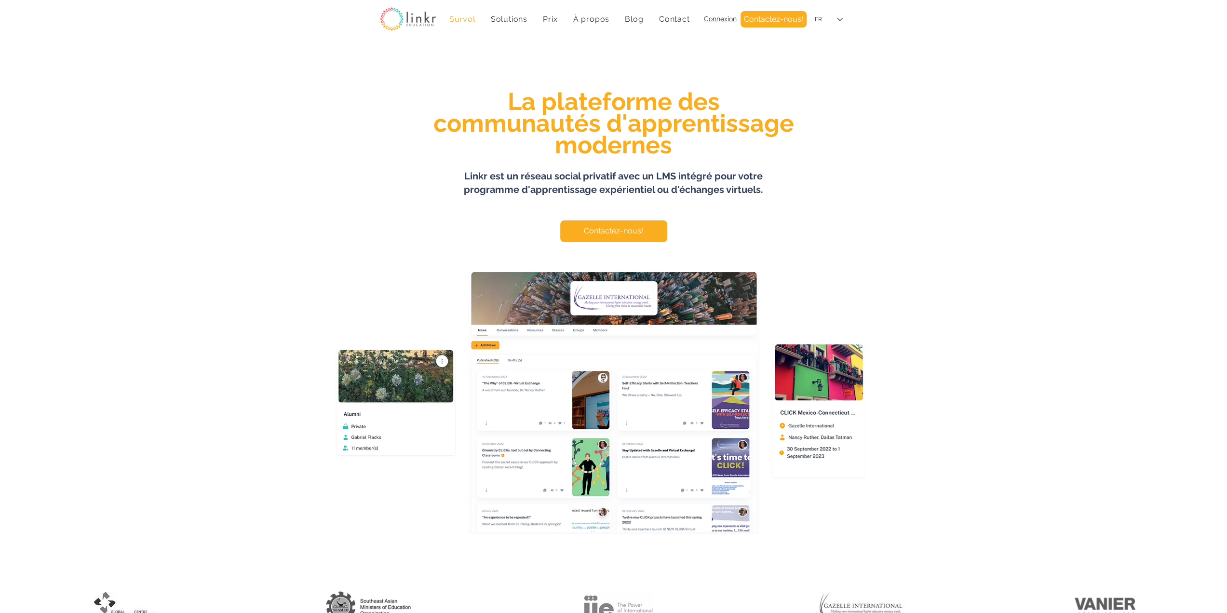
scroll to position [883, 0]
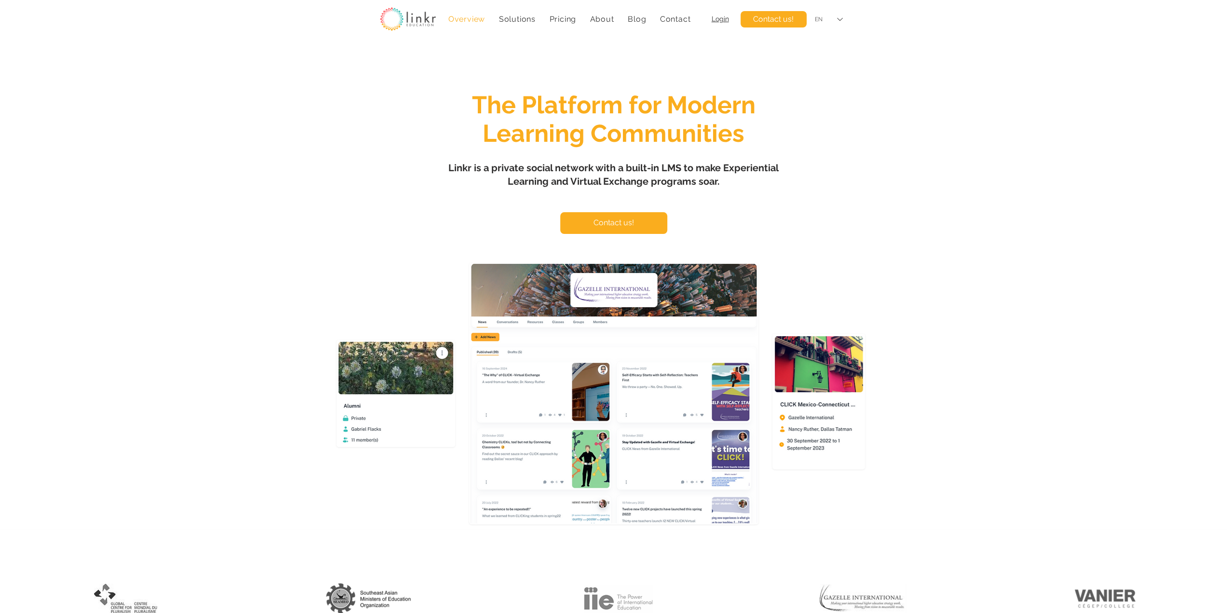
click at [826, 16] on div "EN" at bounding box center [828, 20] width 41 height 22
click at [824, 40] on div "FR" at bounding box center [828, 41] width 41 height 22
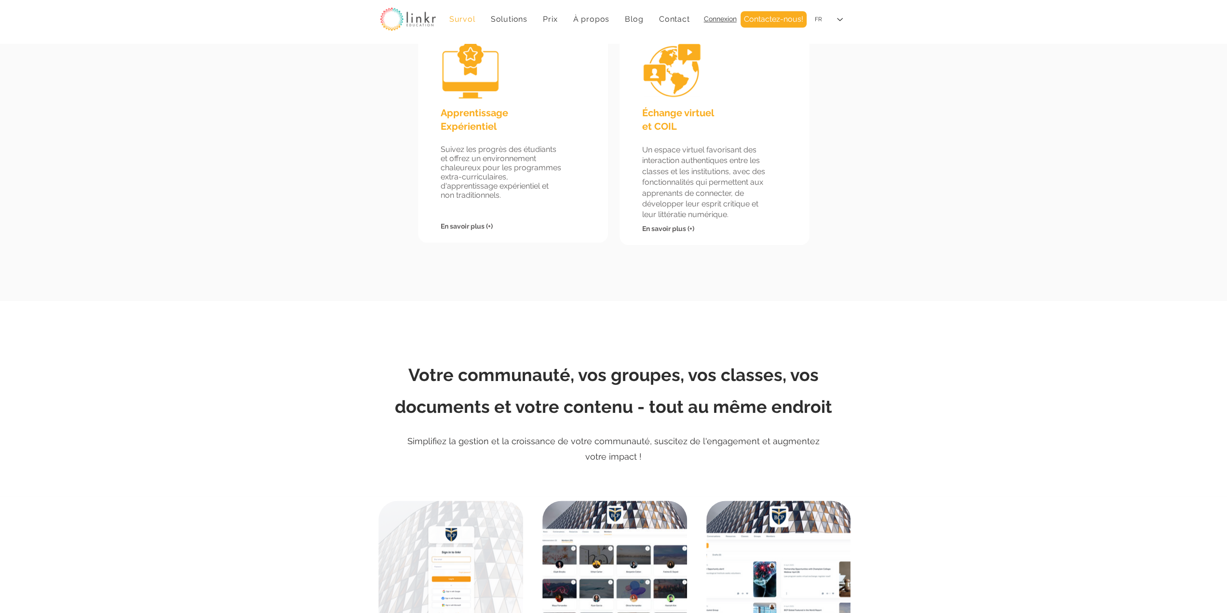
scroll to position [883, 0]
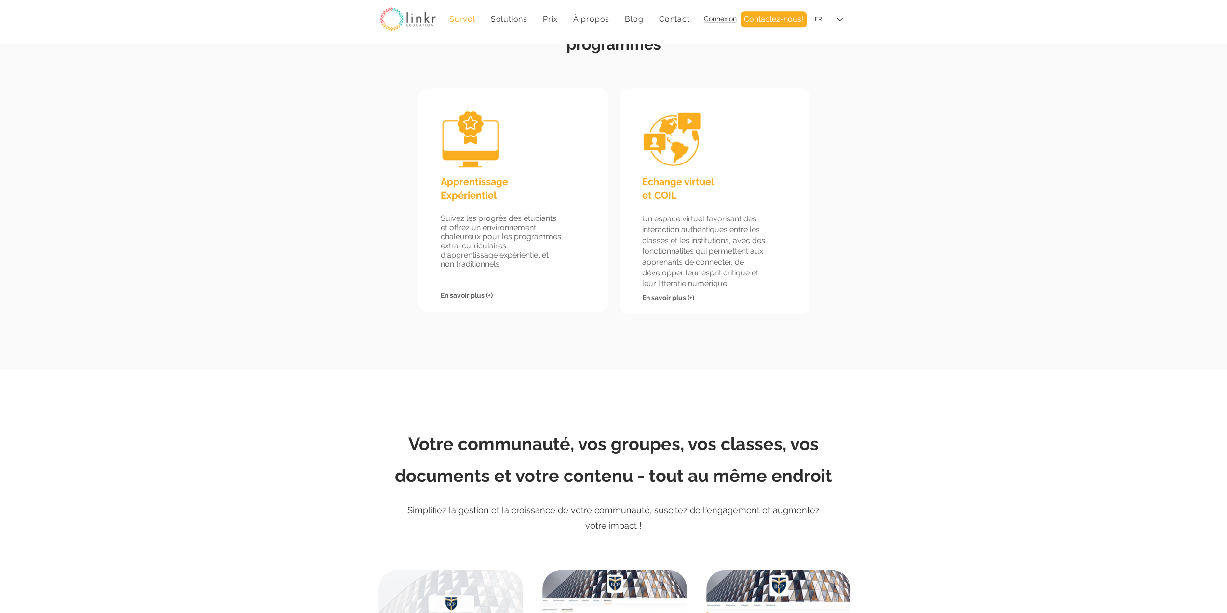
click at [467, 295] on span "En savoir plus (+)" at bounding box center [467, 295] width 52 height 8
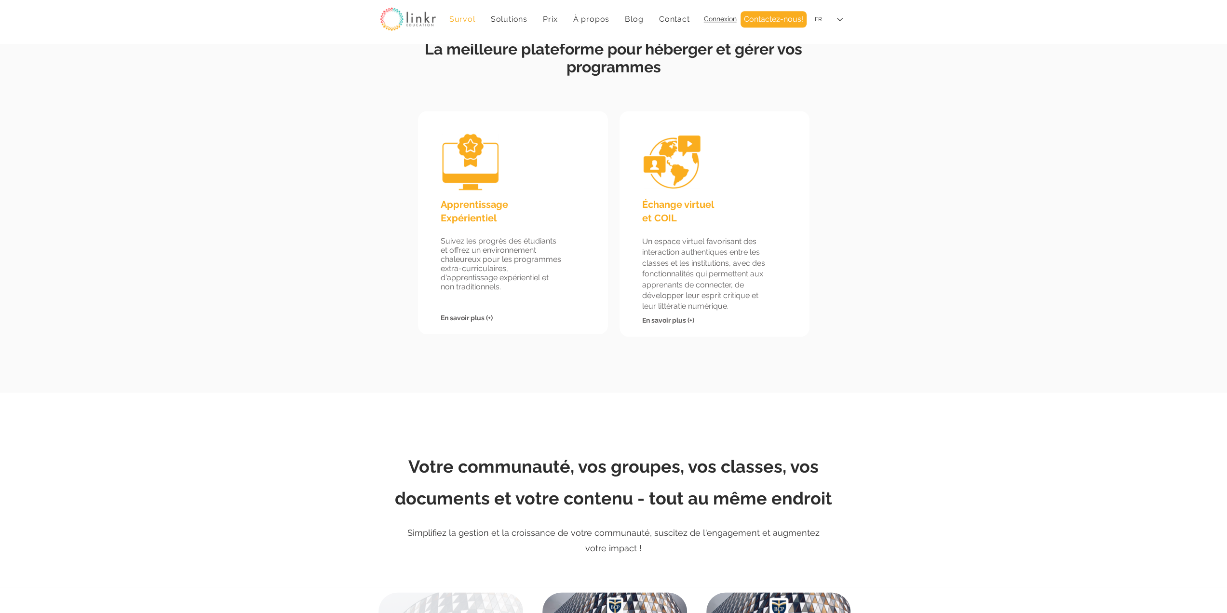
scroll to position [723, 0]
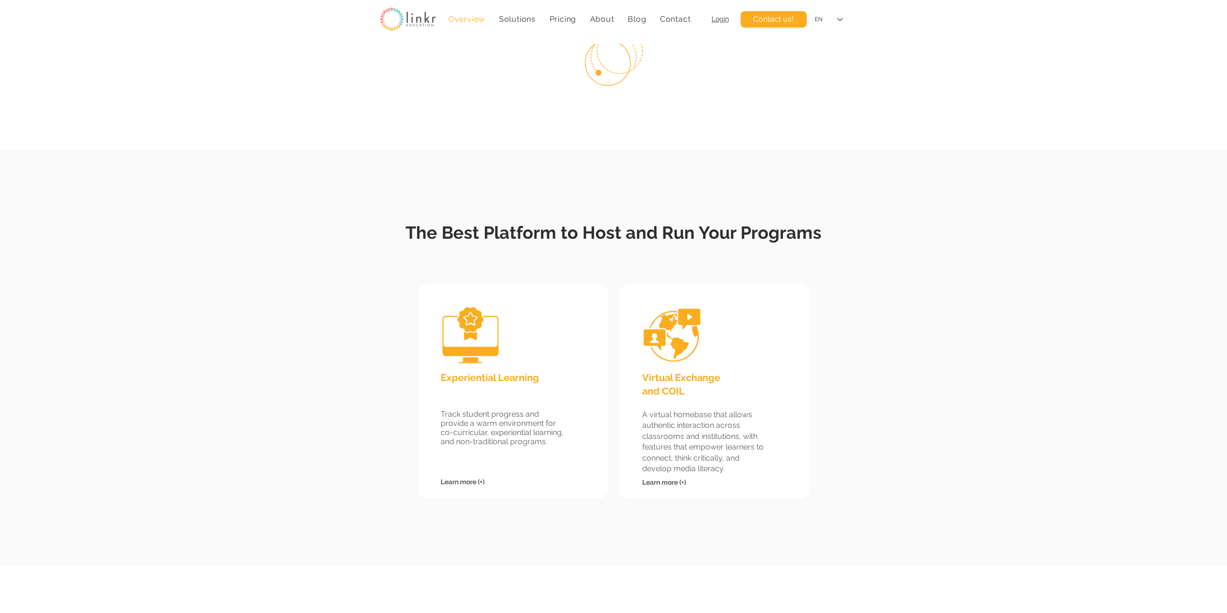
scroll to position [723, 0]
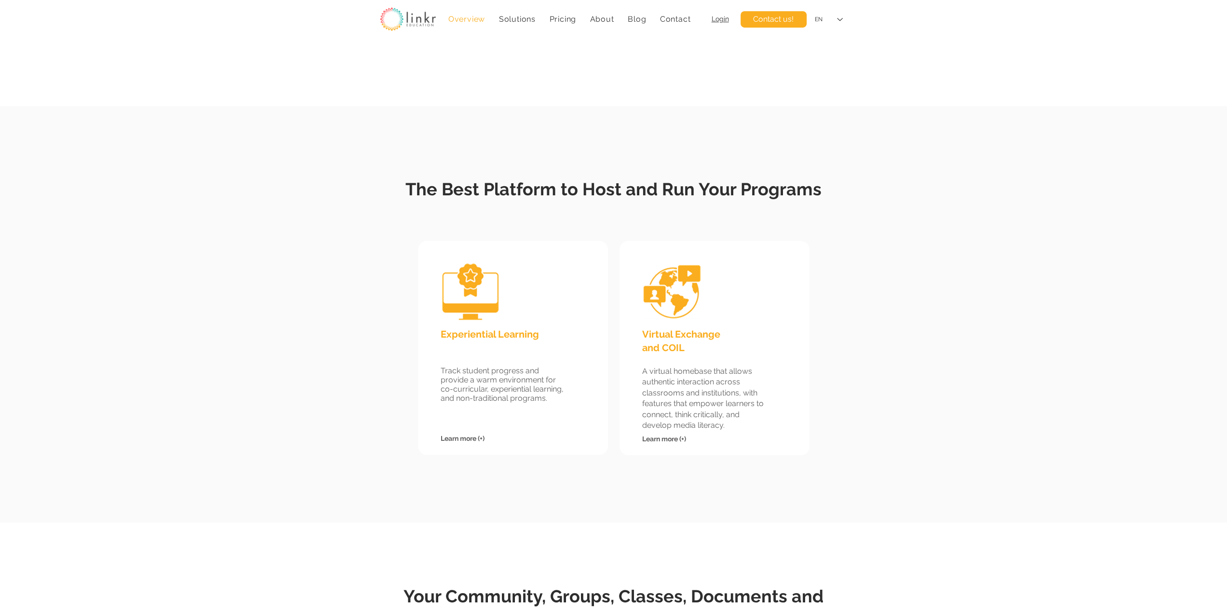
click at [467, 440] on span "Learn more (+)" at bounding box center [463, 438] width 44 height 8
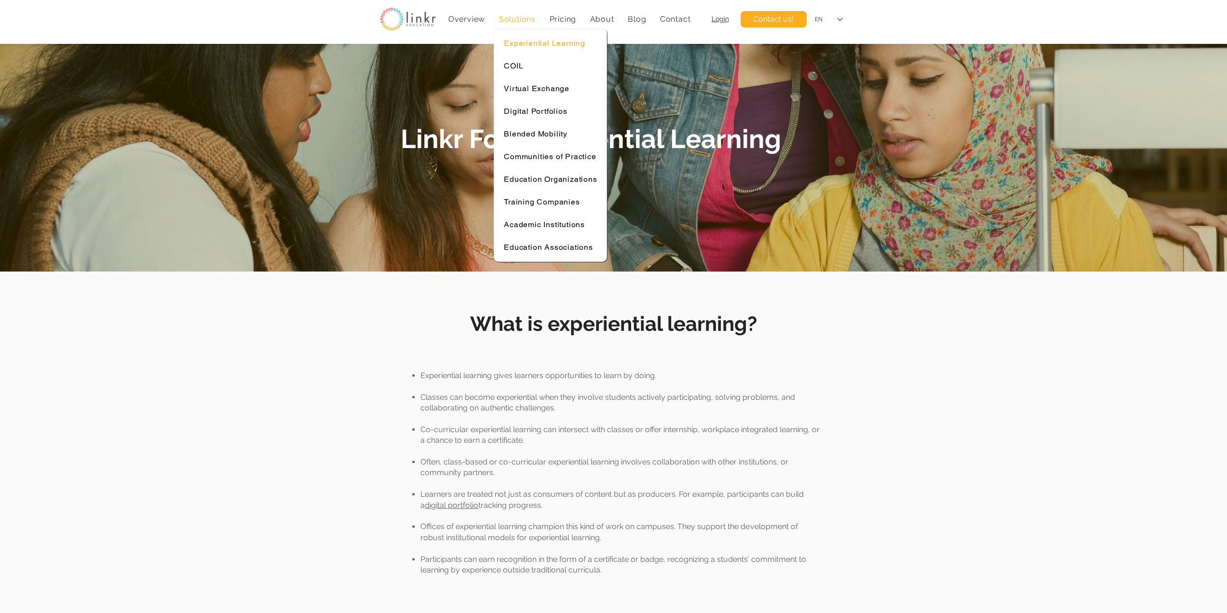
click at [526, 42] on span "Experiential Learning" at bounding box center [544, 43] width 81 height 9
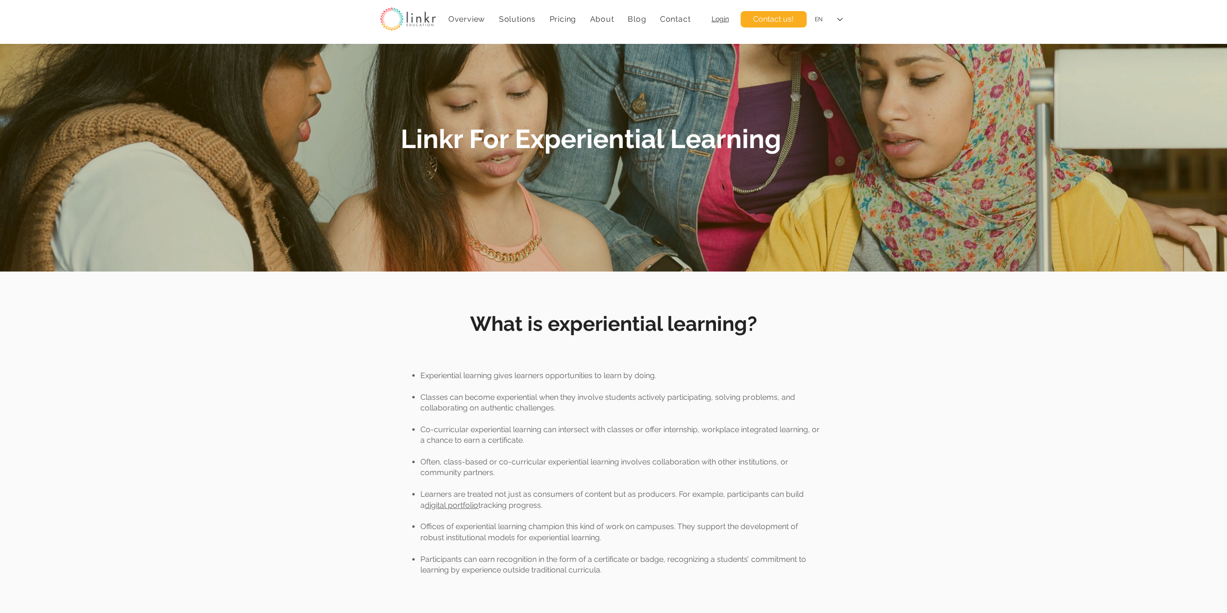
click at [516, 62] on img "main content" at bounding box center [613, 157] width 1227 height 228
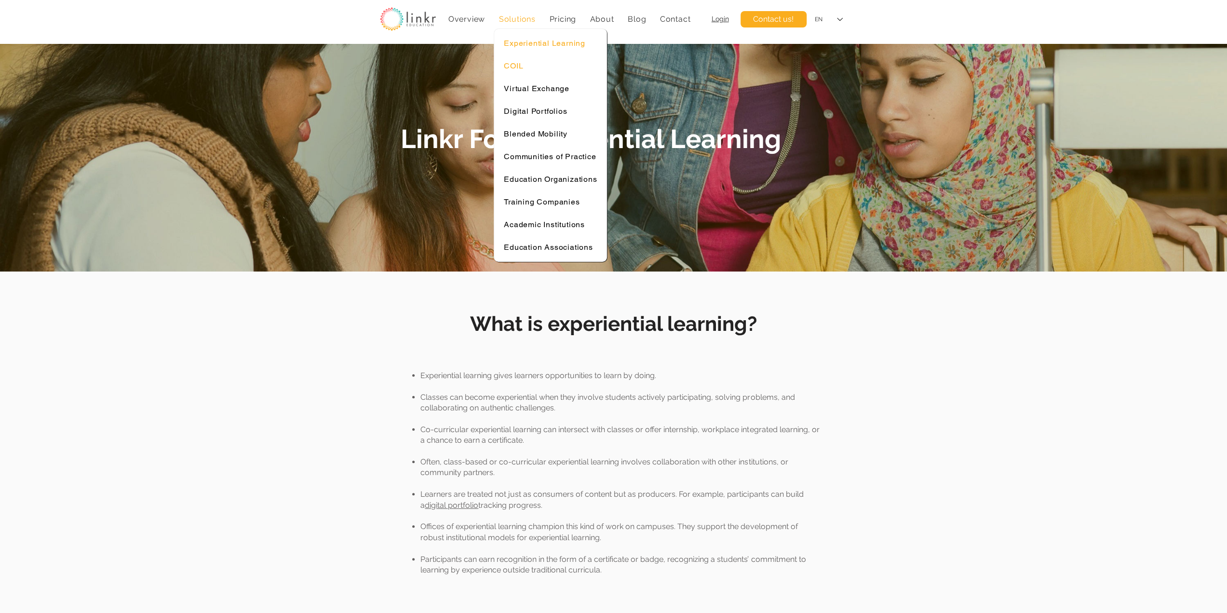
click at [513, 60] on link "COIL" at bounding box center [550, 65] width 103 height 19
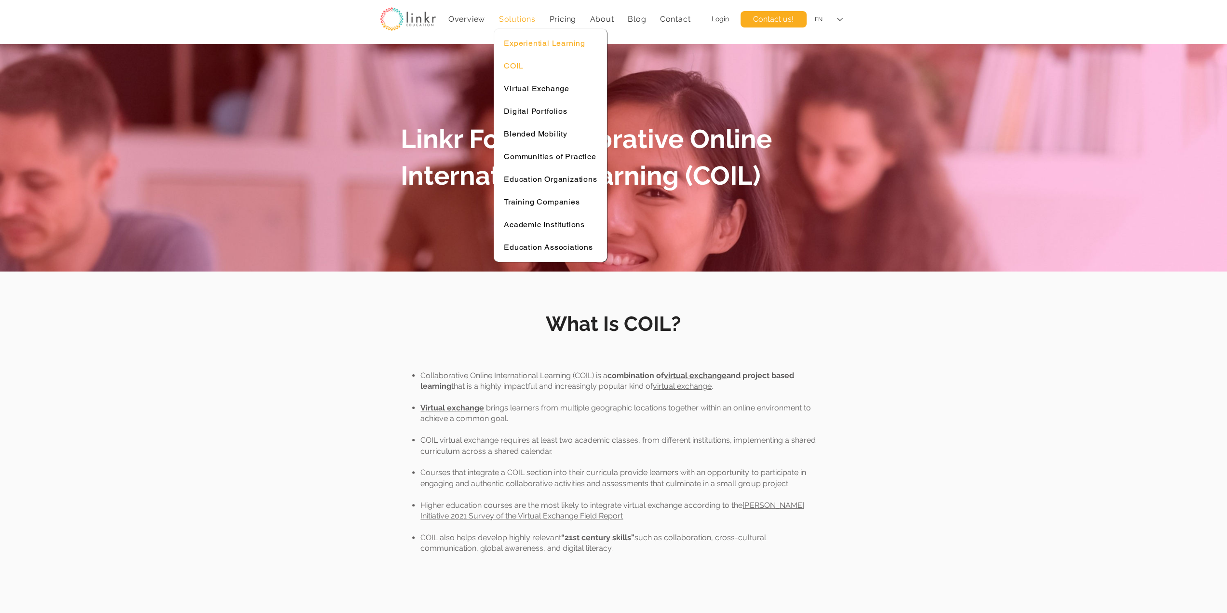
click at [522, 42] on span "Experiential Learning" at bounding box center [544, 43] width 81 height 9
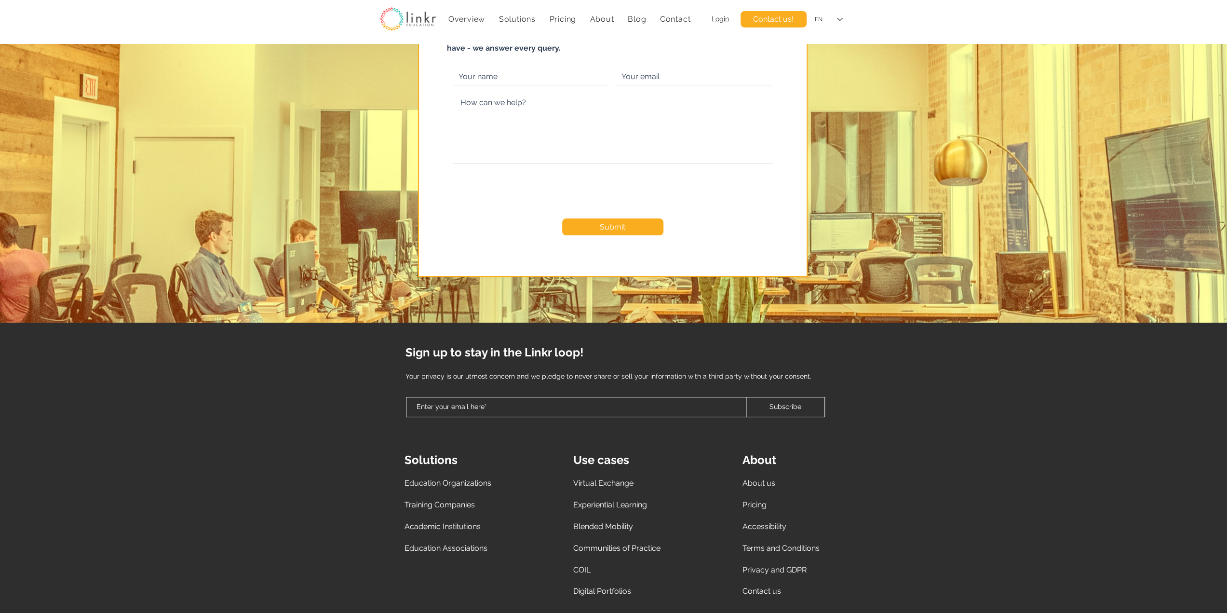
scroll to position [3528, 0]
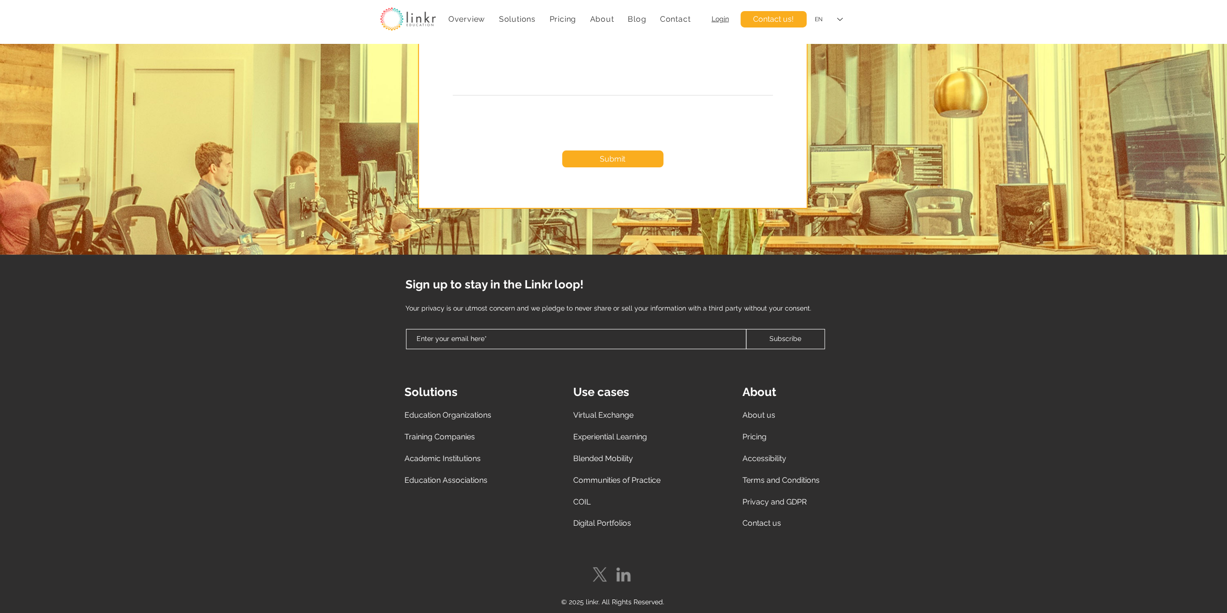
click at [606, 410] on span "Virtual Exchange" at bounding box center [603, 414] width 60 height 9
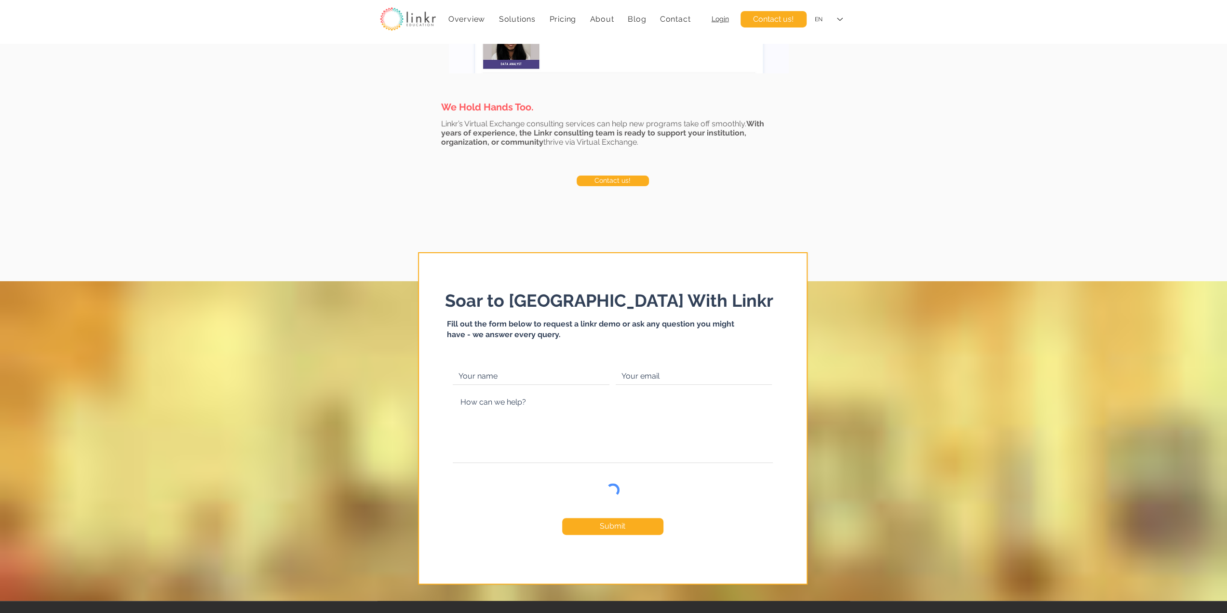
scroll to position [3576, 0]
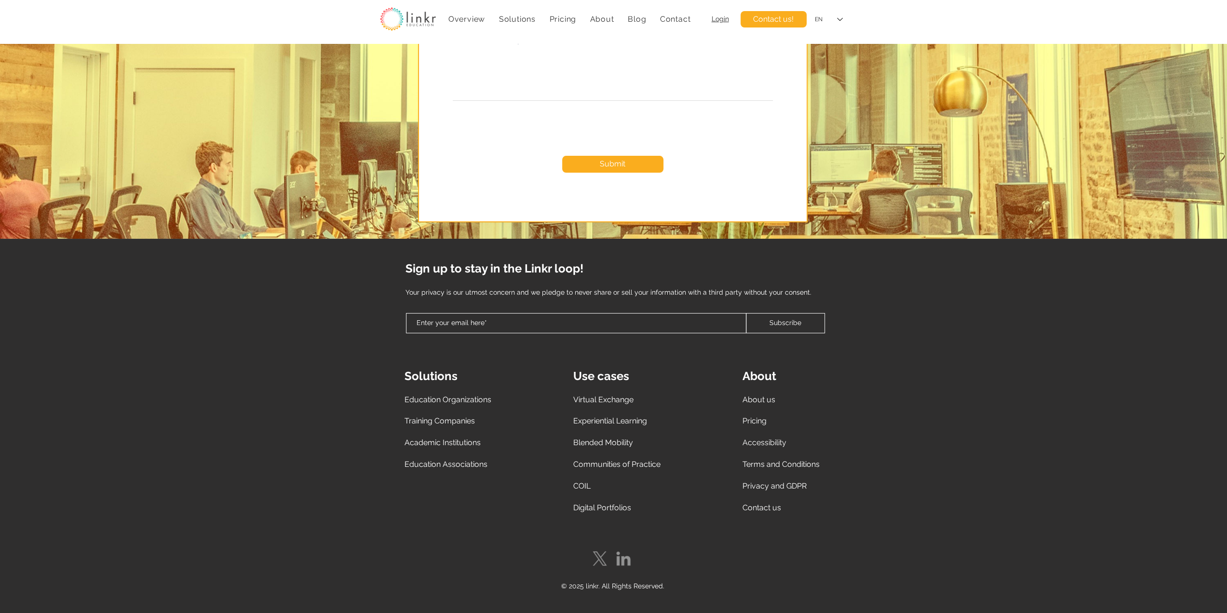
click at [609, 419] on span "Experiential Learning" at bounding box center [610, 420] width 74 height 9
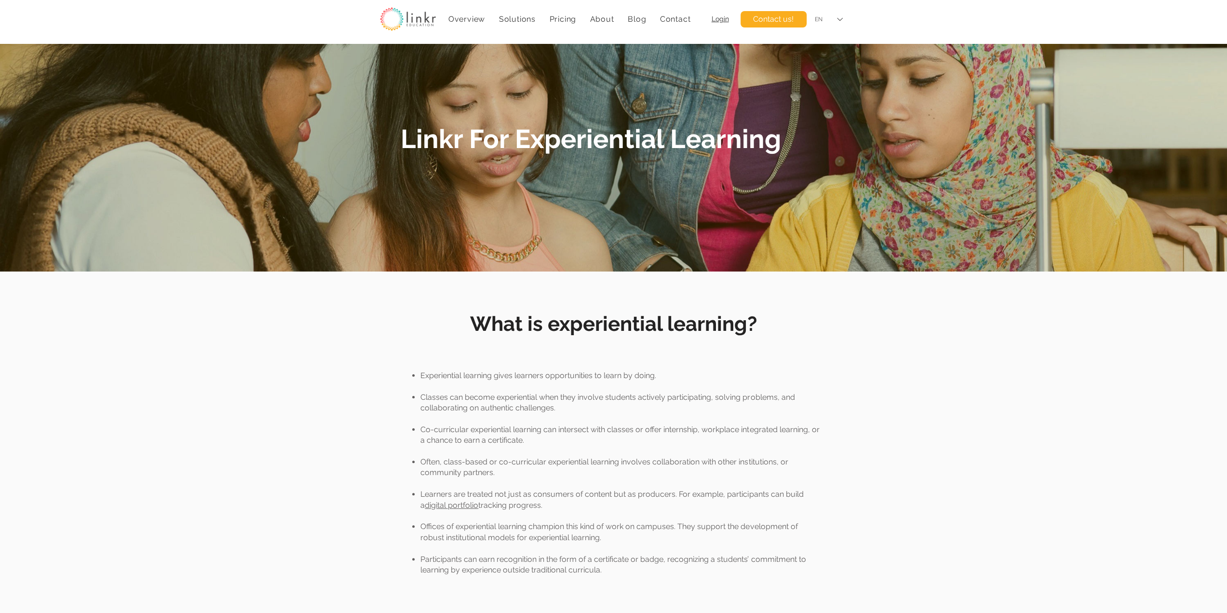
click at [839, 19] on icon "Language Selector: English" at bounding box center [840, 19] width 6 height 3
click at [823, 41] on div "FR" at bounding box center [828, 41] width 41 height 22
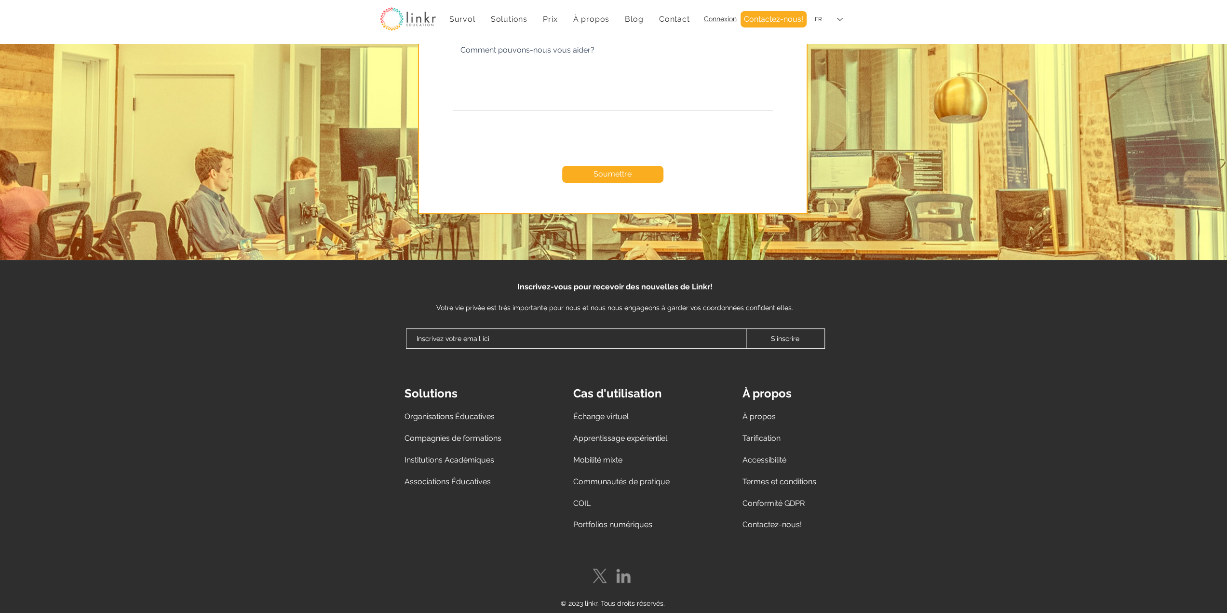
scroll to position [3511, 0]
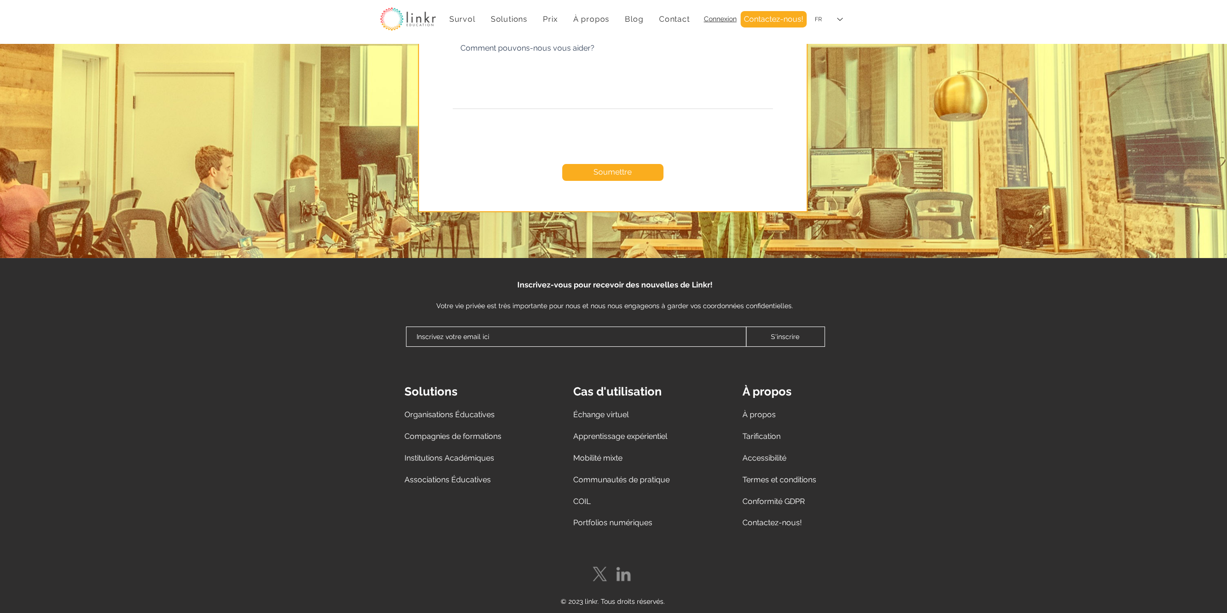
click at [607, 410] on span "Échange virtuel" at bounding box center [600, 414] width 55 height 9
click at [458, 19] on span "Survol" at bounding box center [462, 18] width 26 height 9
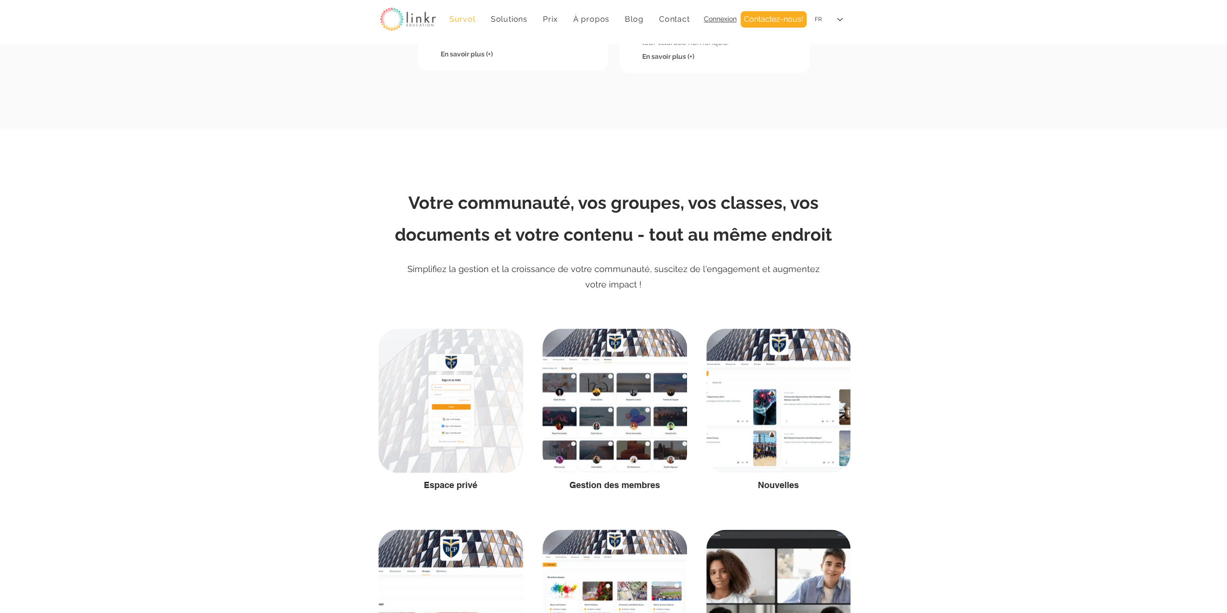
scroll to position [883, 0]
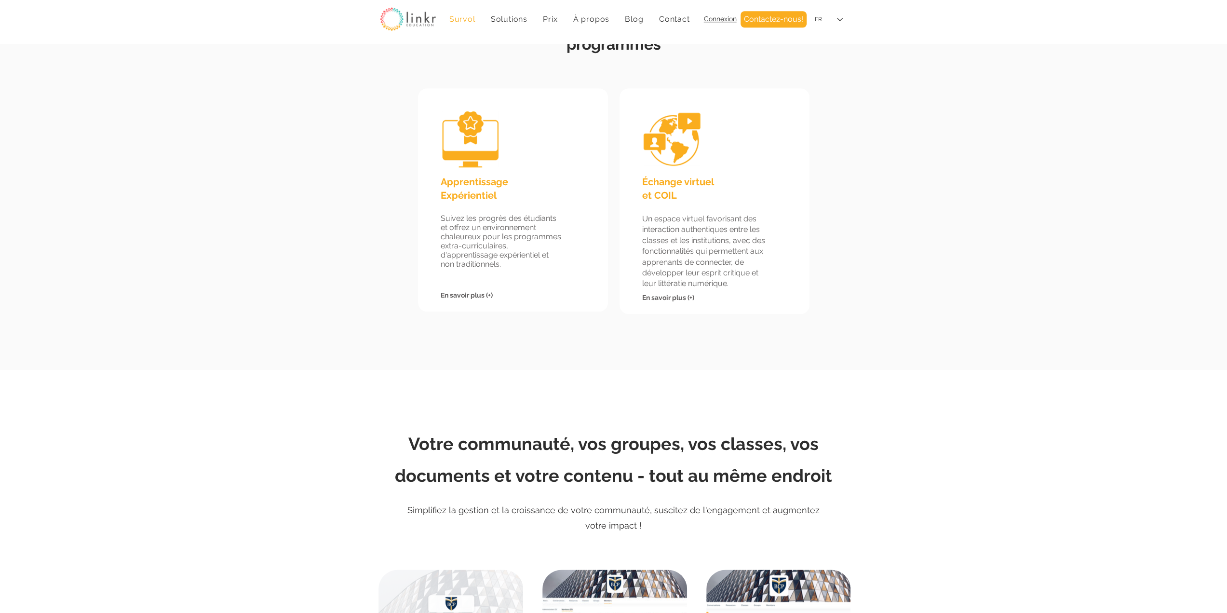
click at [468, 295] on span "En savoir plus (+)" at bounding box center [467, 295] width 52 height 8
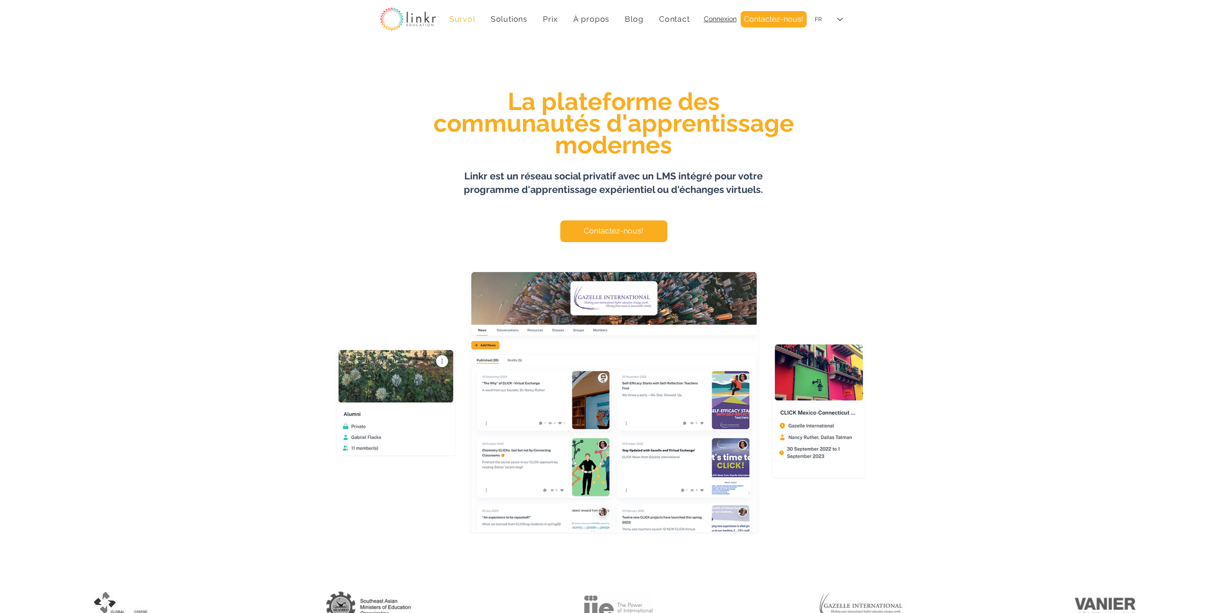
scroll to position [883, 0]
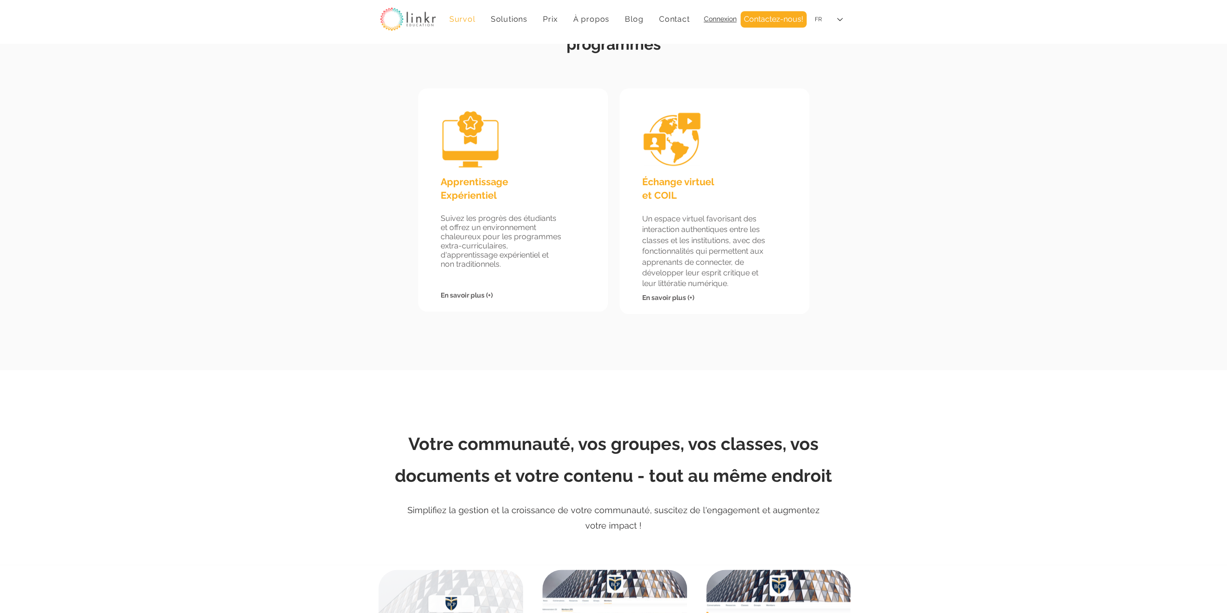
click at [379, 139] on div "Apprentissage Expérientiel Suivez les progrès des étudiants et offrez un enviro…" at bounding box center [614, 200] width 484 height 237
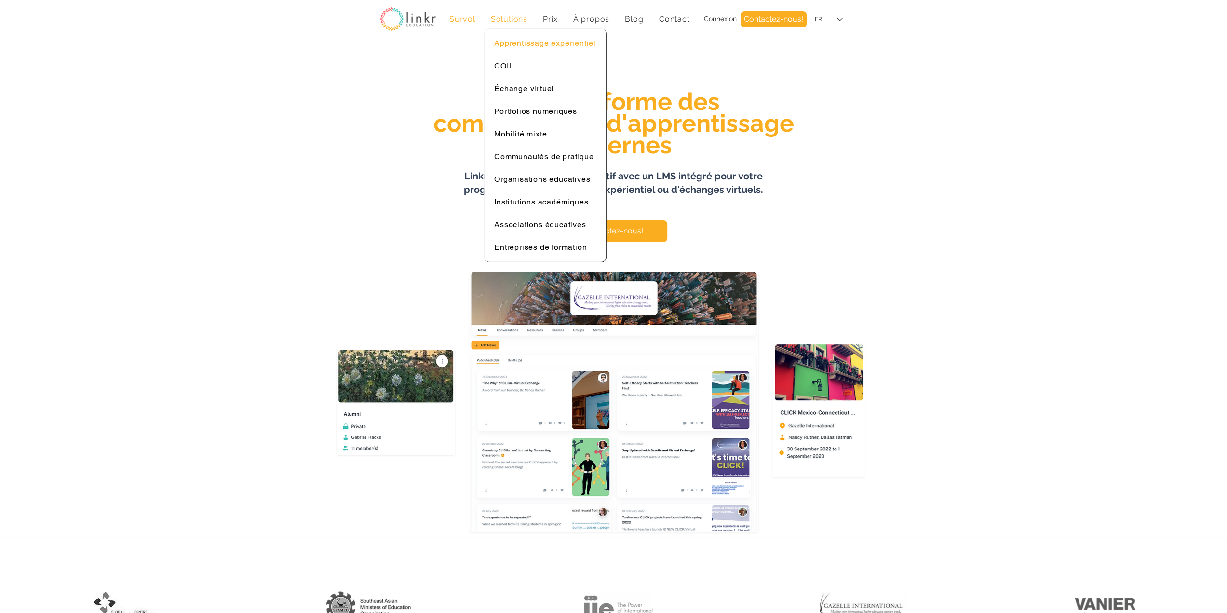
click at [517, 43] on span "Apprentissage expérientiel" at bounding box center [545, 43] width 102 height 9
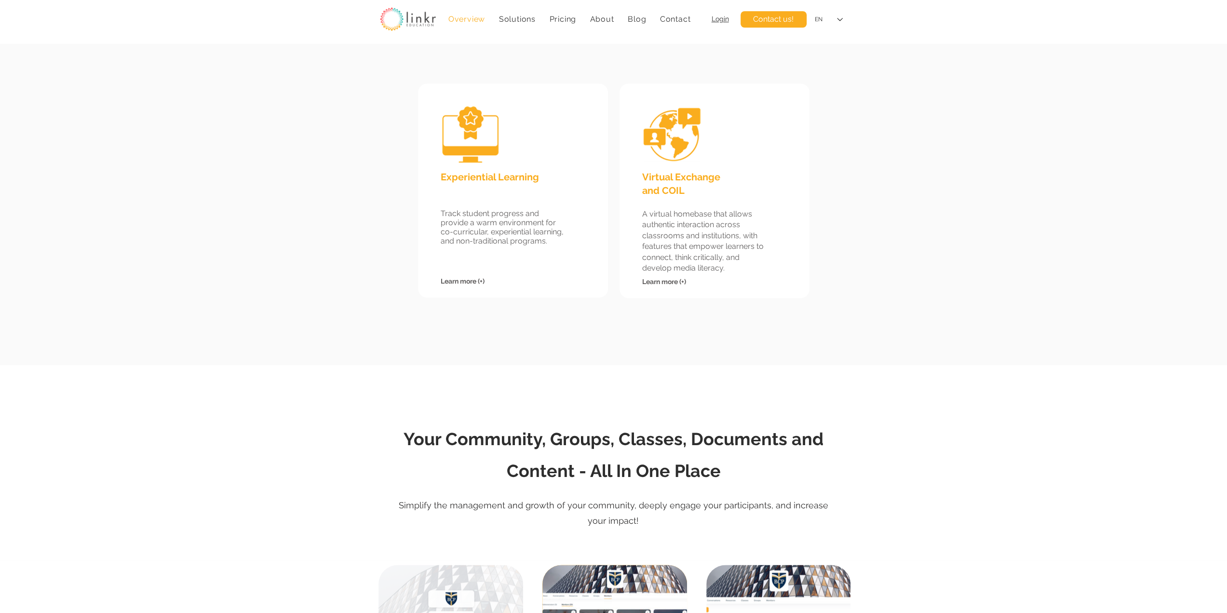
scroll to position [883, 0]
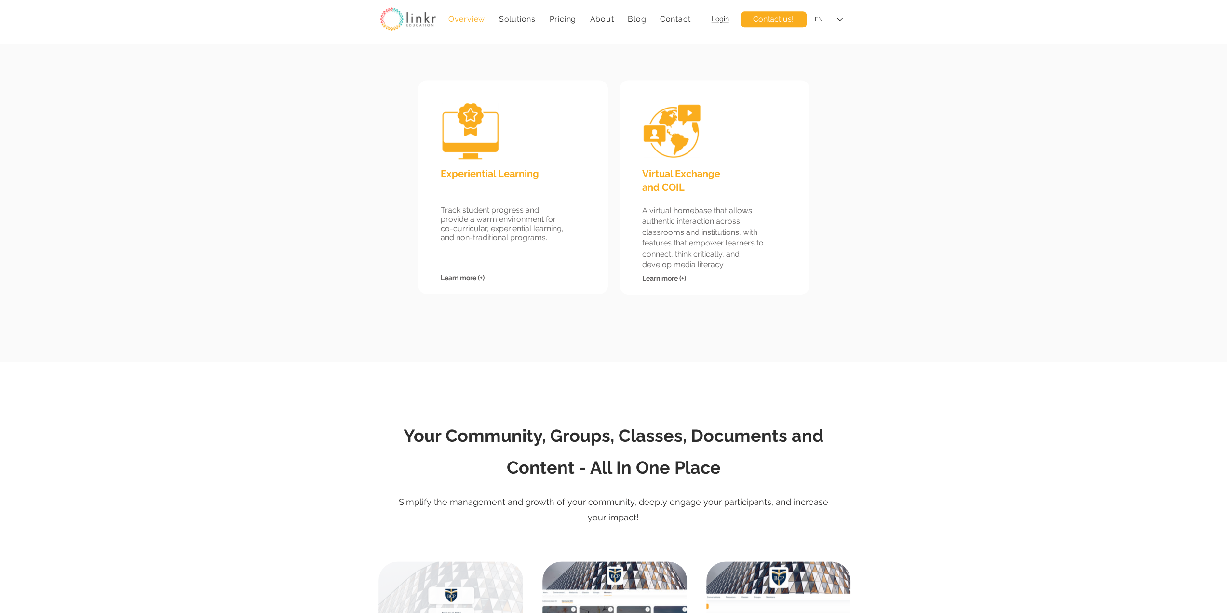
click at [468, 278] on span "Learn more (+)" at bounding box center [463, 278] width 44 height 8
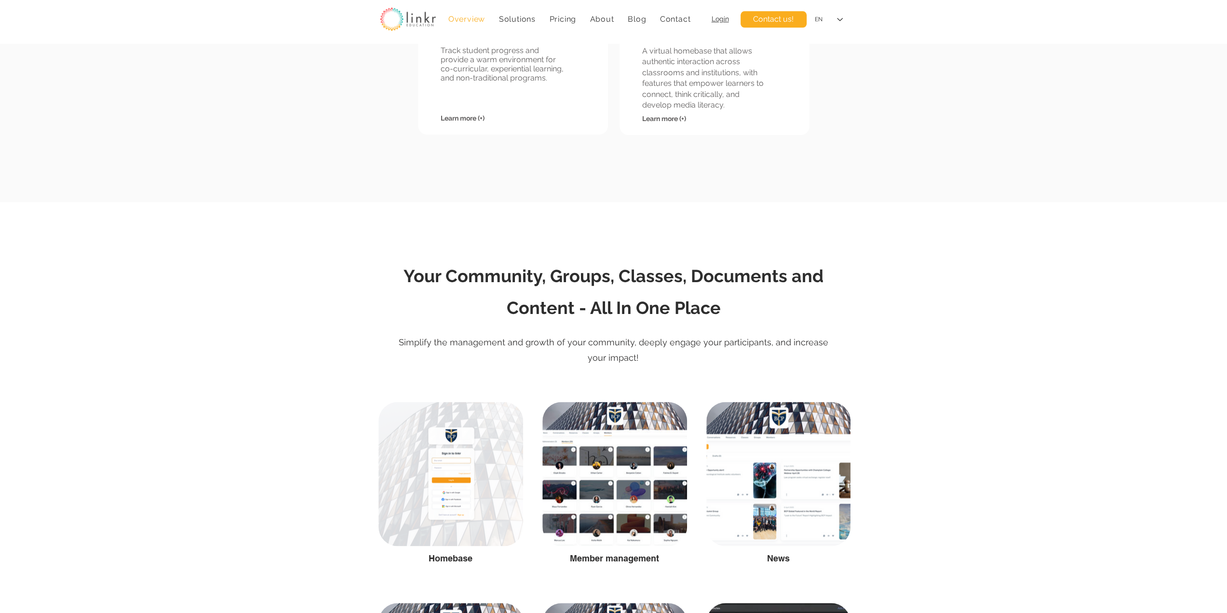
scroll to position [1044, 0]
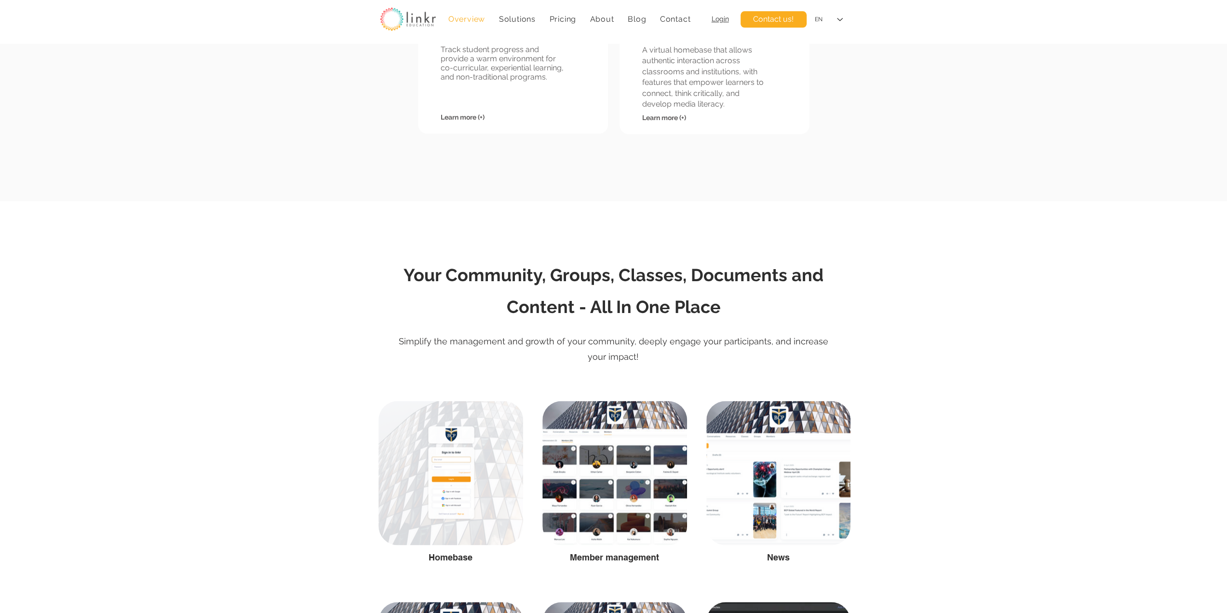
click at [478, 120] on span "Learn more (+)" at bounding box center [463, 117] width 44 height 8
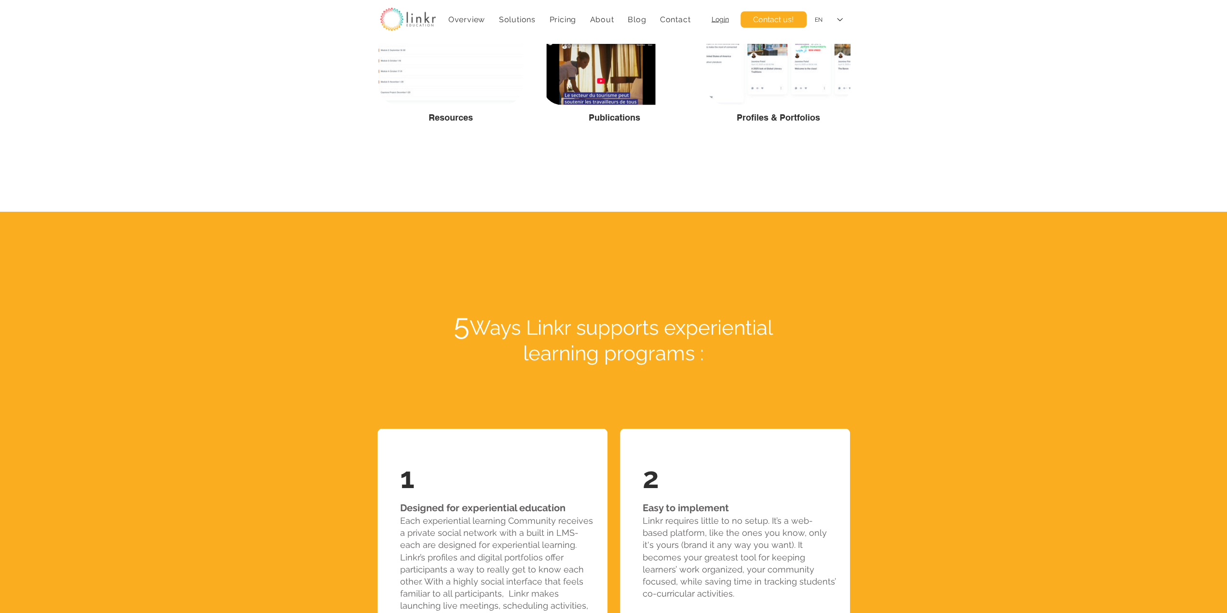
scroll to position [1687, 0]
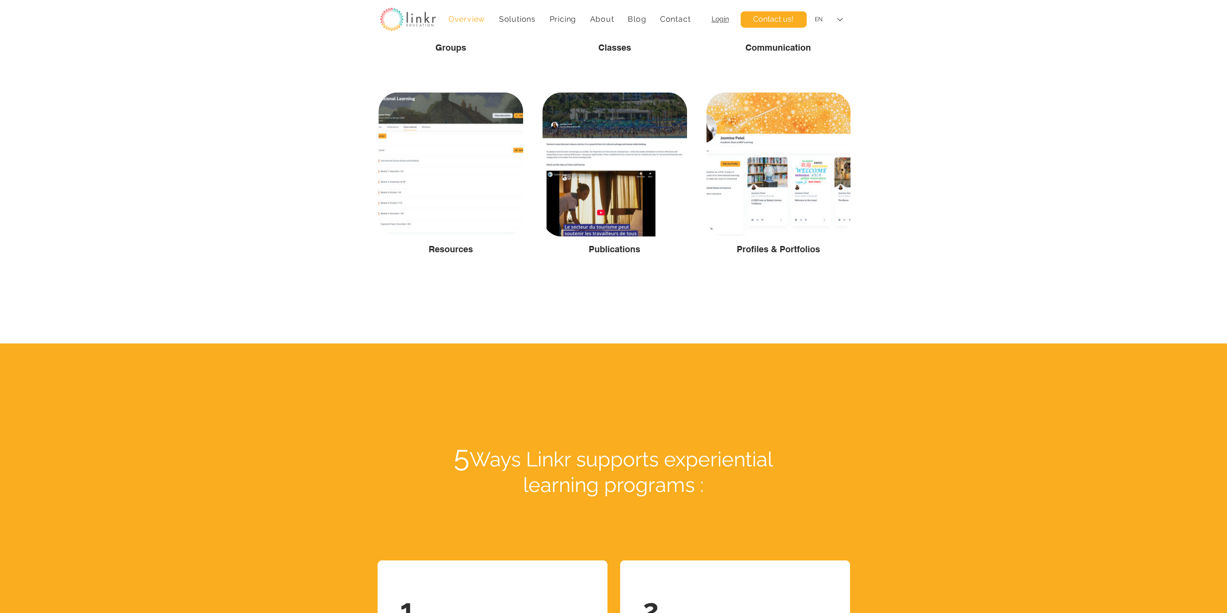
click at [470, 16] on span "Overview" at bounding box center [466, 18] width 37 height 9
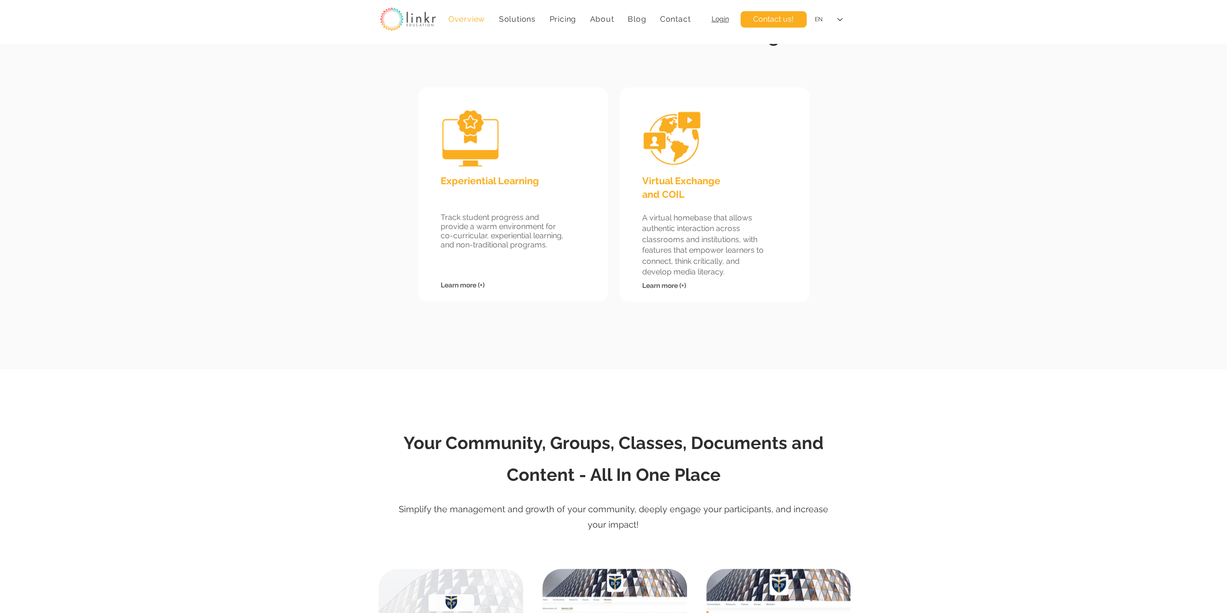
scroll to position [883, 0]
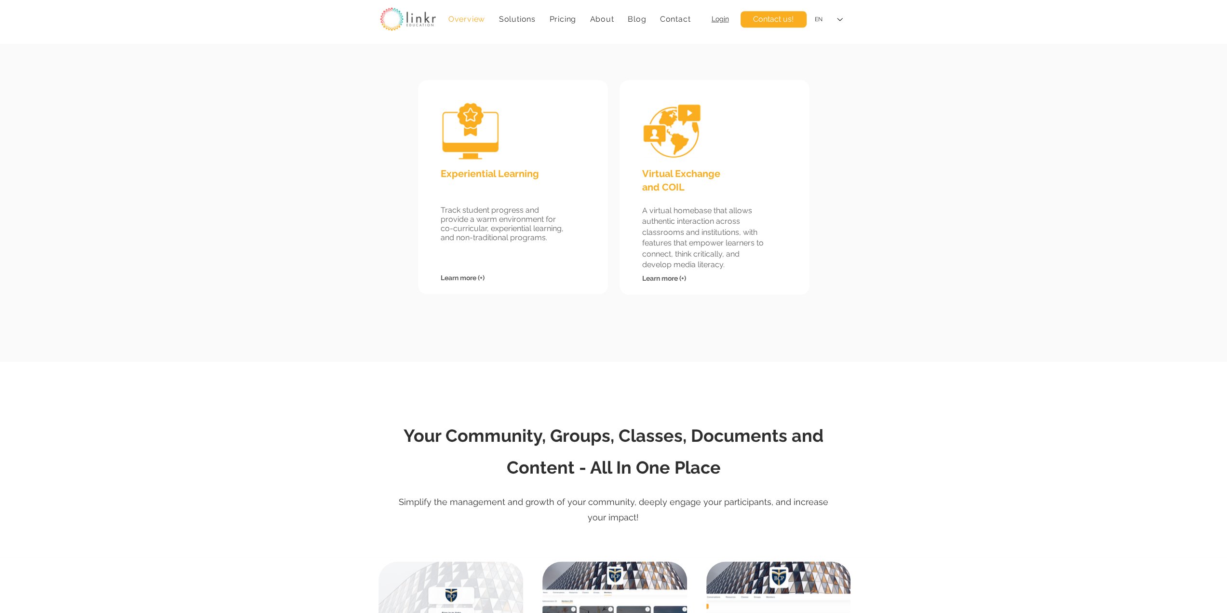
click at [669, 278] on span "Learn more (+)" at bounding box center [664, 278] width 44 height 8
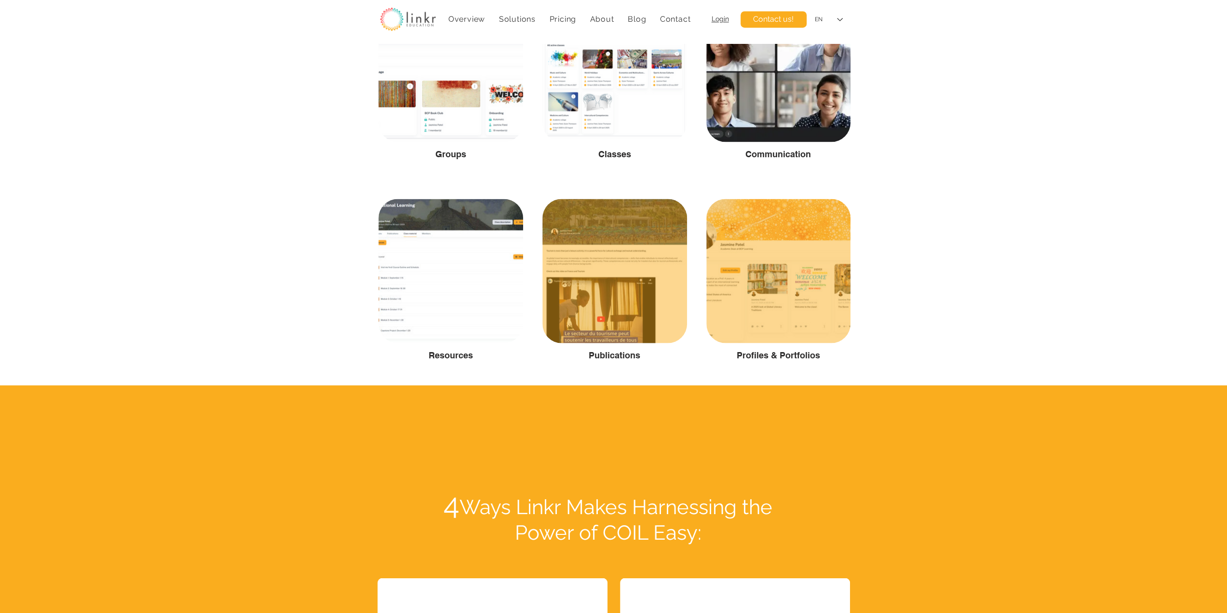
scroll to position [1446, 0]
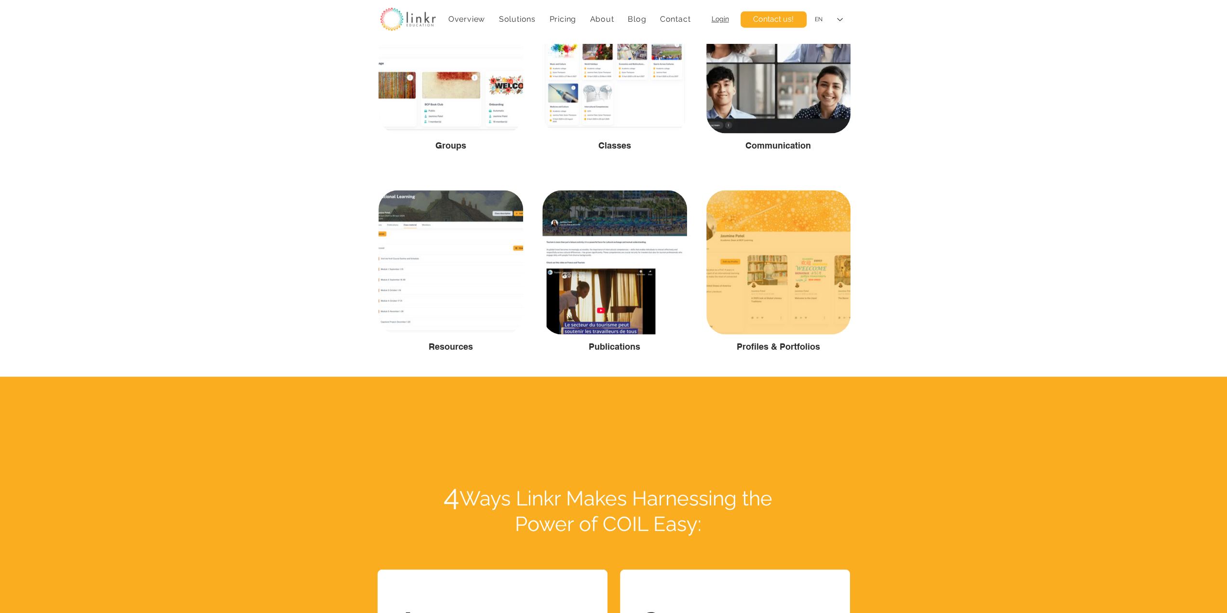
click at [774, 294] on div at bounding box center [778, 262] width 144 height 144
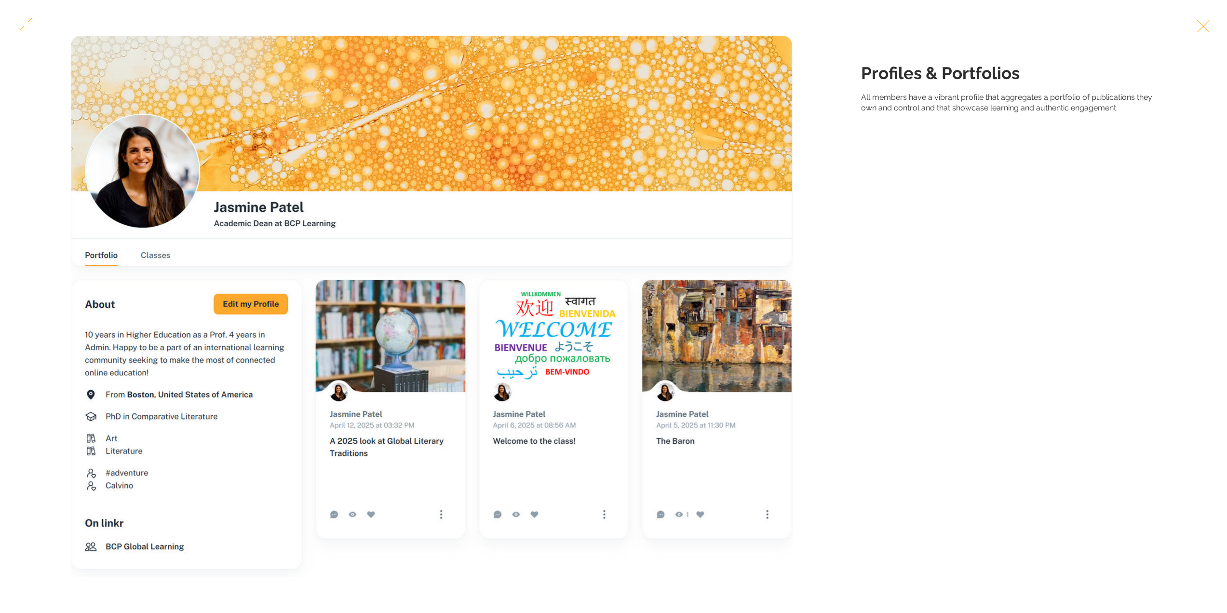
click at [1210, 31] on button "Exit expand mode" at bounding box center [1203, 24] width 18 height 21
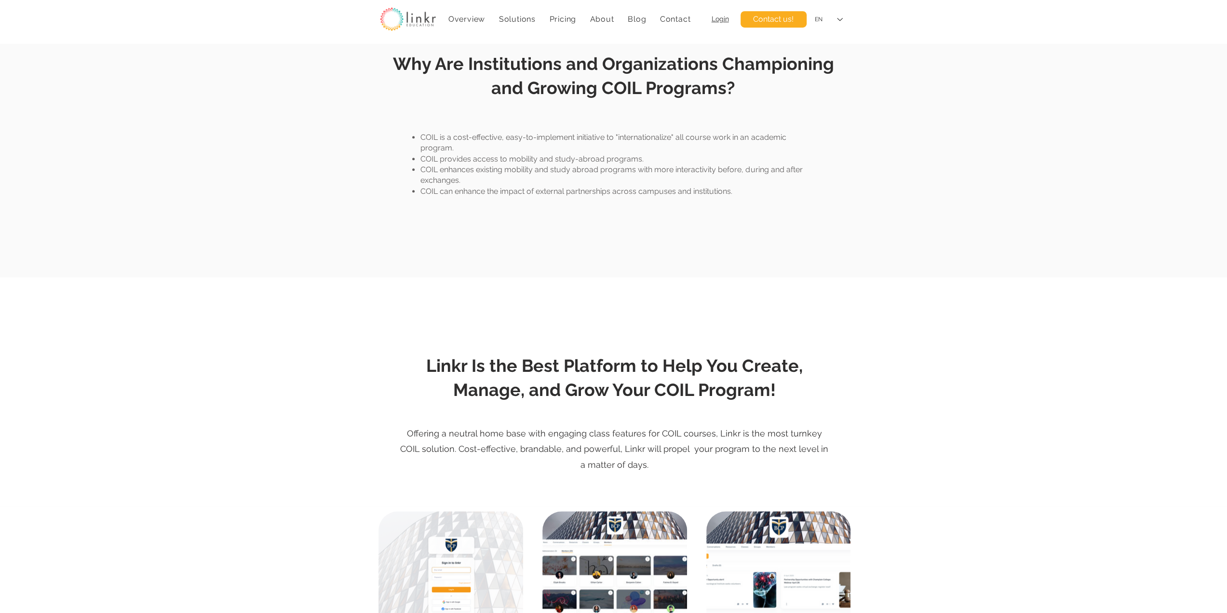
scroll to position [1044, 0]
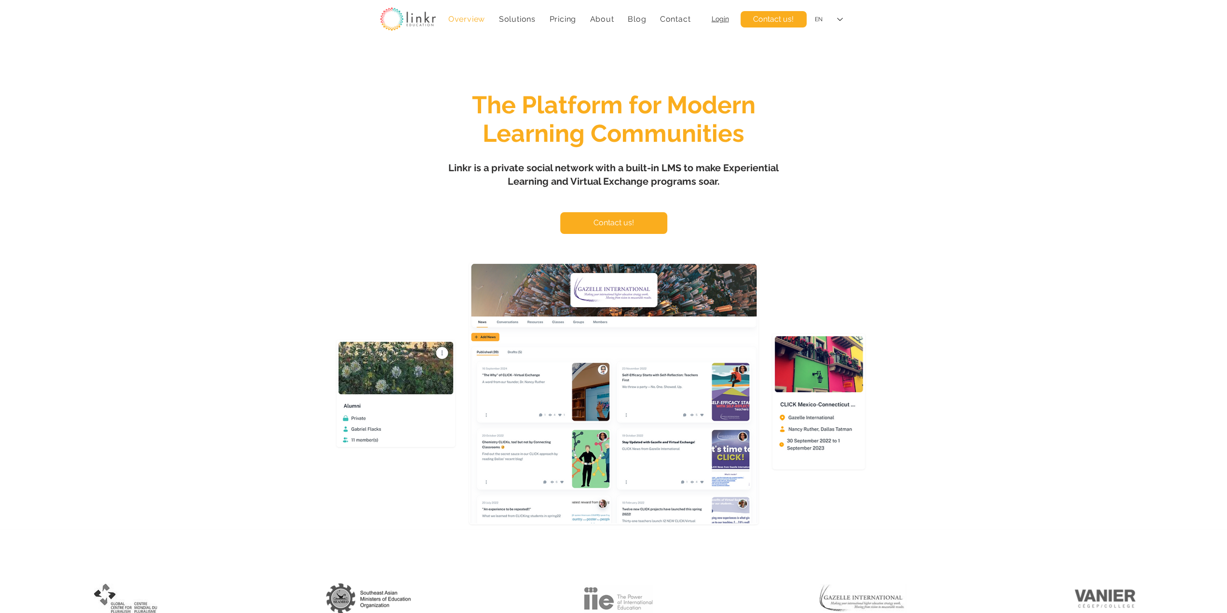
click at [721, 99] on span "The Platform for Modern Learning Communities" at bounding box center [613, 119] width 283 height 57
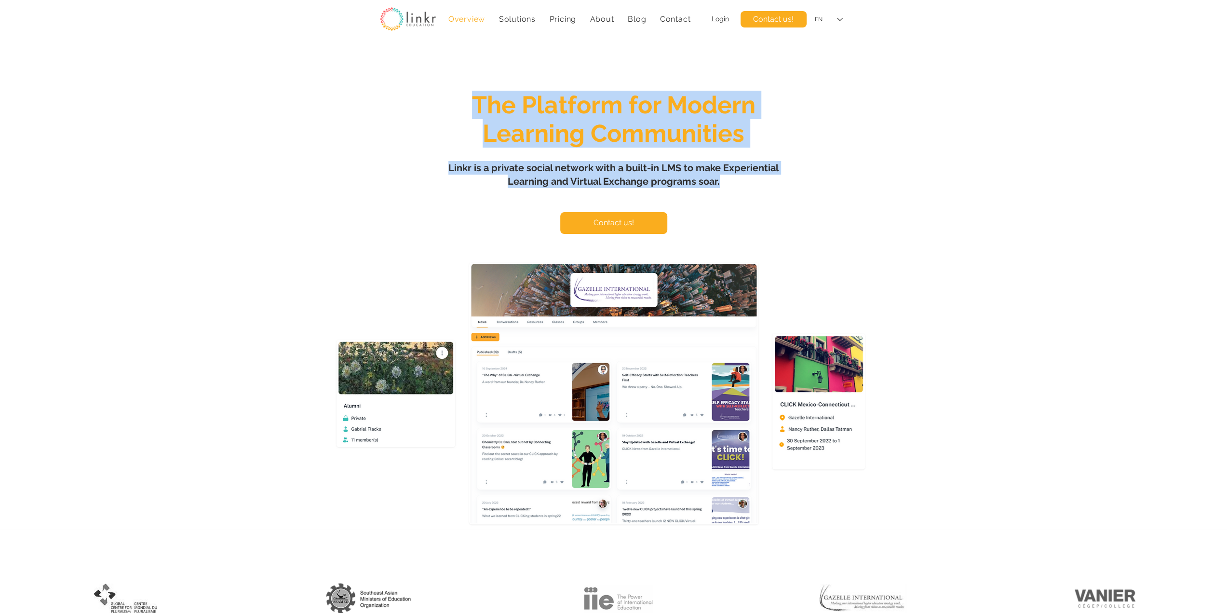
drag, startPoint x: 467, startPoint y: 101, endPoint x: 751, endPoint y: 179, distance: 294.8
click at [751, 179] on div "The Platform for Modern Learning Communities Linkr is a private social network …" at bounding box center [613, 285] width 1227 height 485
click at [744, 184] on h1 "Linkr is a private social network with a built-in LMS to make Experiential Lear…" at bounding box center [613, 174] width 337 height 27
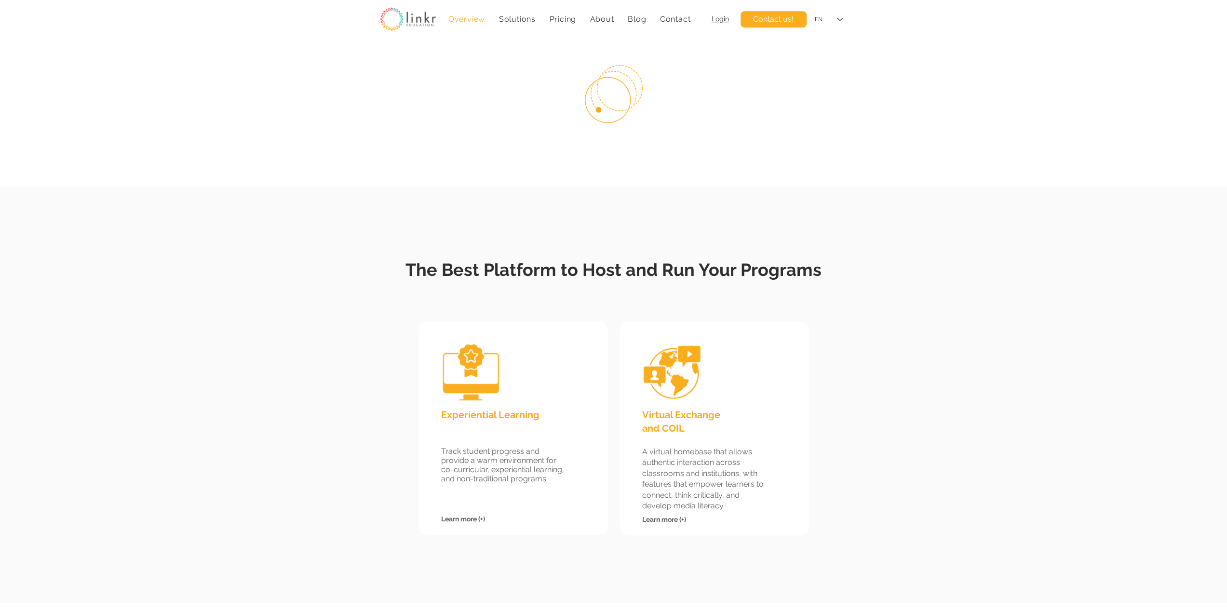
scroll to position [883, 0]
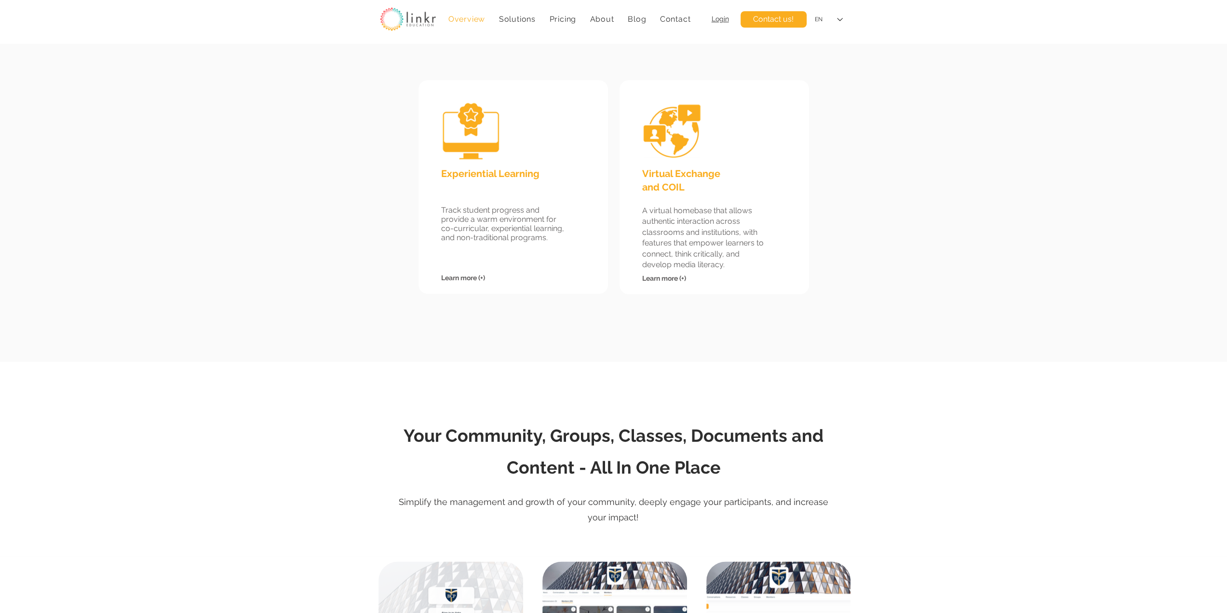
click at [472, 279] on span "Learn more (+)" at bounding box center [463, 278] width 44 height 8
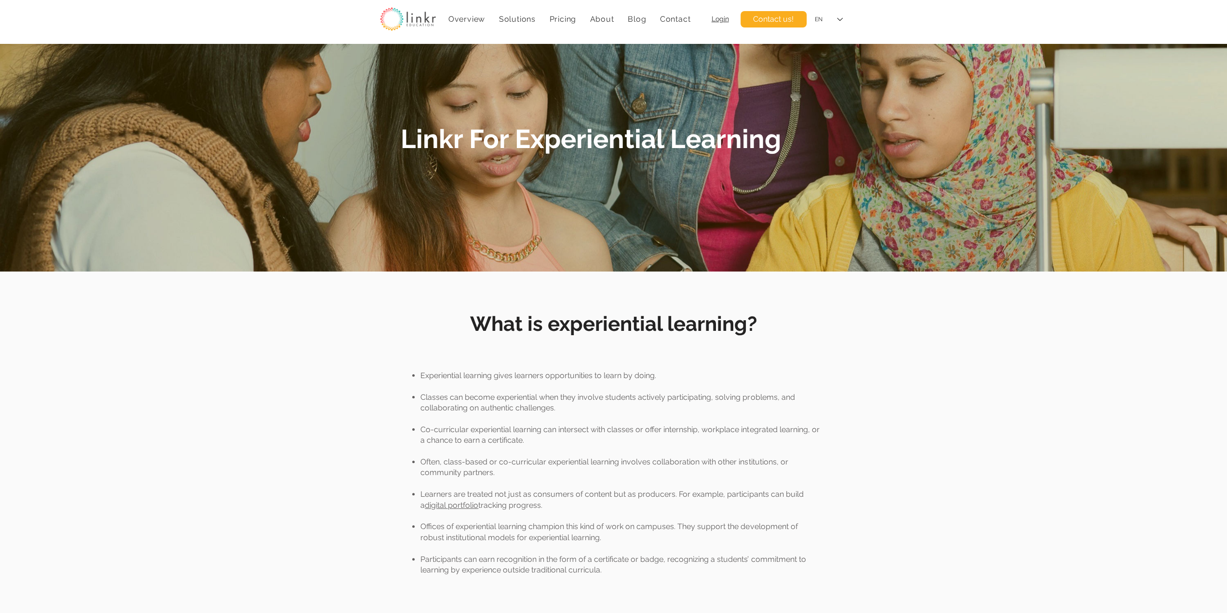
click at [416, 21] on img at bounding box center [408, 19] width 56 height 24
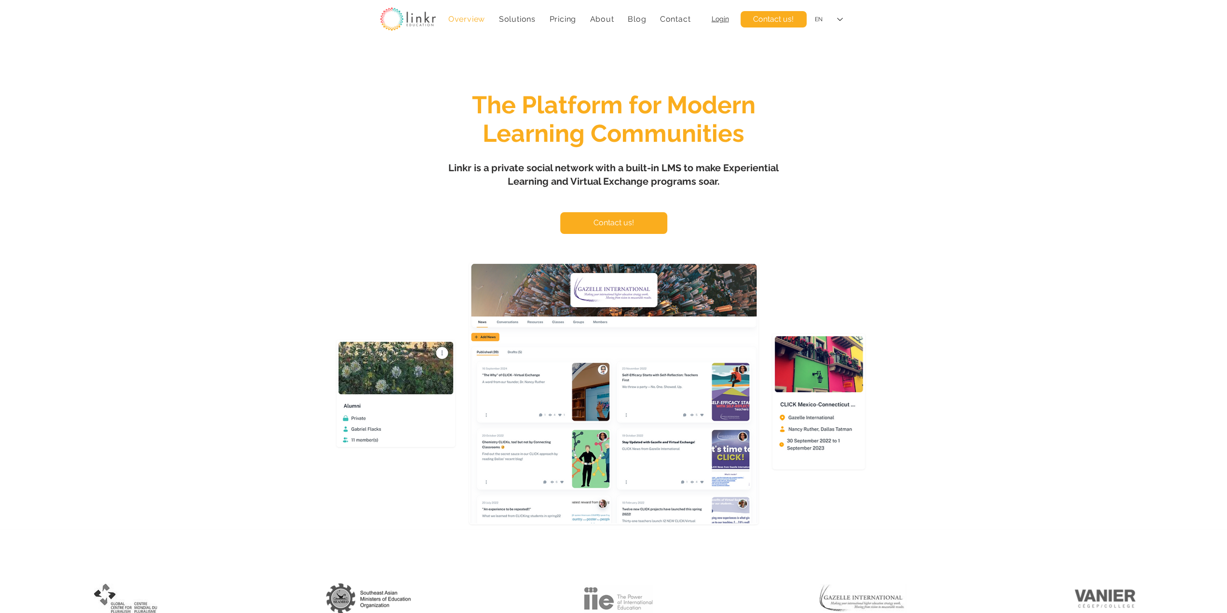
click at [789, 155] on div "main content" at bounding box center [613, 285] width 1227 height 485
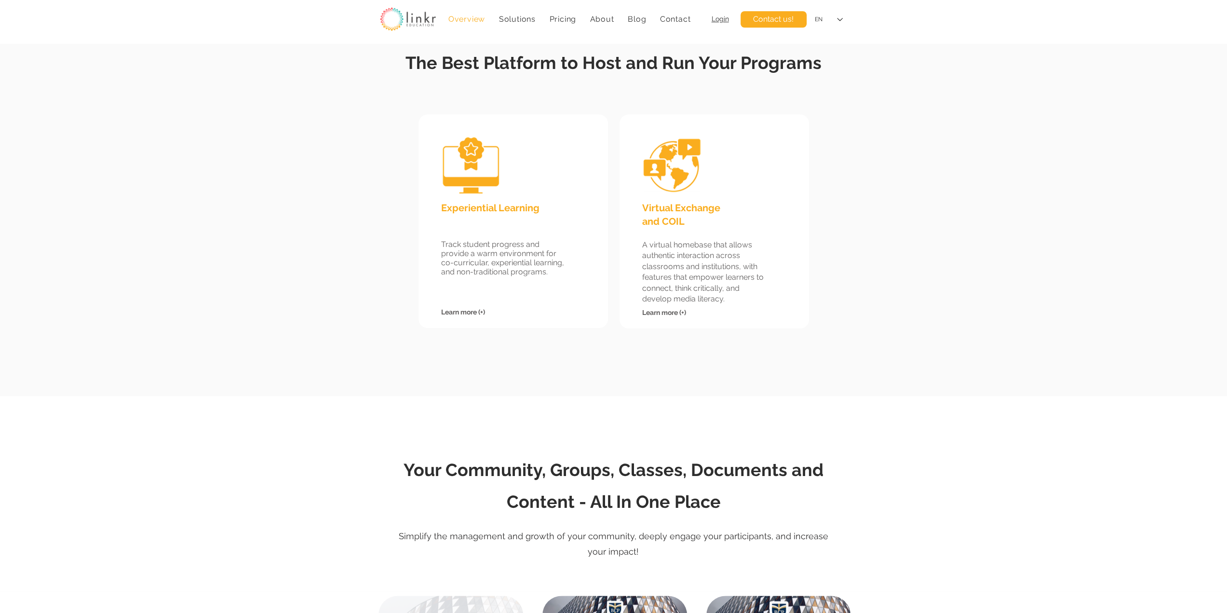
scroll to position [723, 0]
